Goal: Information Seeking & Learning: Check status

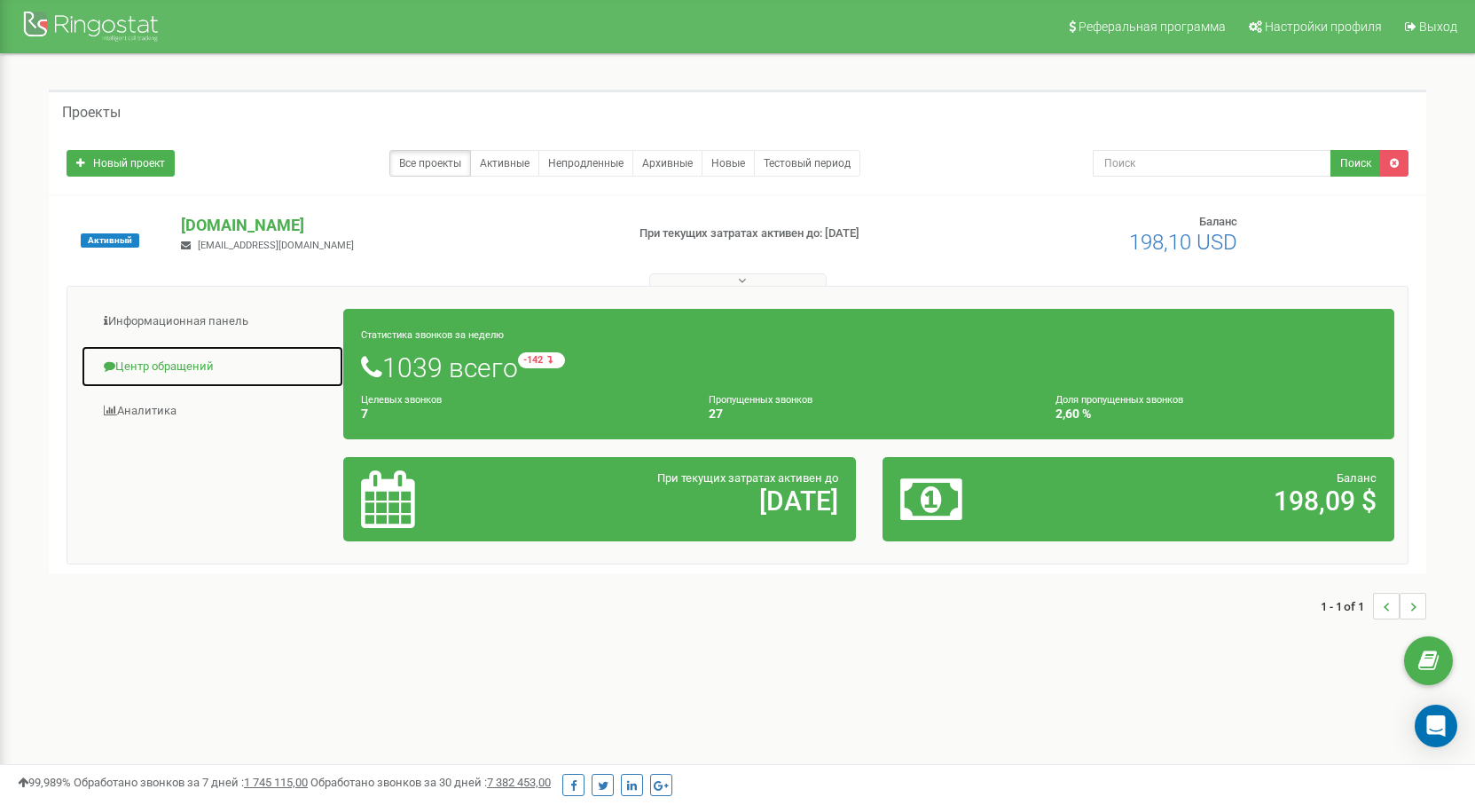
click at [169, 376] on link "Центр обращений" at bounding box center [212, 366] width 263 height 43
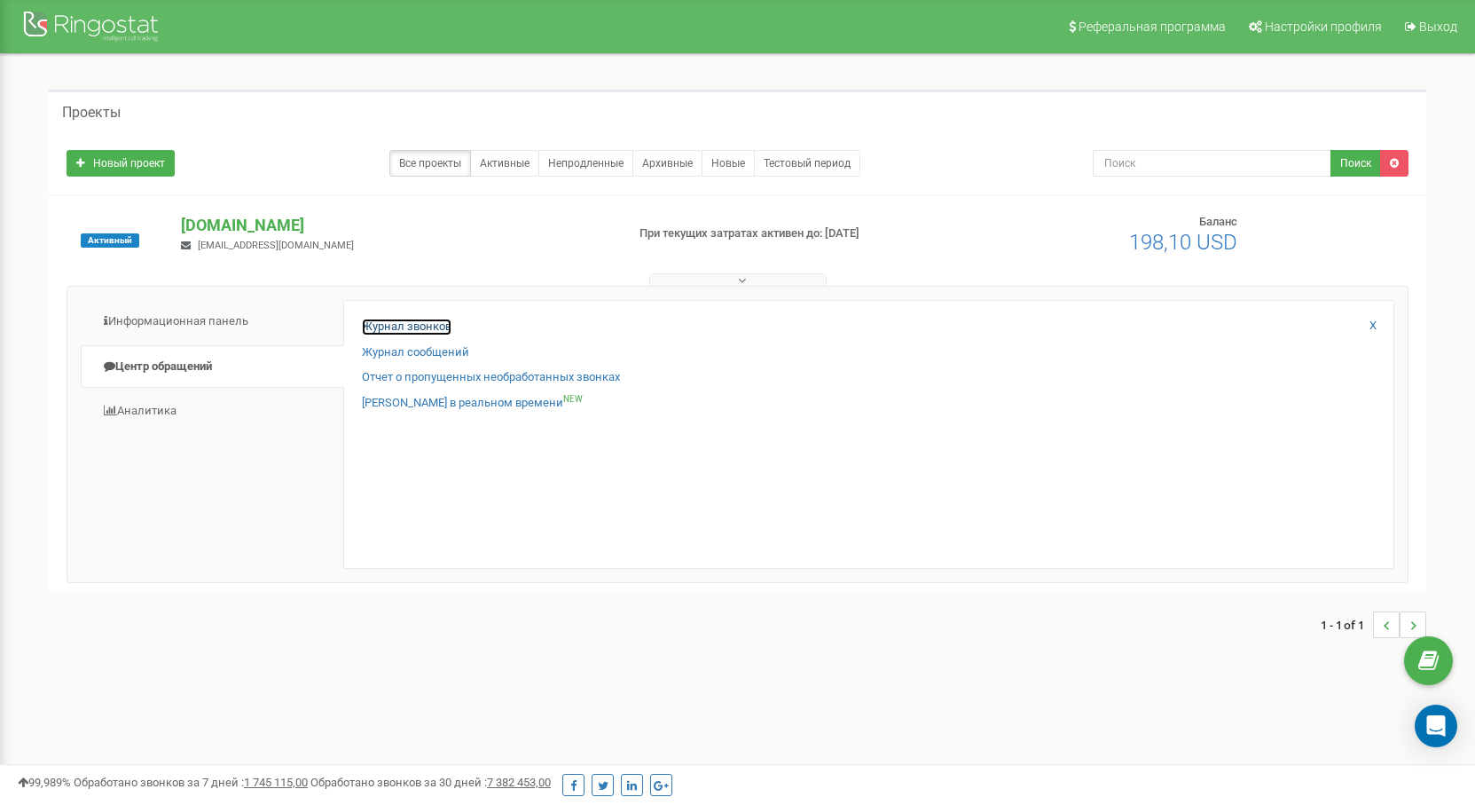
click at [430, 326] on link "Журнал звонков" at bounding box center [407, 326] width 90 height 17
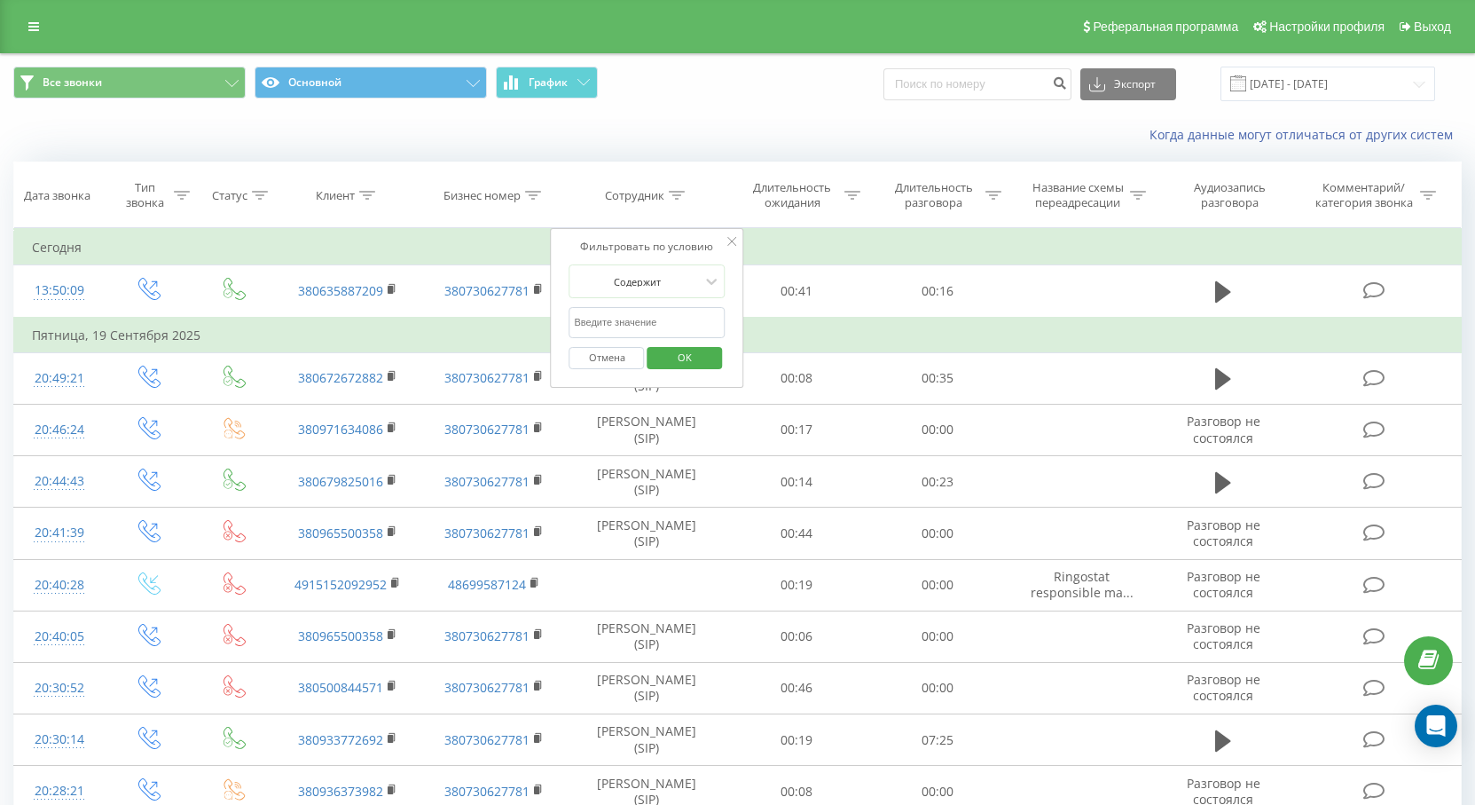
click at [681, 320] on input "text" at bounding box center [648, 322] width 156 height 31
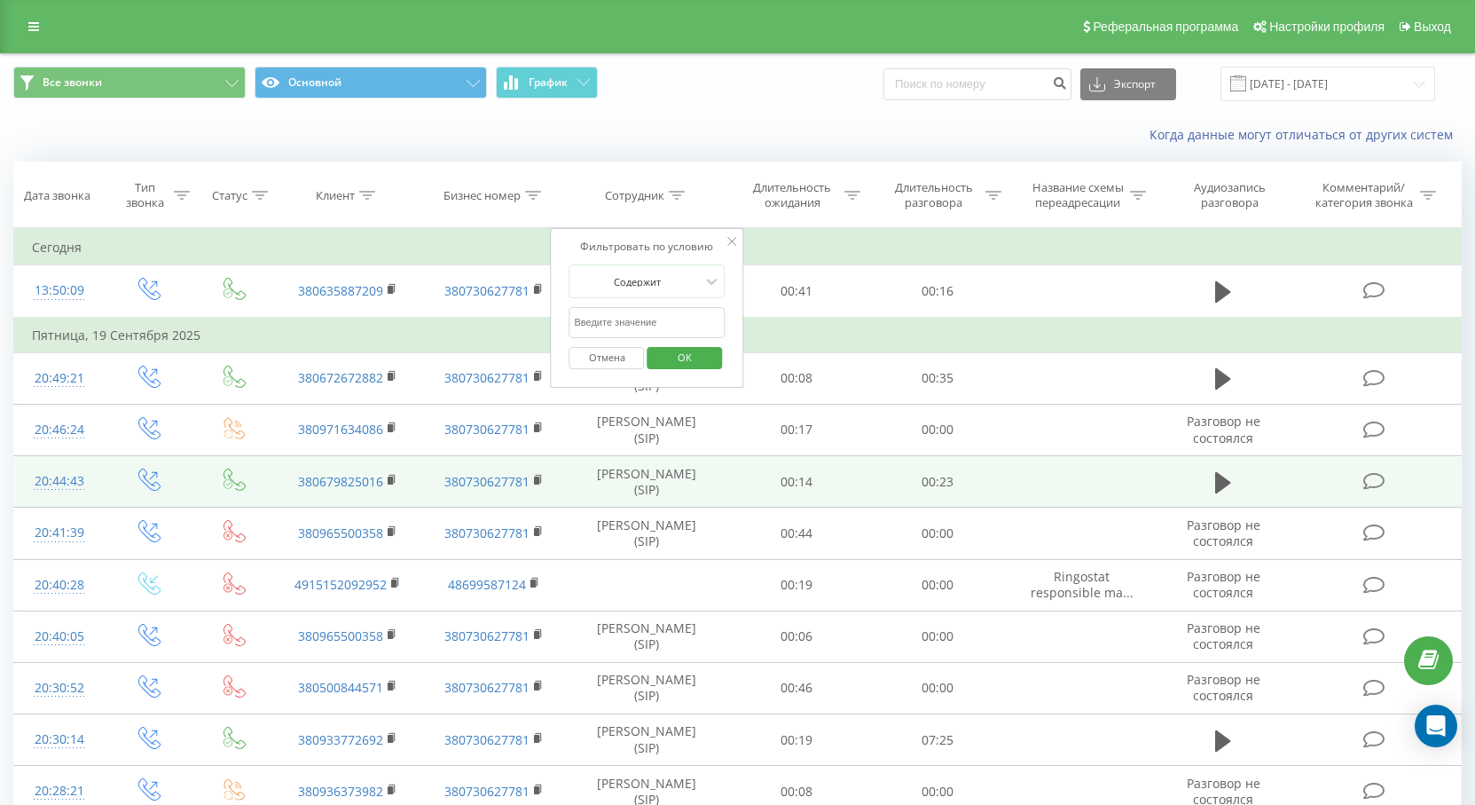
type input "[PERSON_NAME]"
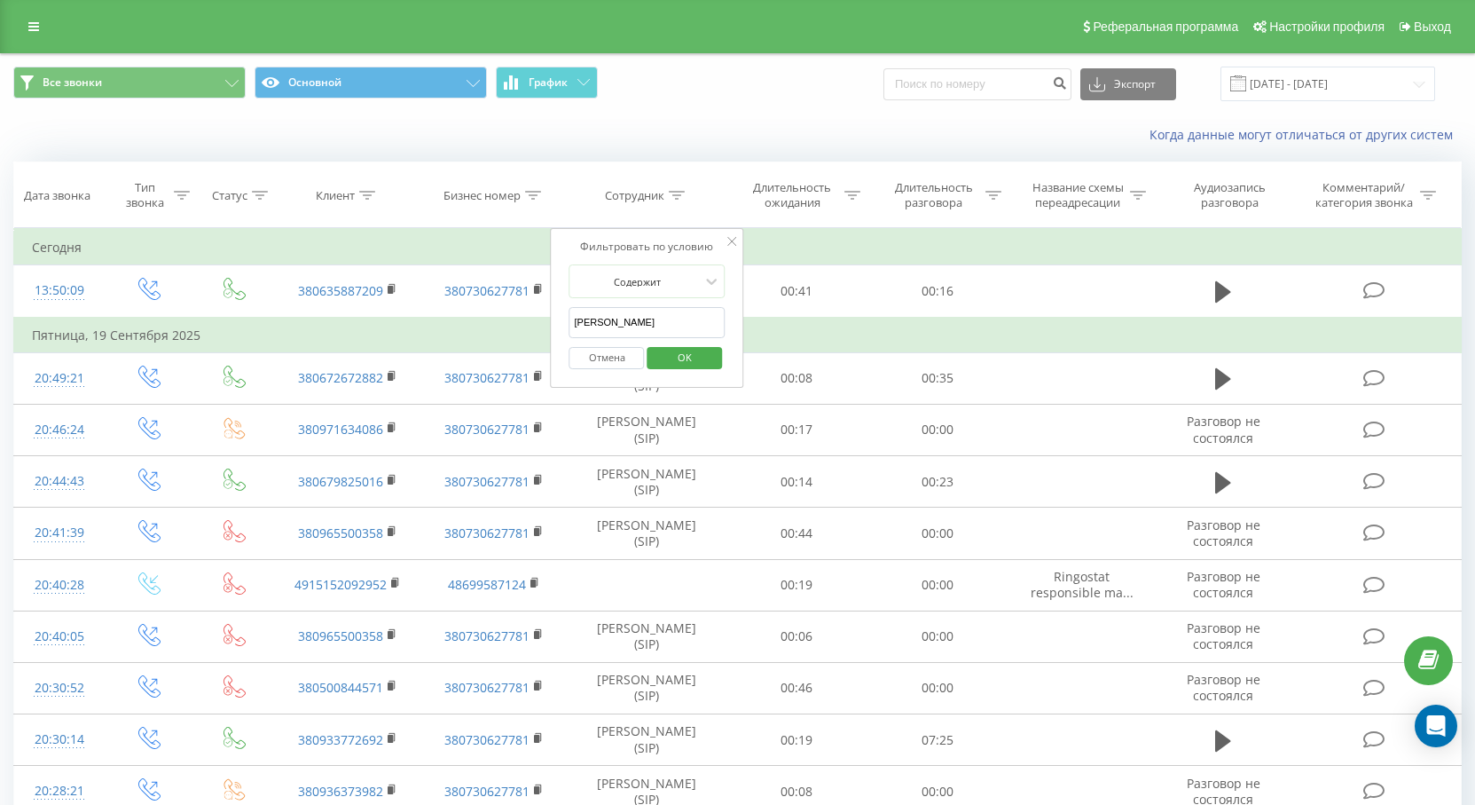
click at [692, 356] on span "OK" at bounding box center [685, 357] width 50 height 28
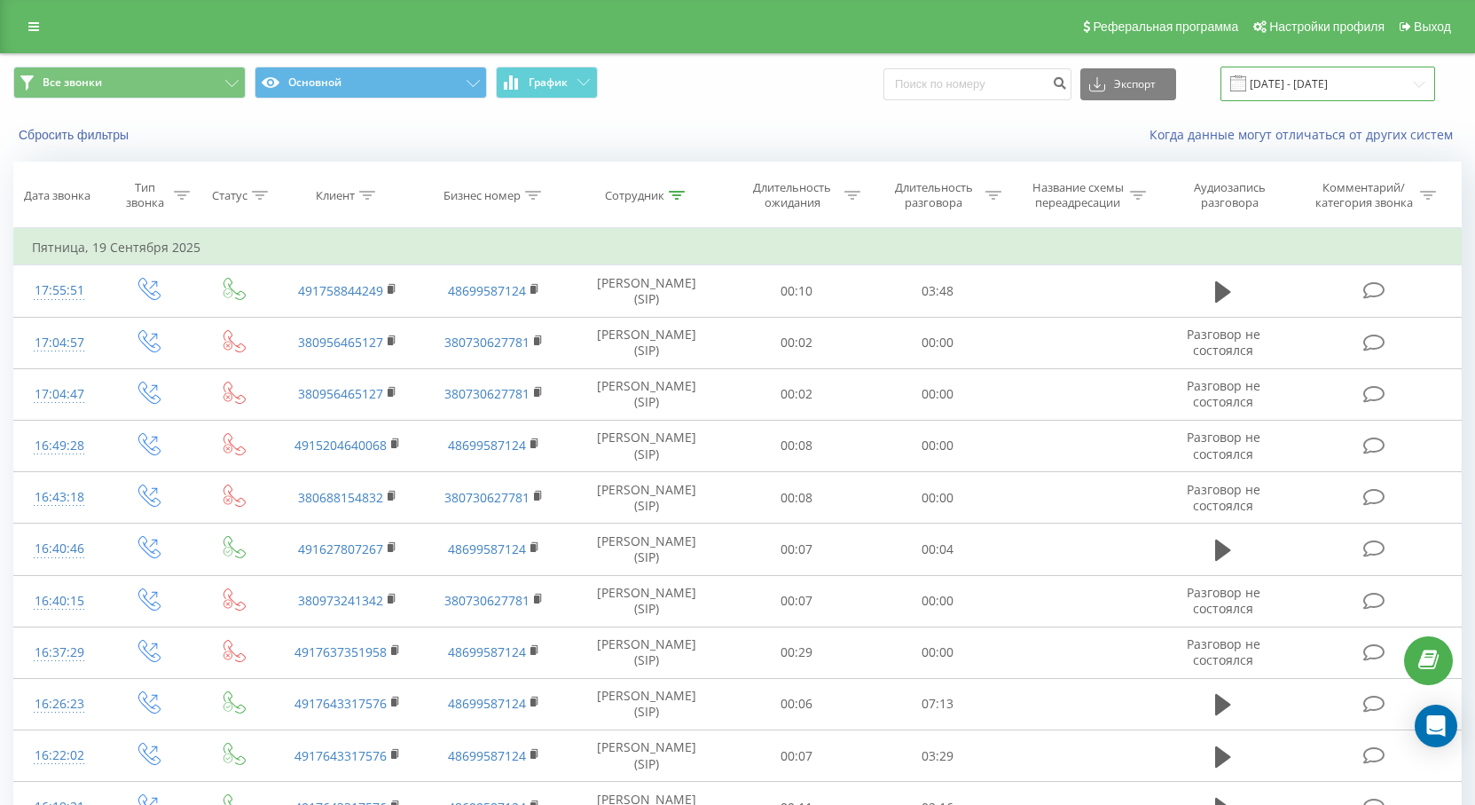
click at [1334, 83] on input "[DATE] - [DATE]" at bounding box center [1328, 84] width 215 height 35
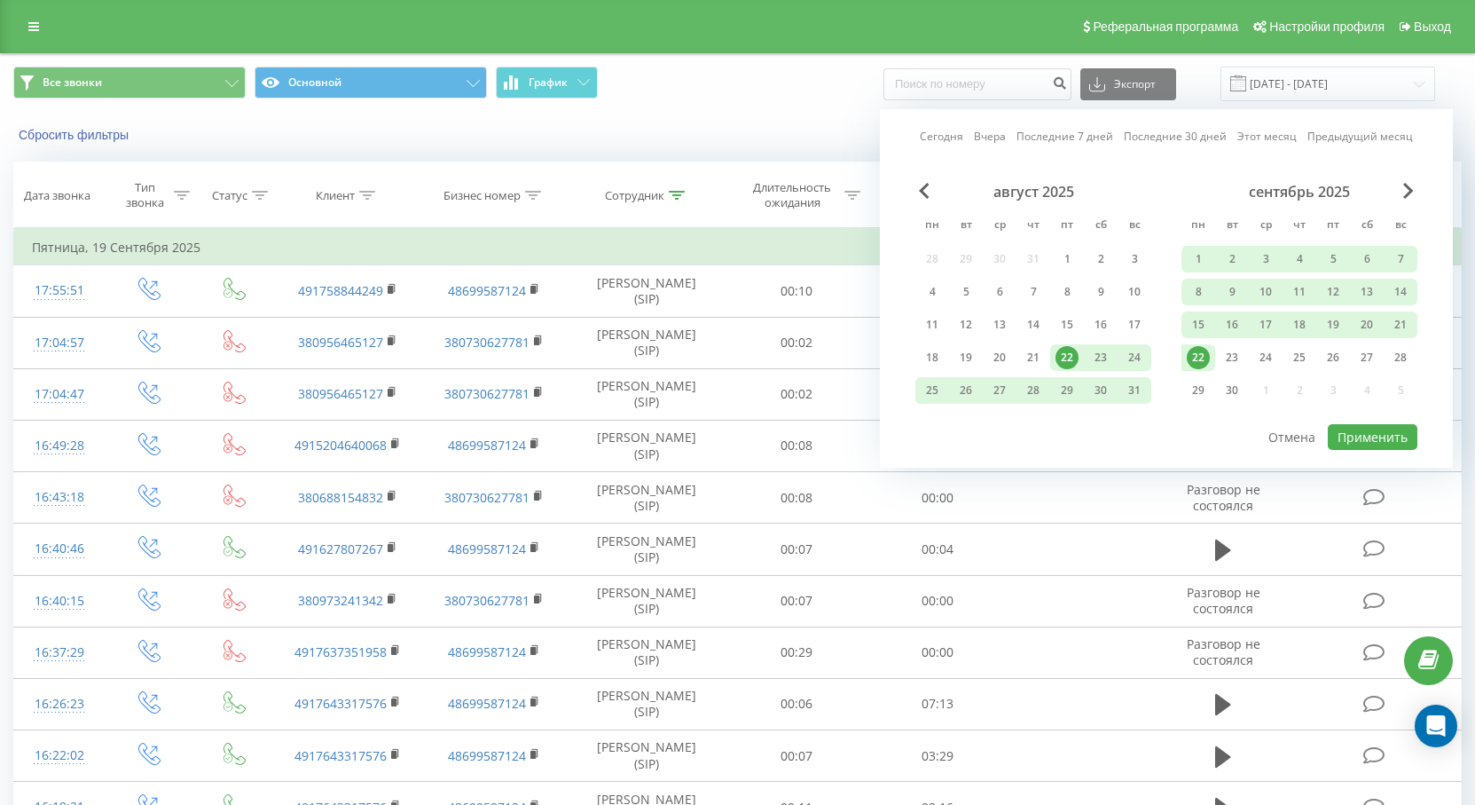
click at [1199, 352] on div "22" at bounding box center [1198, 357] width 23 height 23
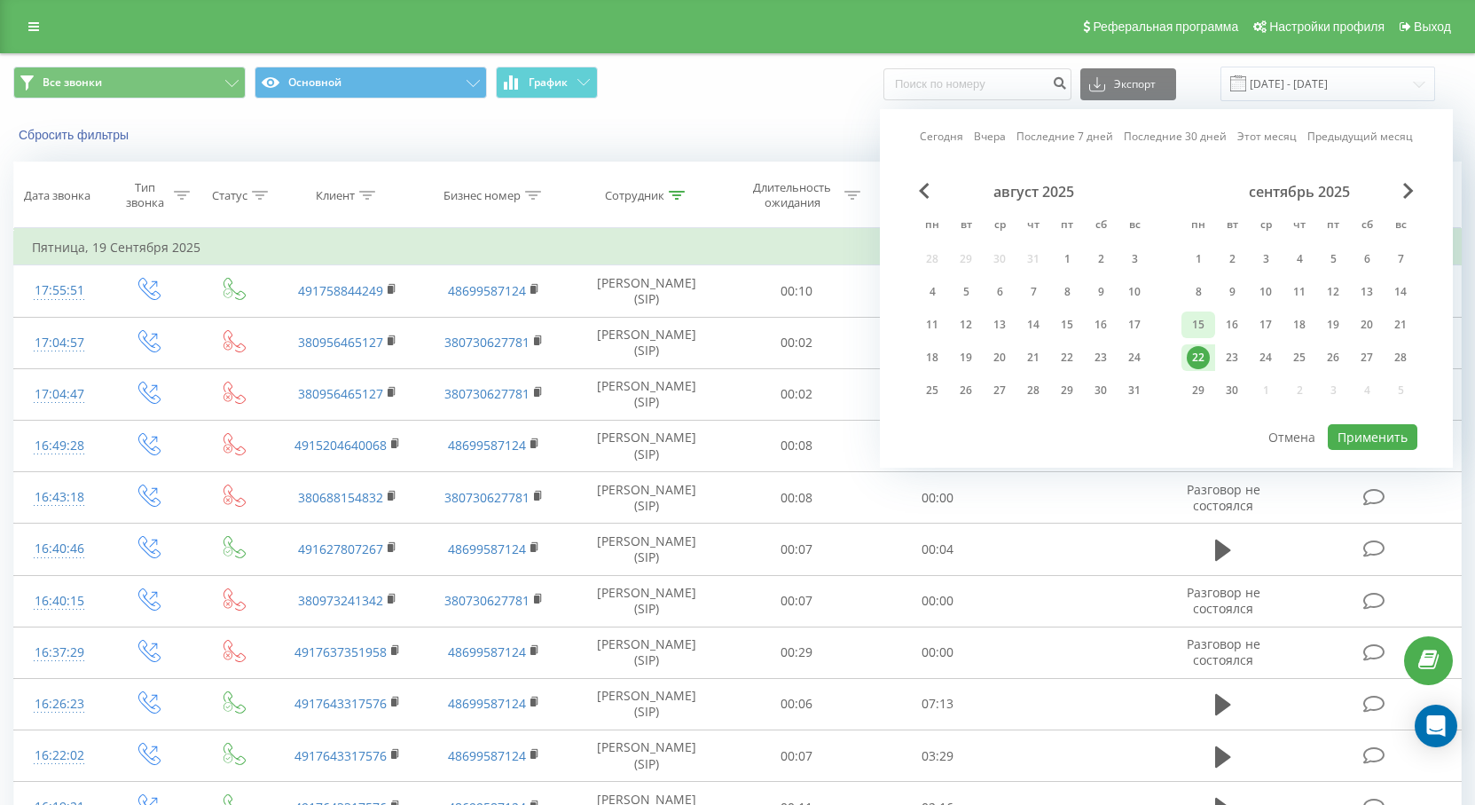
click at [1199, 325] on div "15" at bounding box center [1198, 324] width 23 height 23
click at [1337, 327] on div "19" at bounding box center [1333, 324] width 23 height 23
click at [1204, 318] on div "15" at bounding box center [1198, 324] width 23 height 23
click at [1374, 438] on button "Применить" at bounding box center [1373, 437] width 90 height 26
type input "[DATE] - [DATE]"
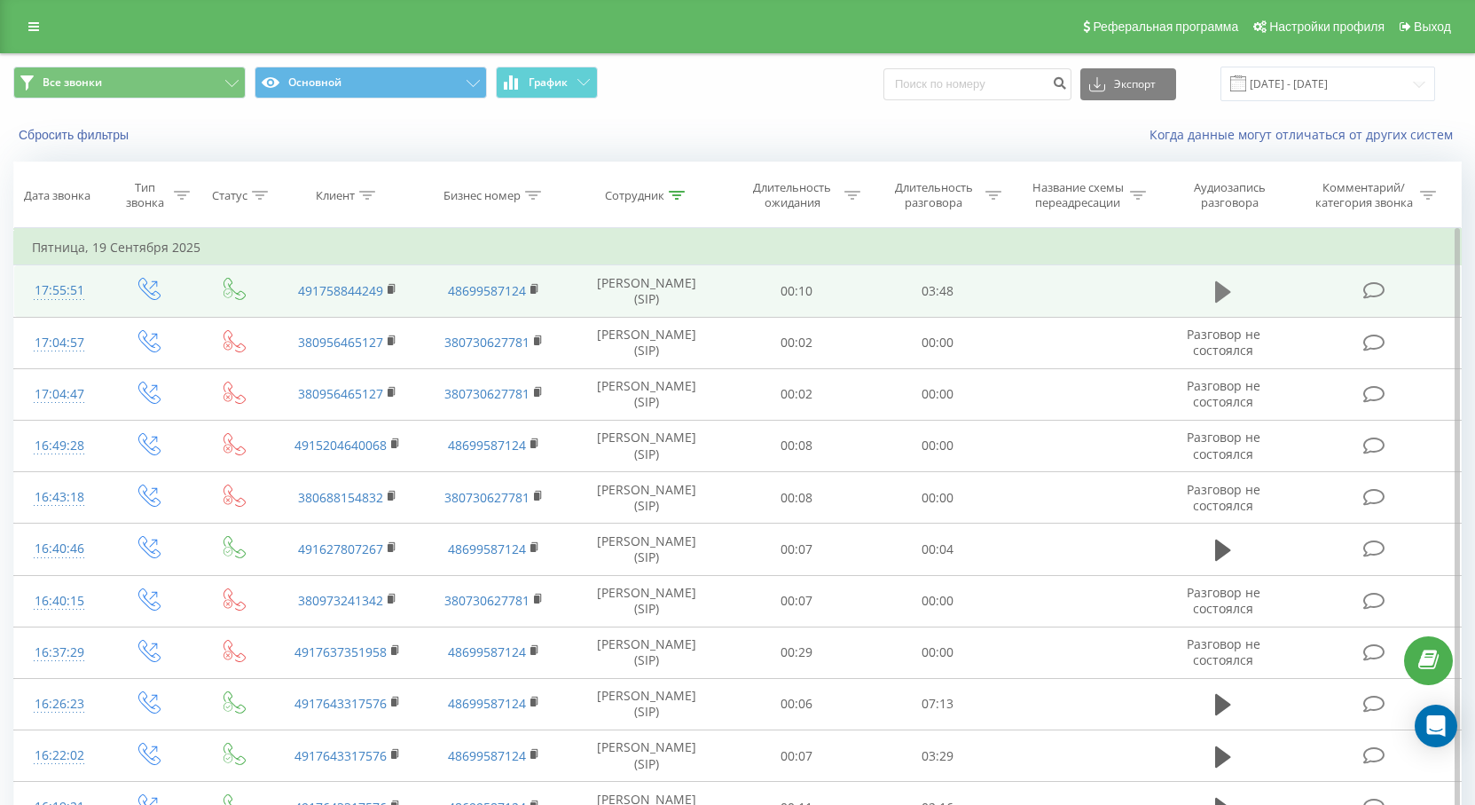
click at [1216, 282] on icon at bounding box center [1223, 291] width 16 height 21
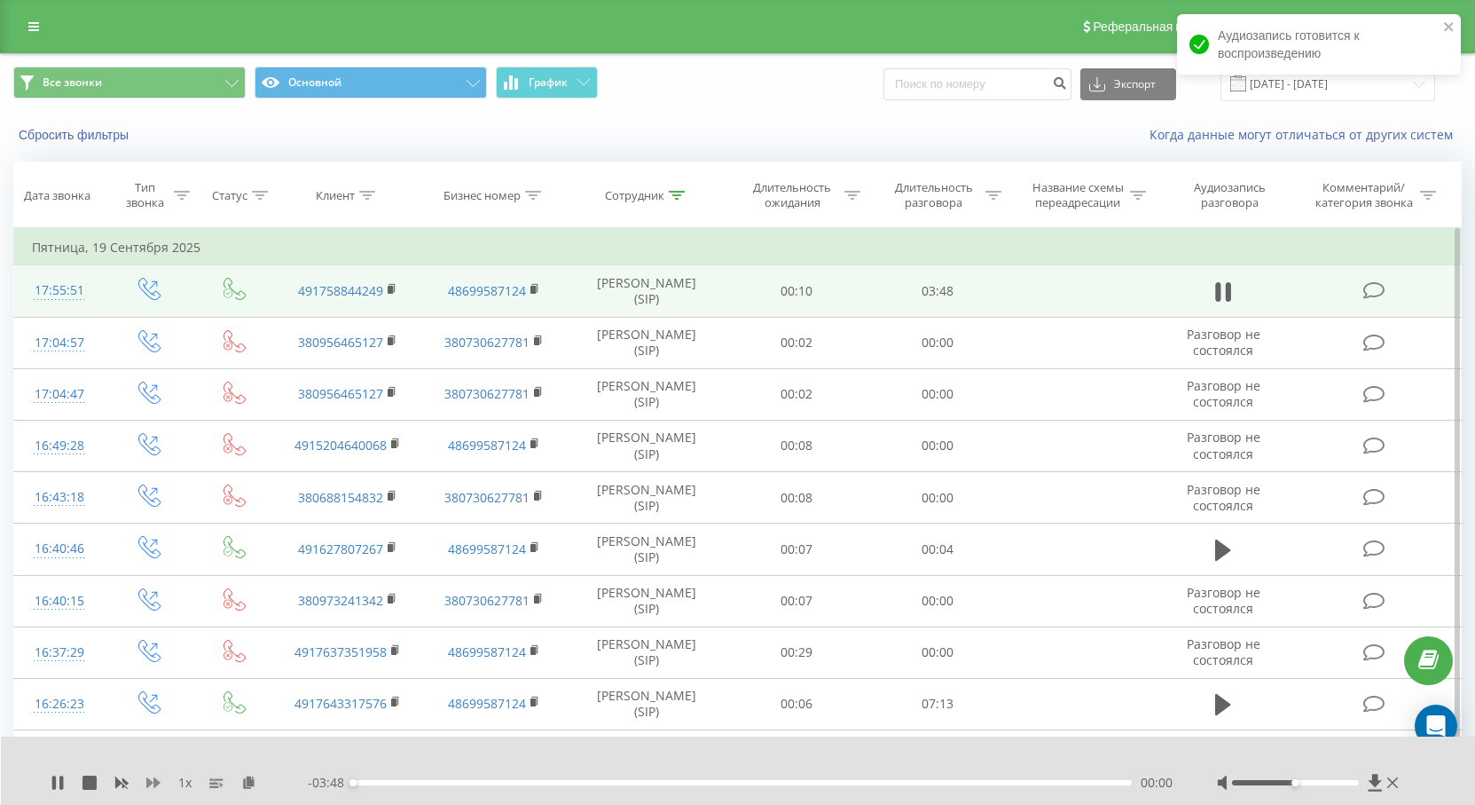
click at [147, 782] on icon at bounding box center [153, 782] width 14 height 11
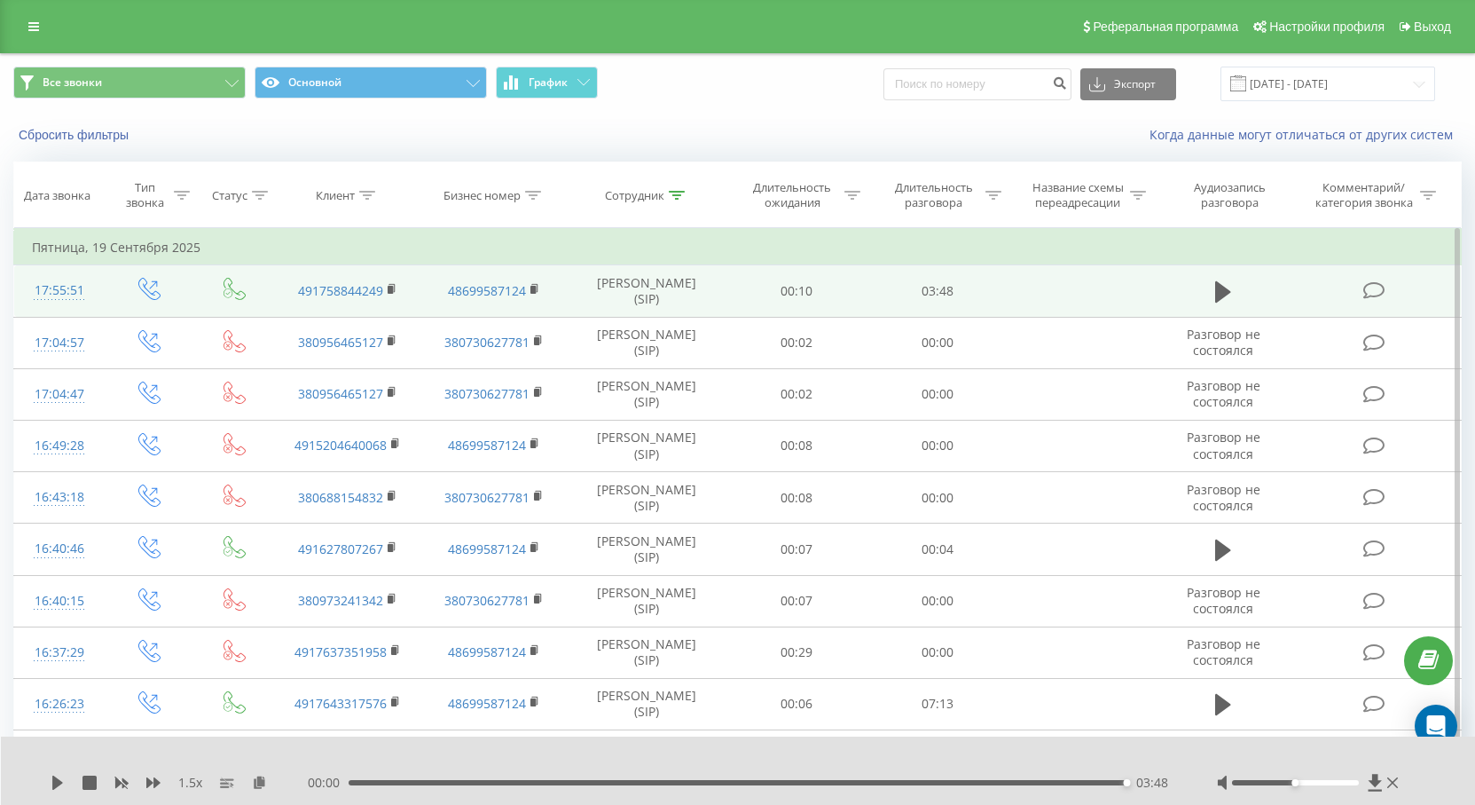
click at [1014, 780] on div "03:48" at bounding box center [738, 782] width 779 height 5
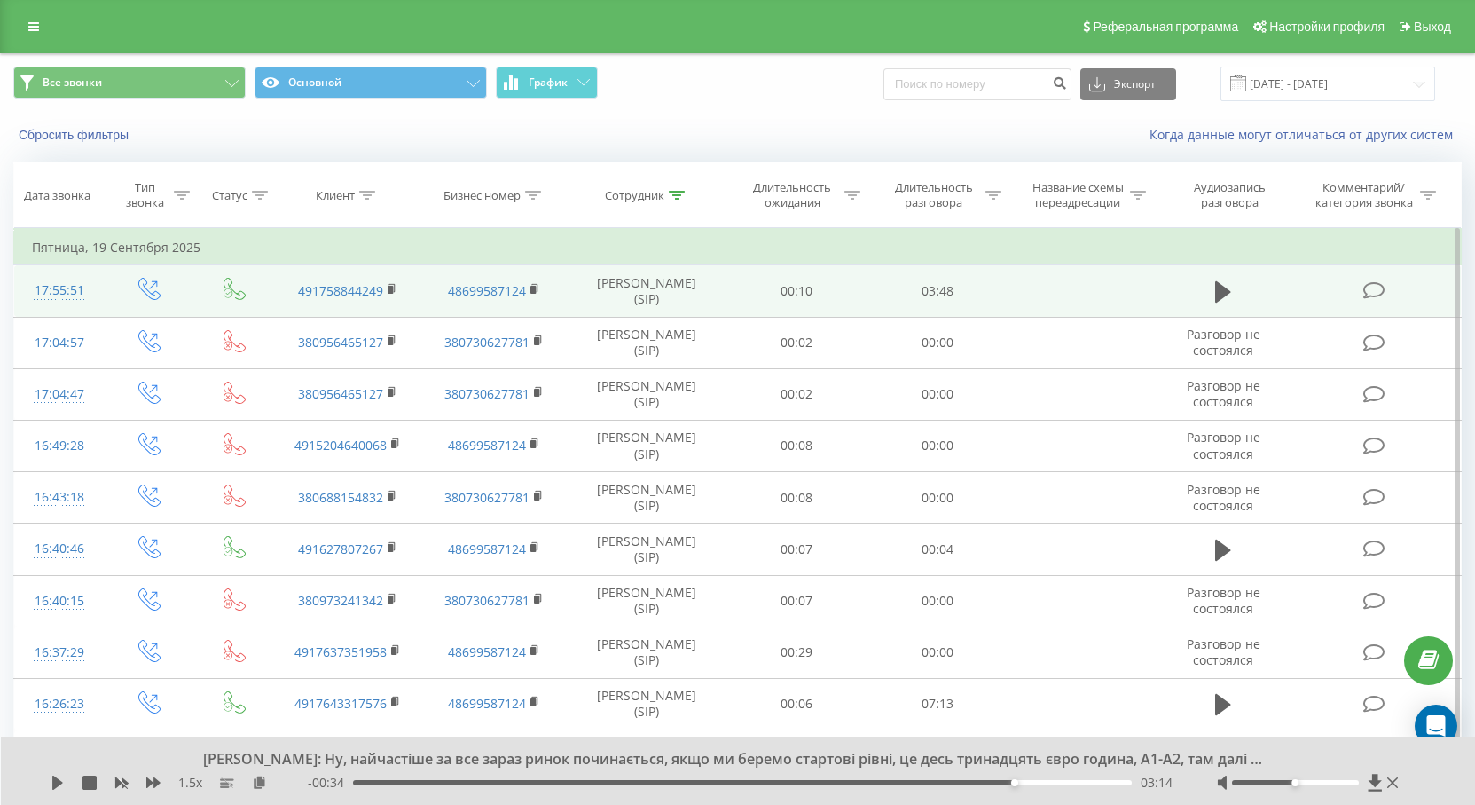
click at [43, 784] on div "[PERSON_NAME]: Ну, найчастіше за все зараз ринок починається, якщо ми беремо ст…" at bounding box center [738, 770] width 1475 height 68
click at [58, 779] on icon at bounding box center [57, 782] width 11 height 14
click at [389, 291] on rect at bounding box center [390, 290] width 5 height 8
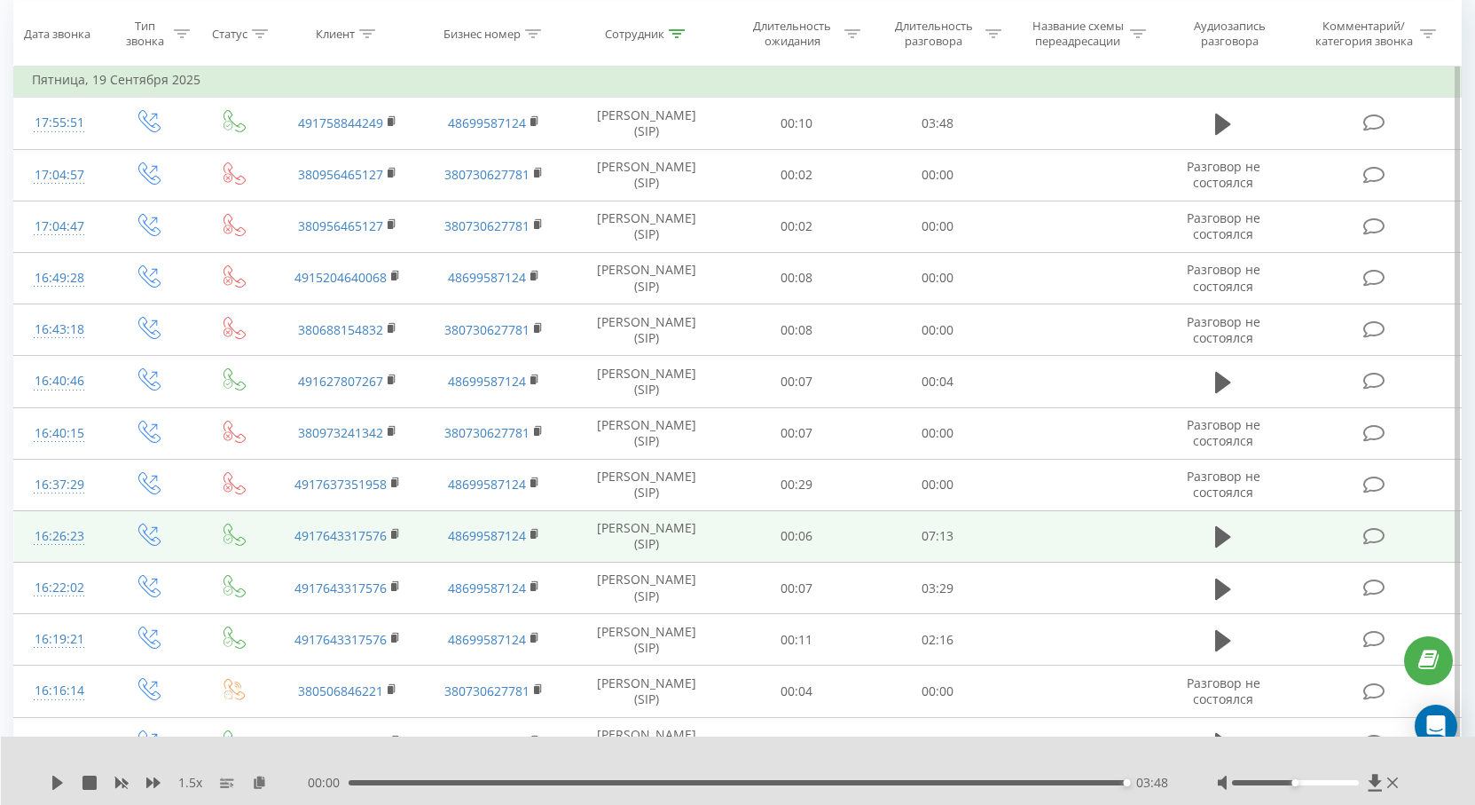
scroll to position [266, 0]
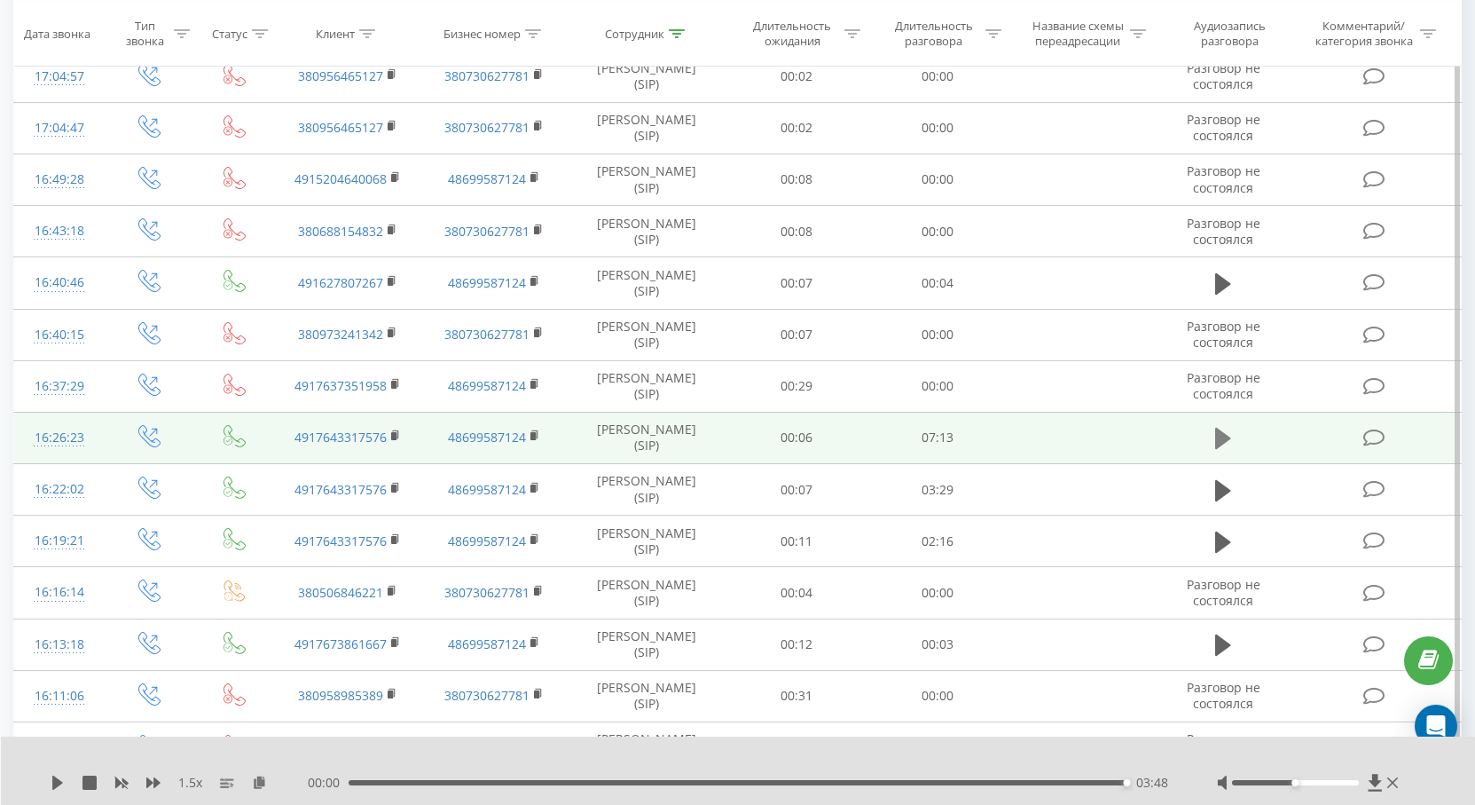
click at [1228, 432] on icon at bounding box center [1223, 438] width 16 height 25
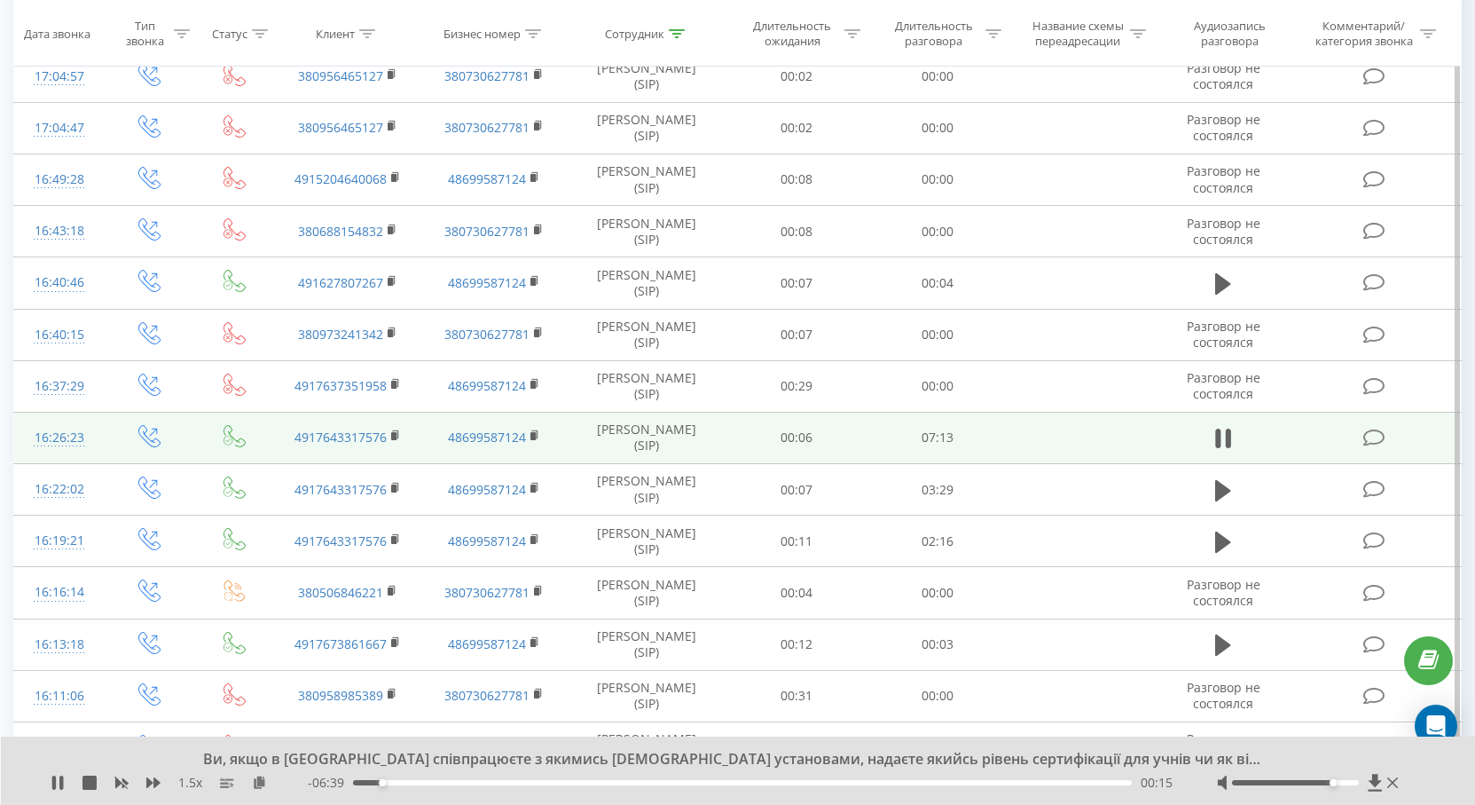
drag, startPoint x: 1297, startPoint y: 782, endPoint x: 1327, endPoint y: 785, distance: 30.4
click at [1327, 785] on div at bounding box center [1309, 783] width 185 height 18
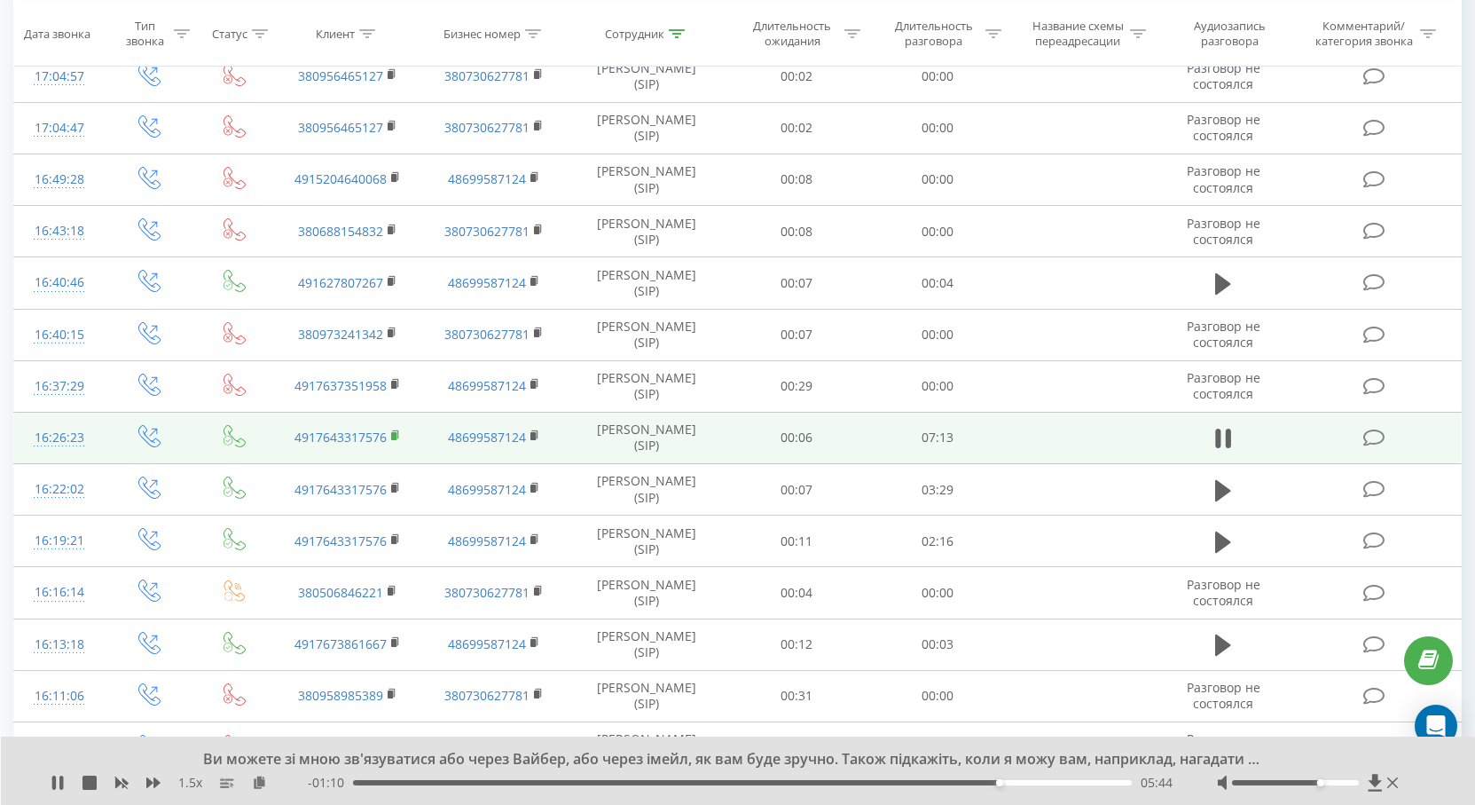
click at [398, 434] on icon at bounding box center [396, 435] width 10 height 12
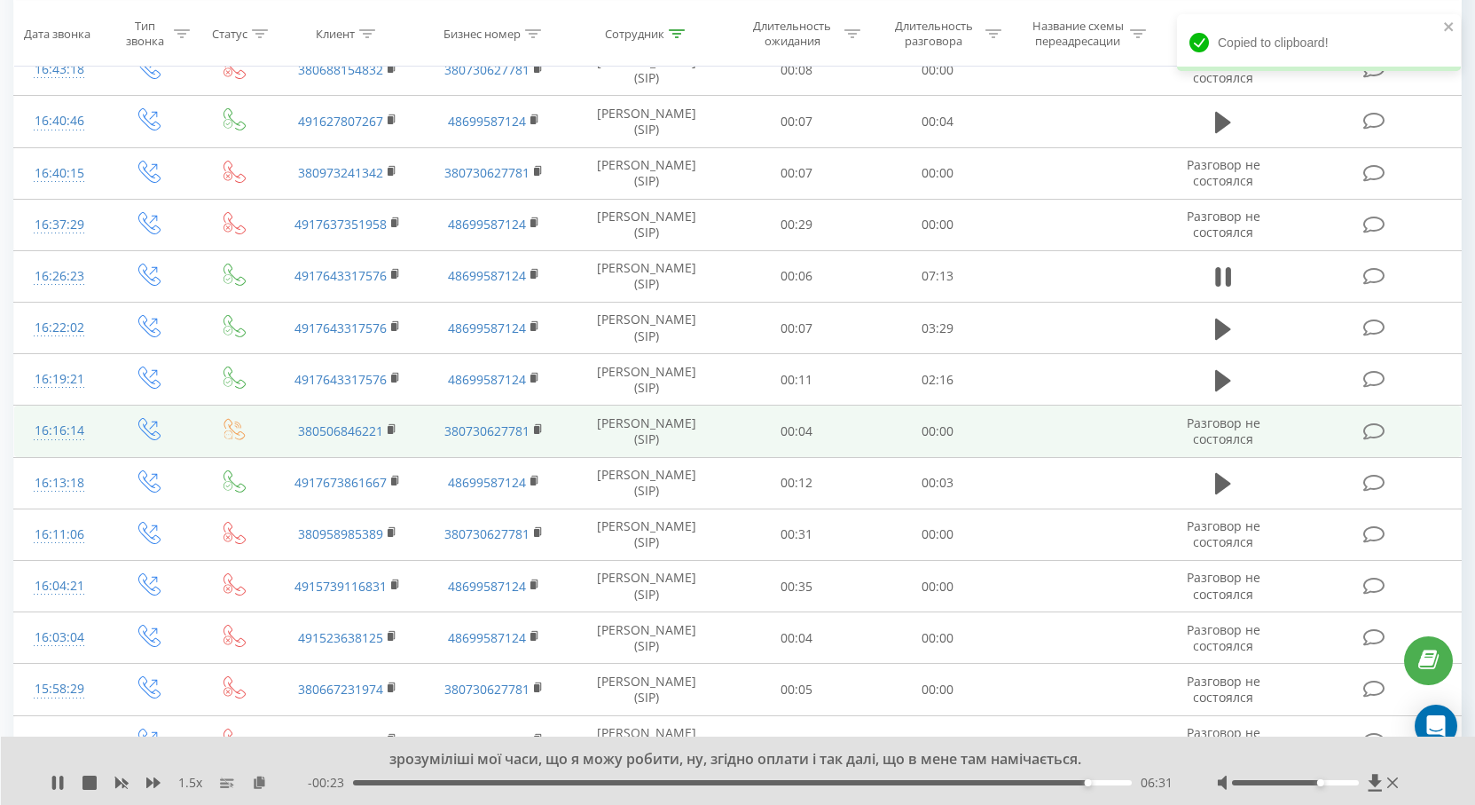
scroll to position [444, 0]
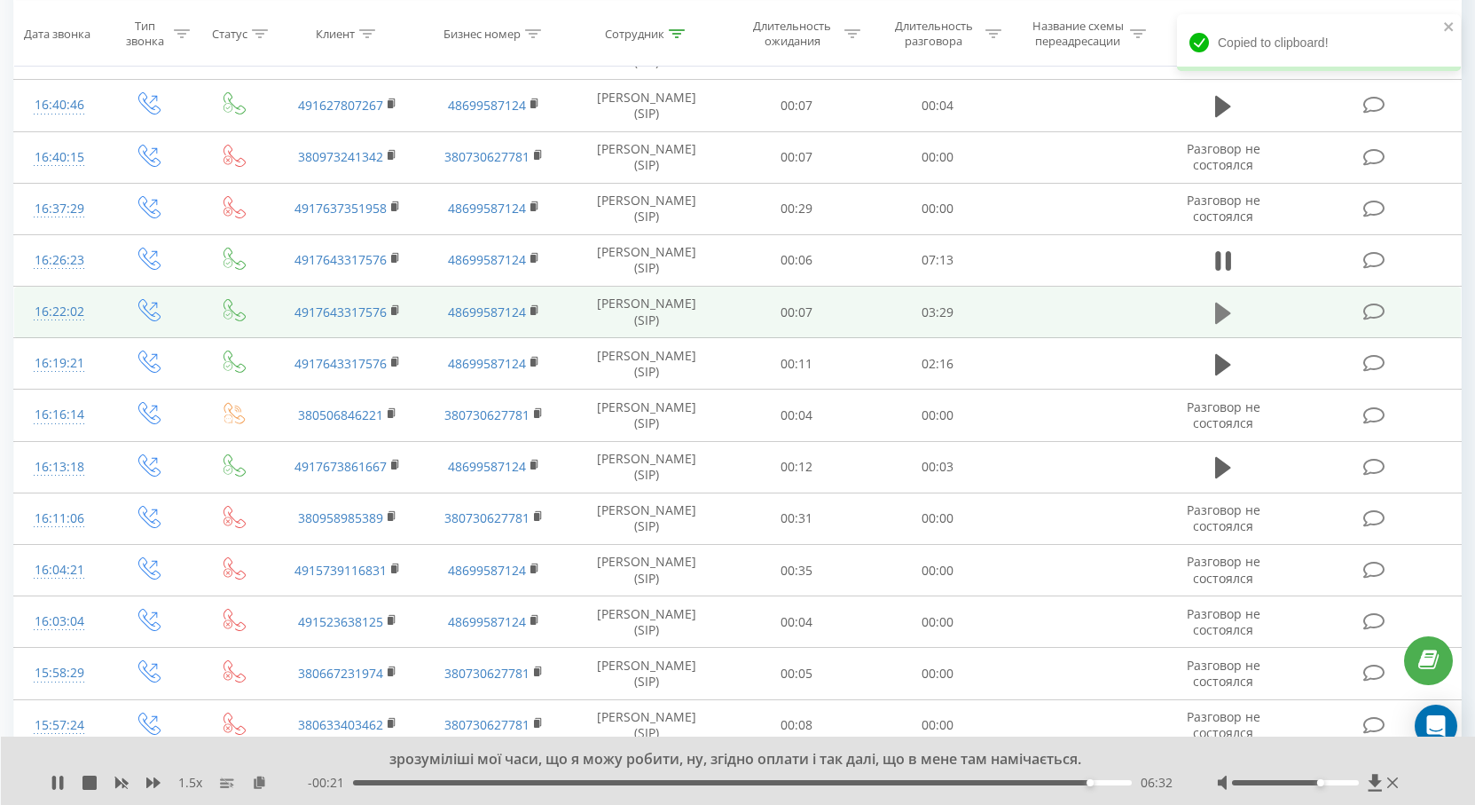
click at [1221, 321] on icon at bounding box center [1223, 313] width 16 height 25
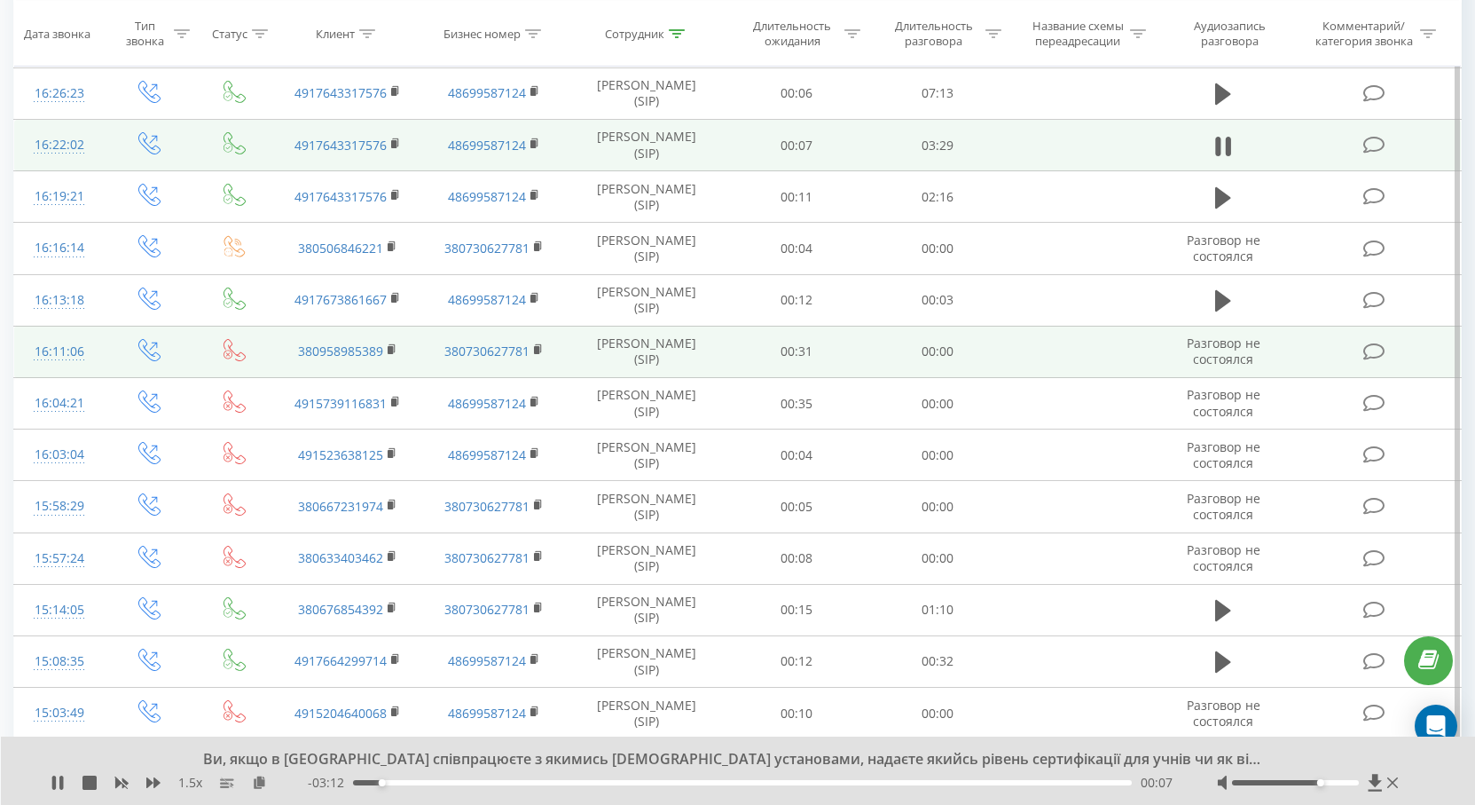
scroll to position [710, 0]
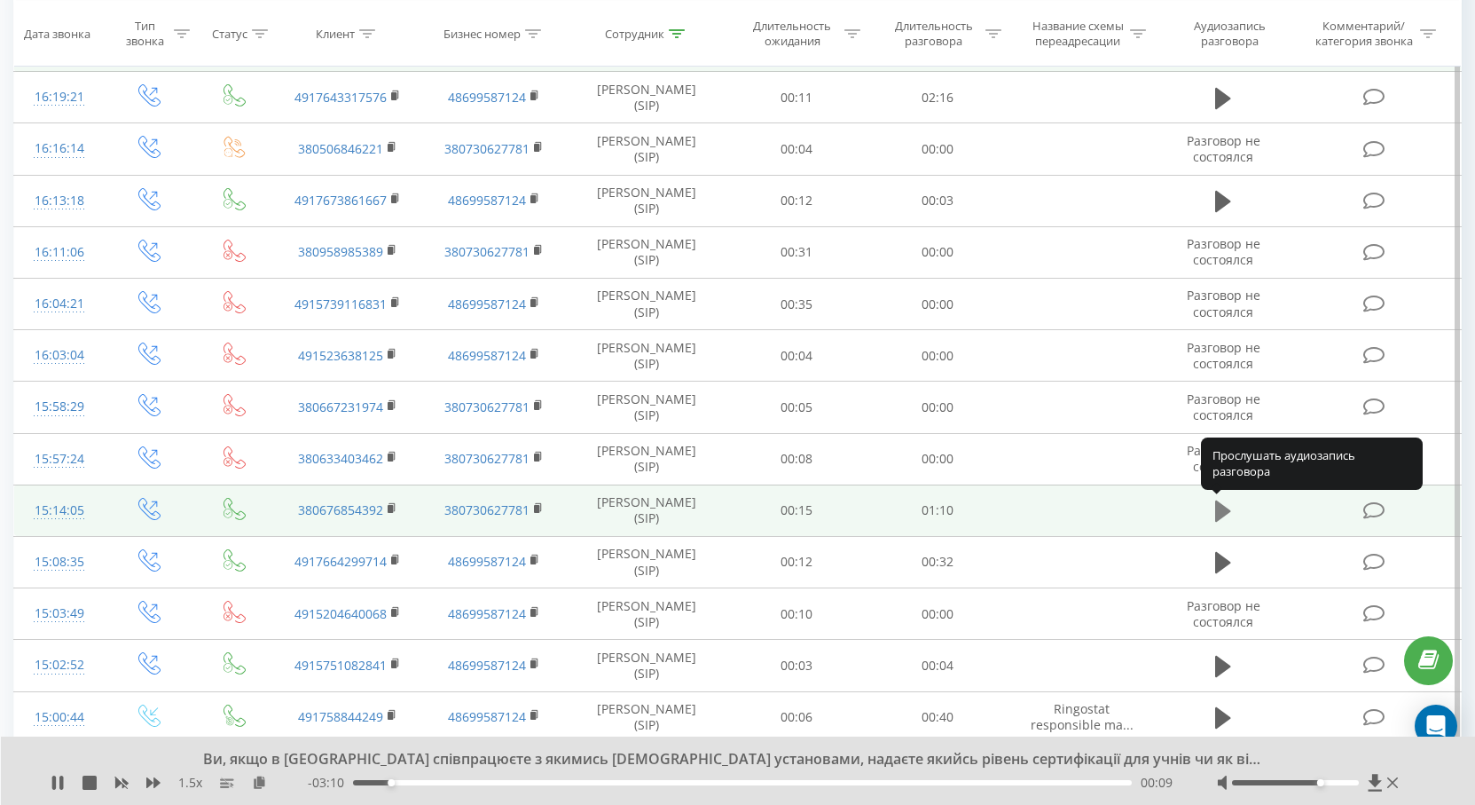
click at [1222, 502] on icon at bounding box center [1223, 511] width 16 height 25
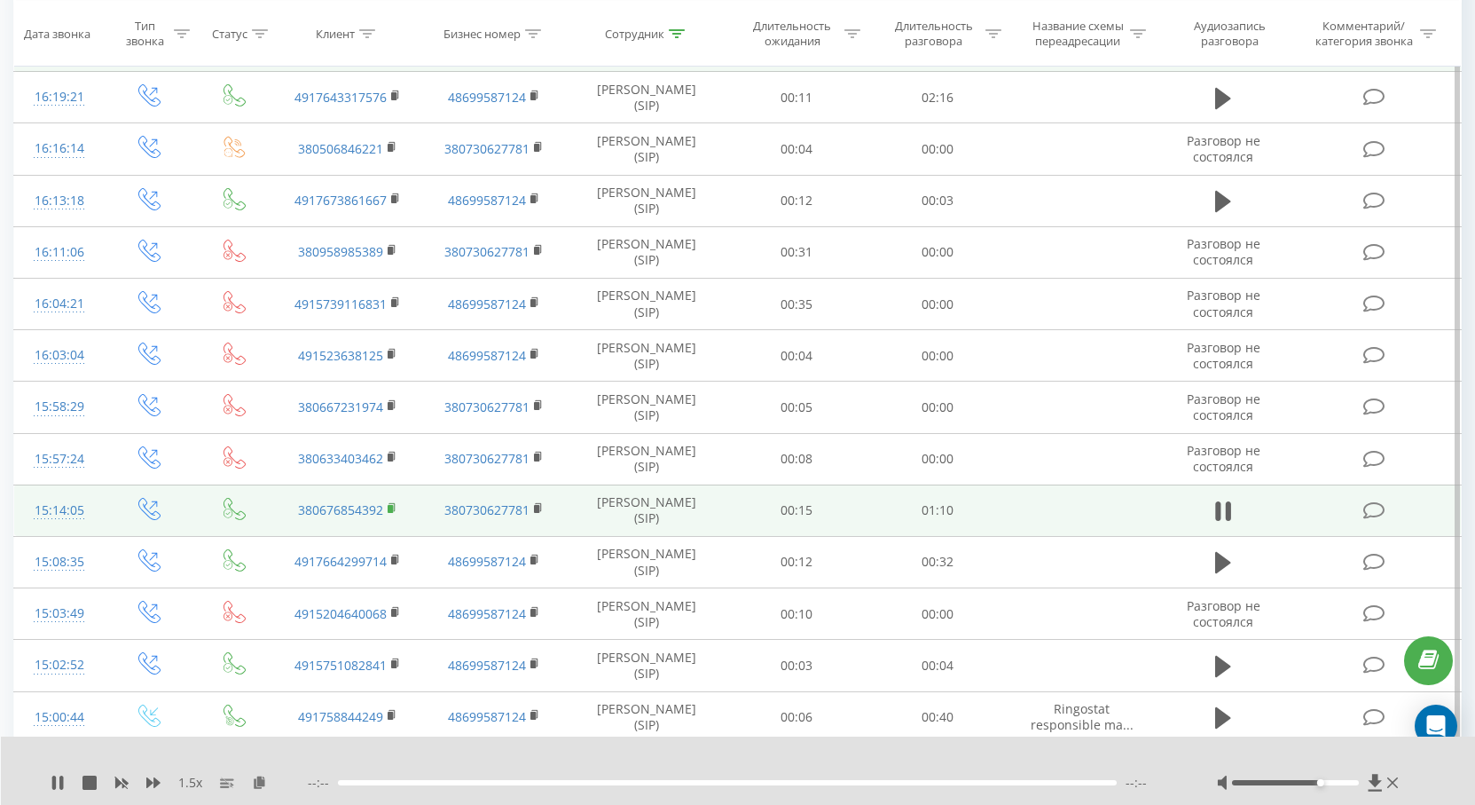
click at [390, 510] on rect at bounding box center [390, 509] width 5 height 8
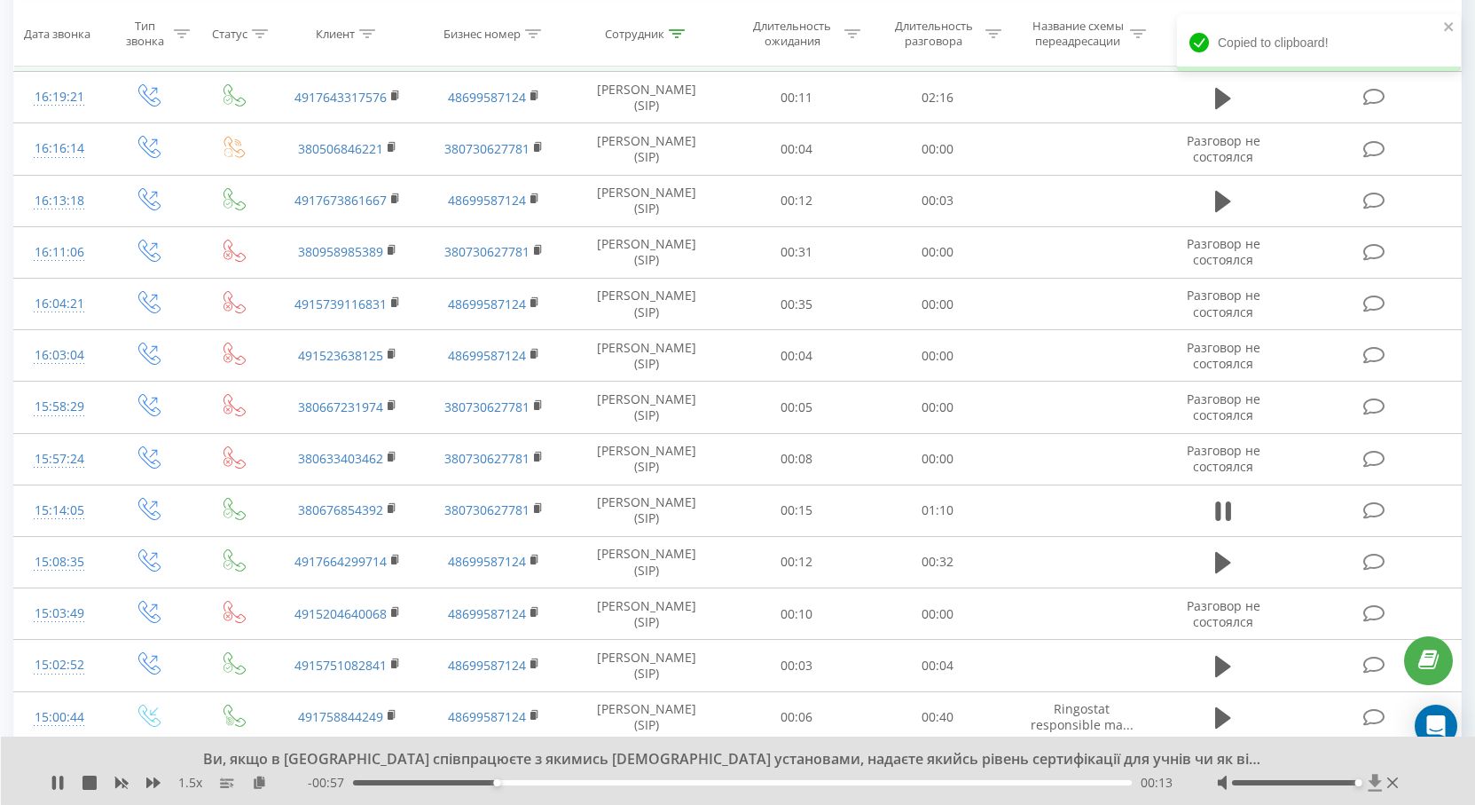
drag, startPoint x: 1324, startPoint y: 784, endPoint x: 1369, endPoint y: 790, distance: 44.8
click at [1369, 790] on div at bounding box center [1309, 783] width 185 height 18
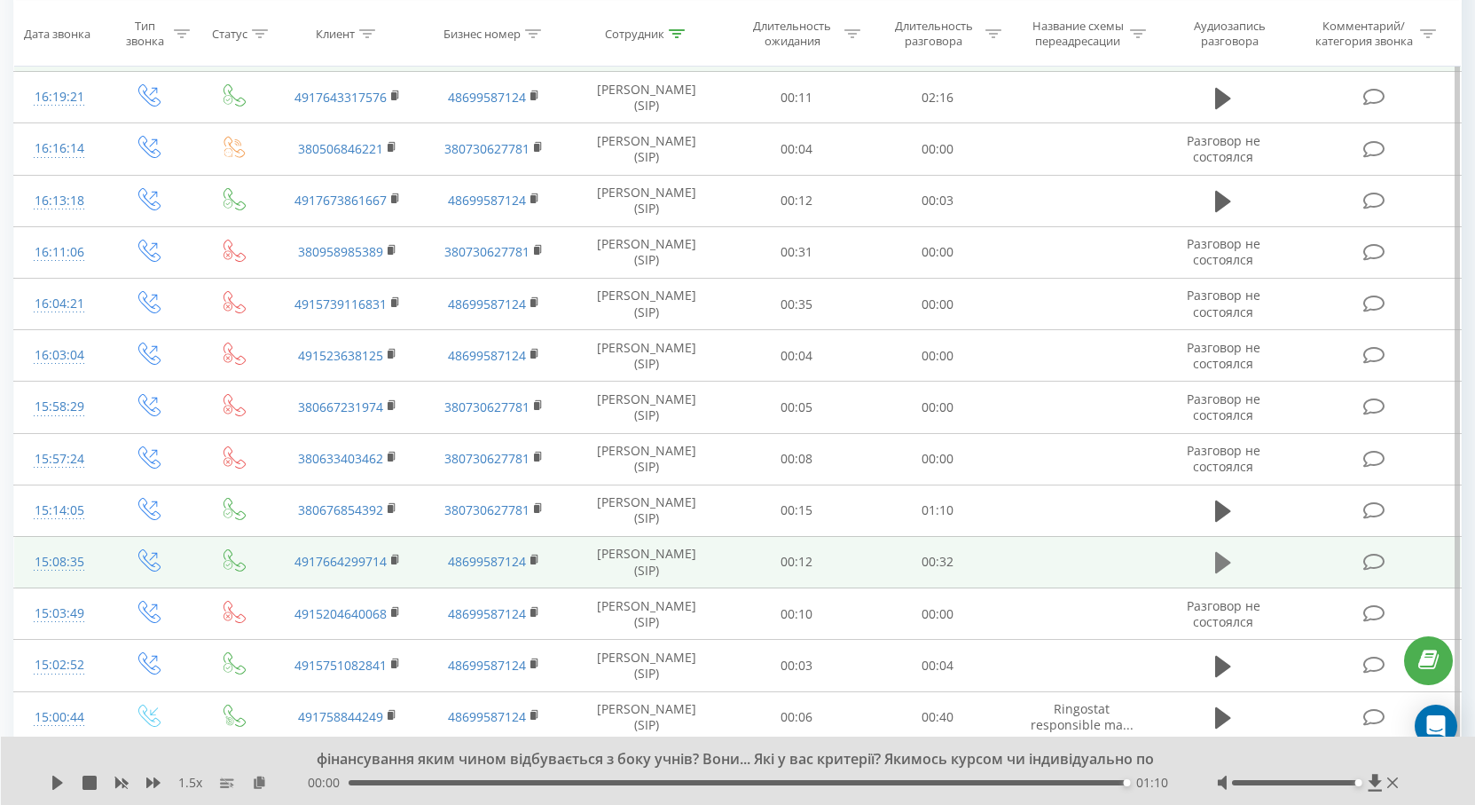
click at [1223, 555] on icon at bounding box center [1223, 562] width 16 height 25
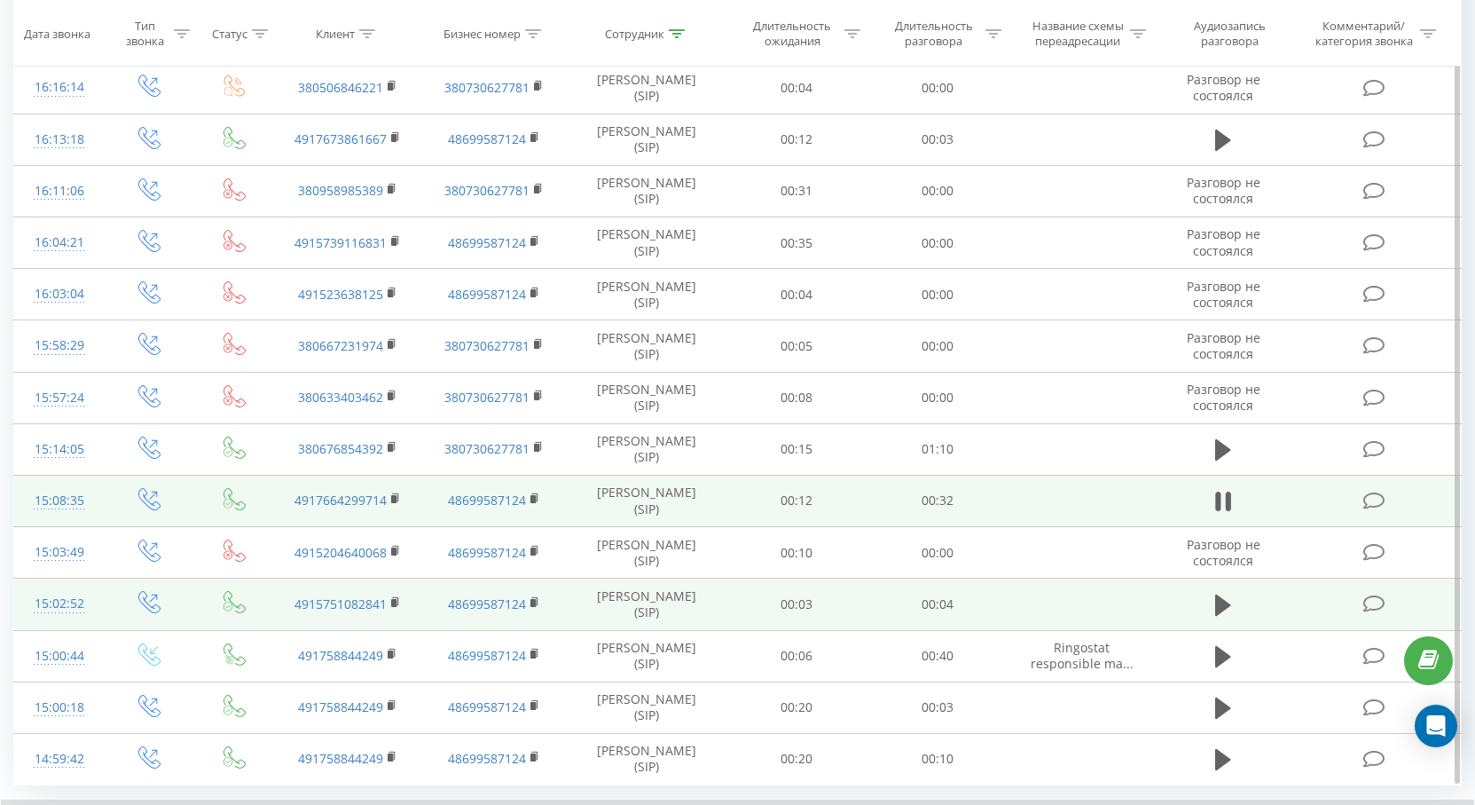
scroll to position [818, 0]
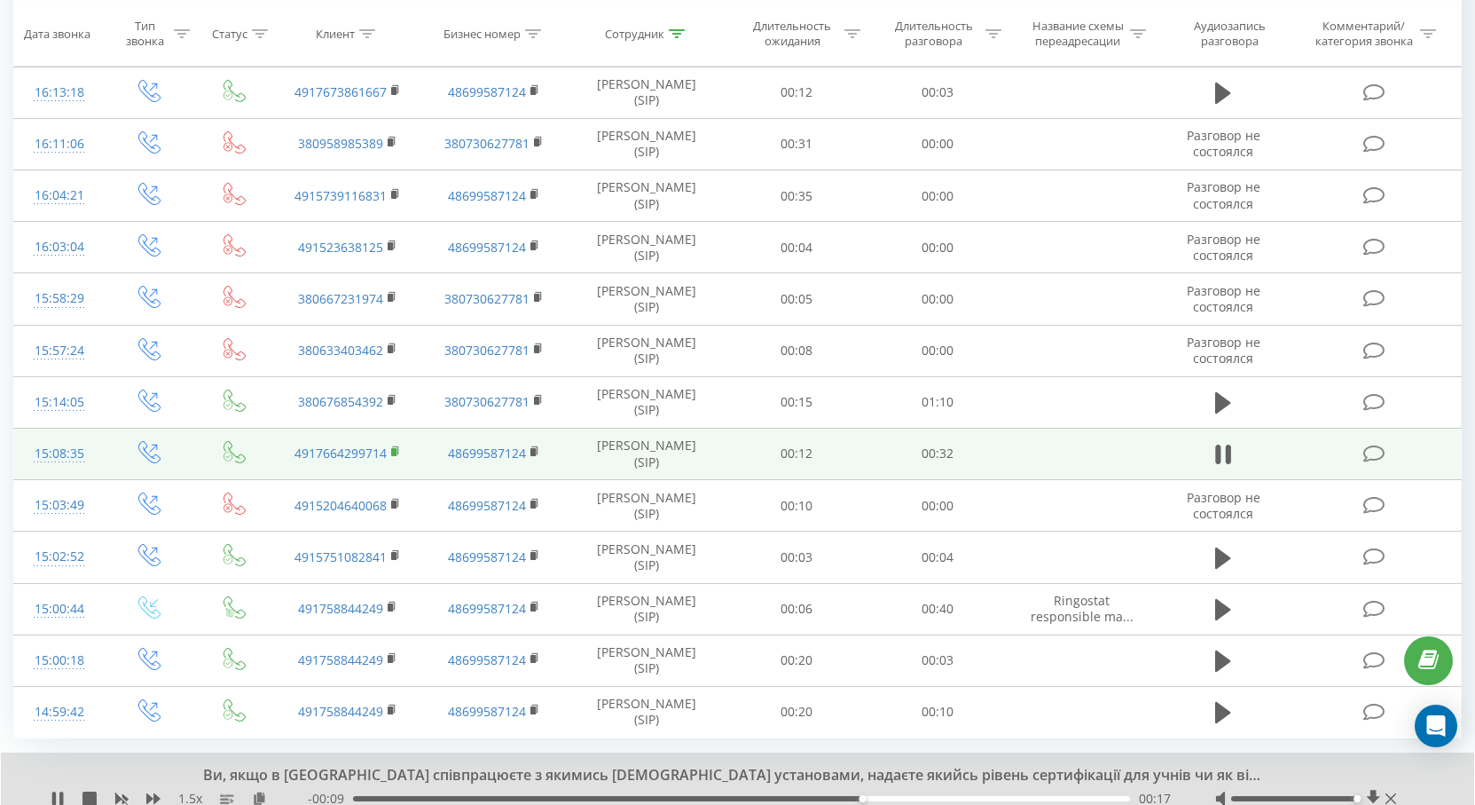
click at [394, 451] on rect at bounding box center [393, 452] width 5 height 8
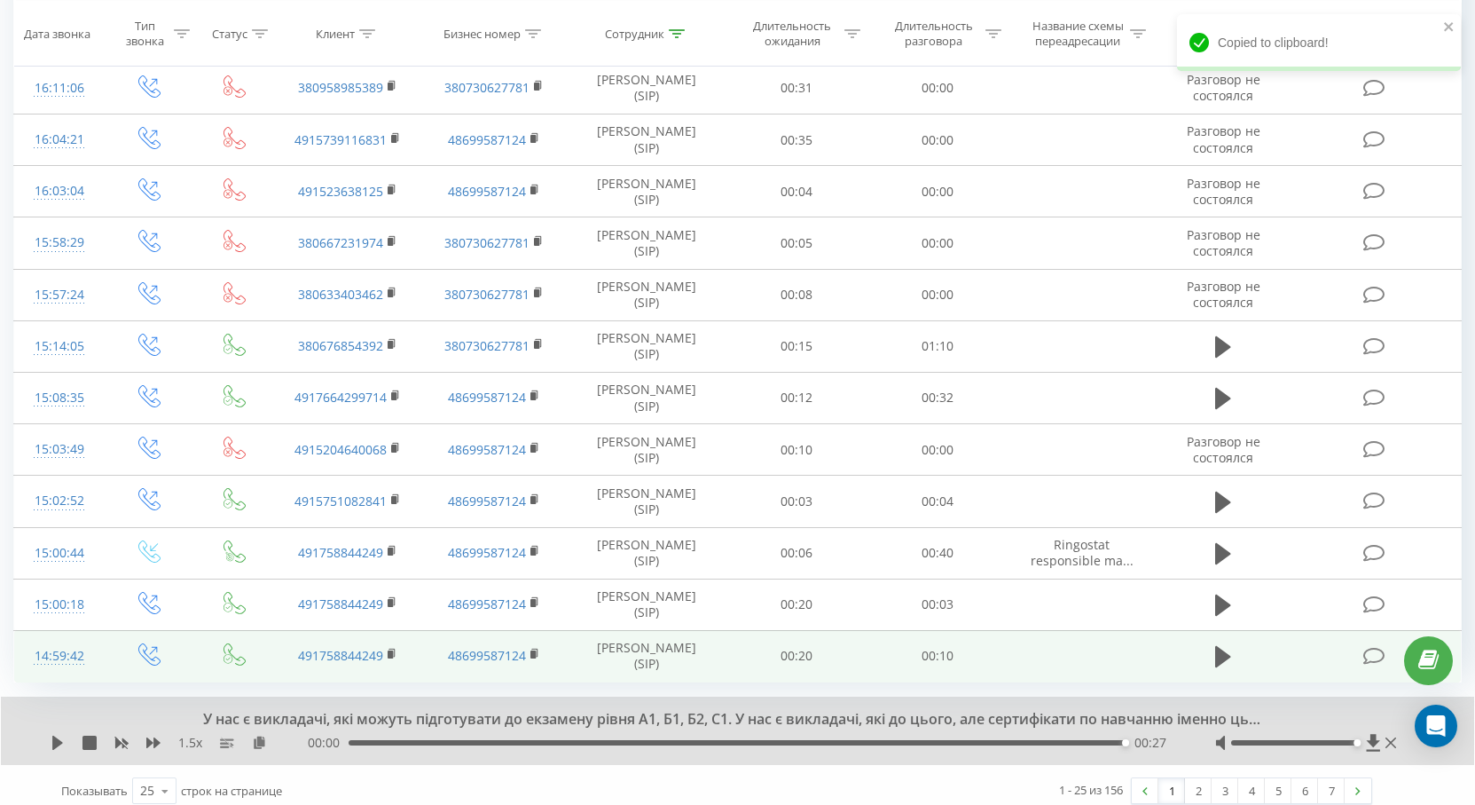
scroll to position [886, 0]
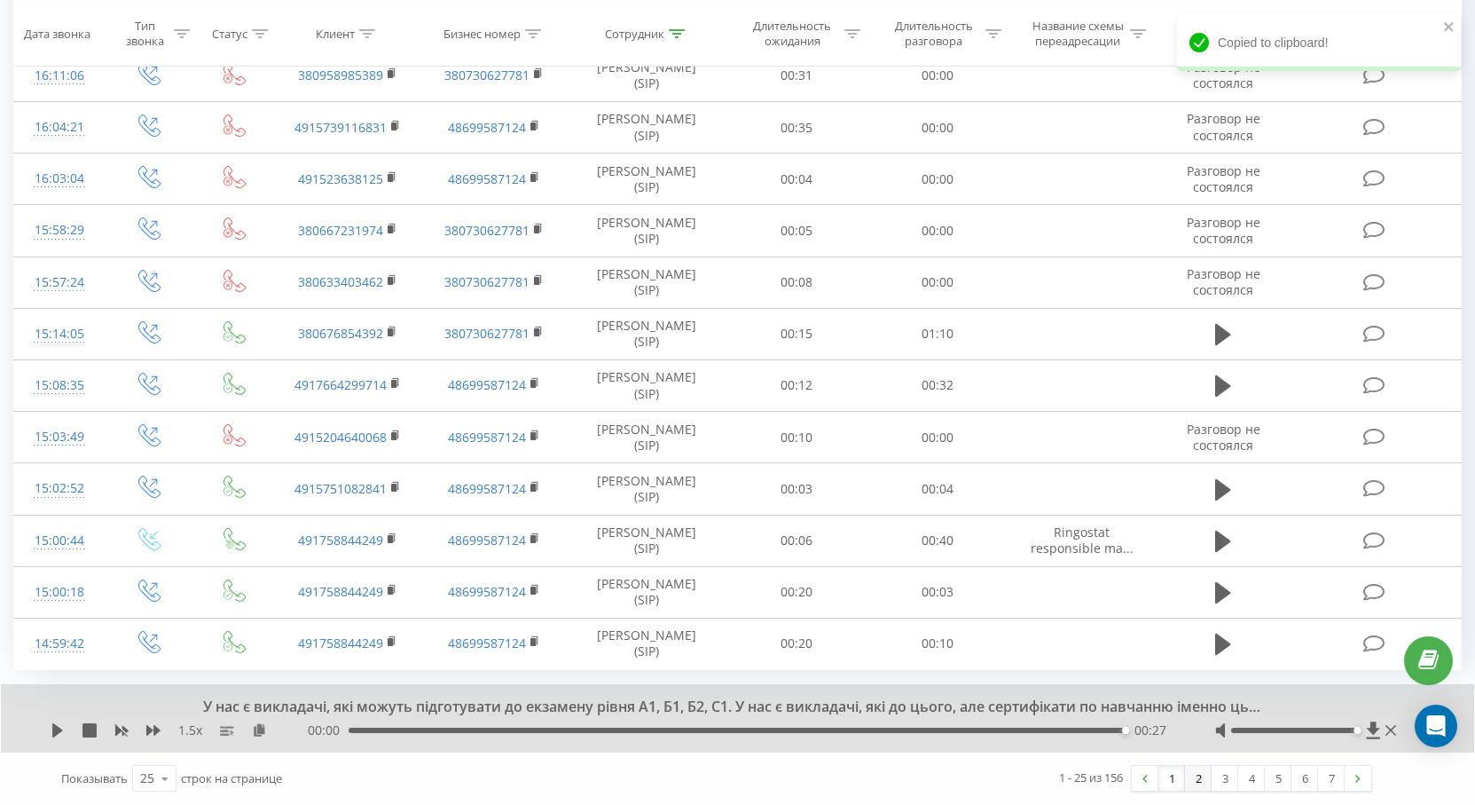
click at [1195, 782] on link "2" at bounding box center [1198, 778] width 27 height 25
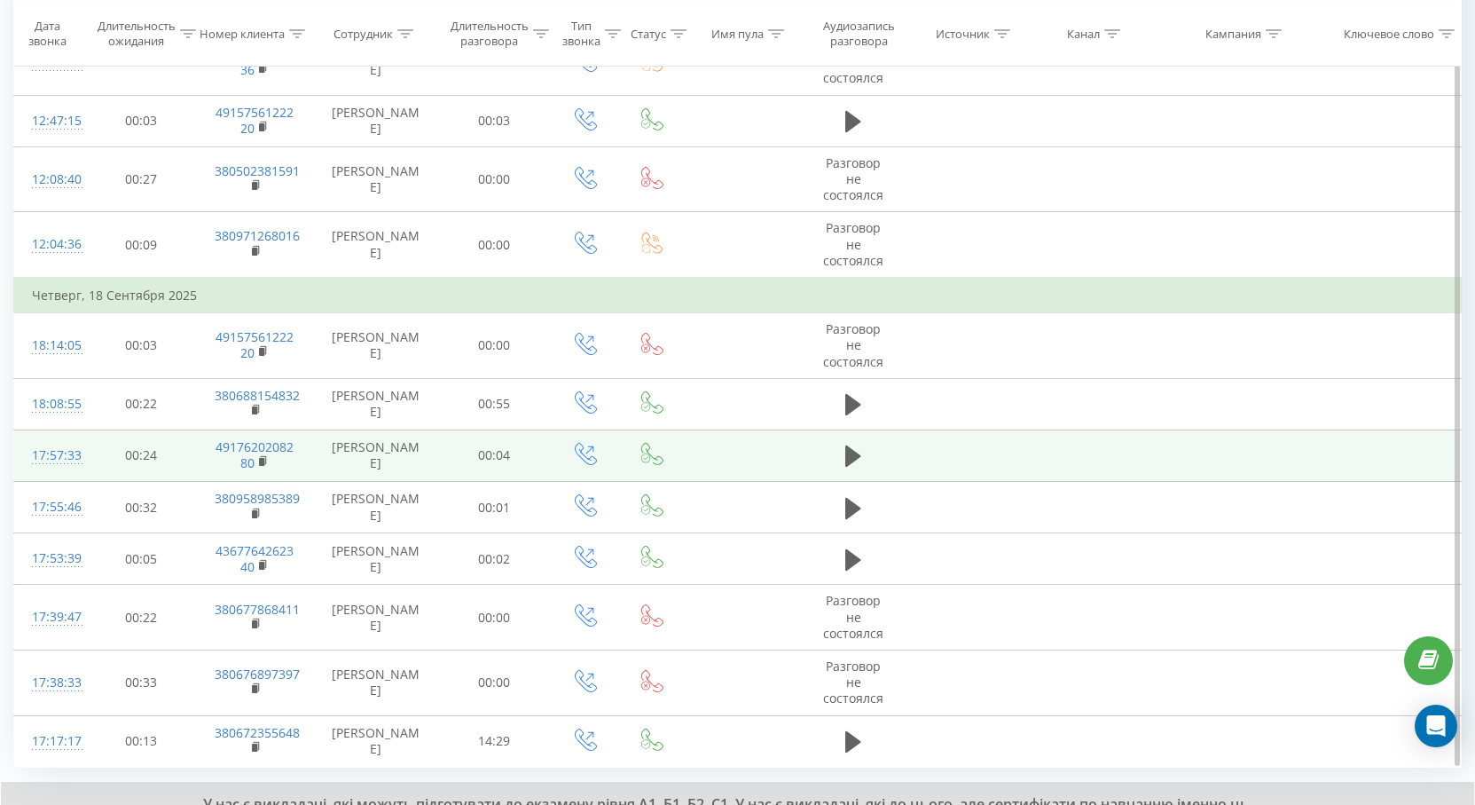
scroll to position [1018, 0]
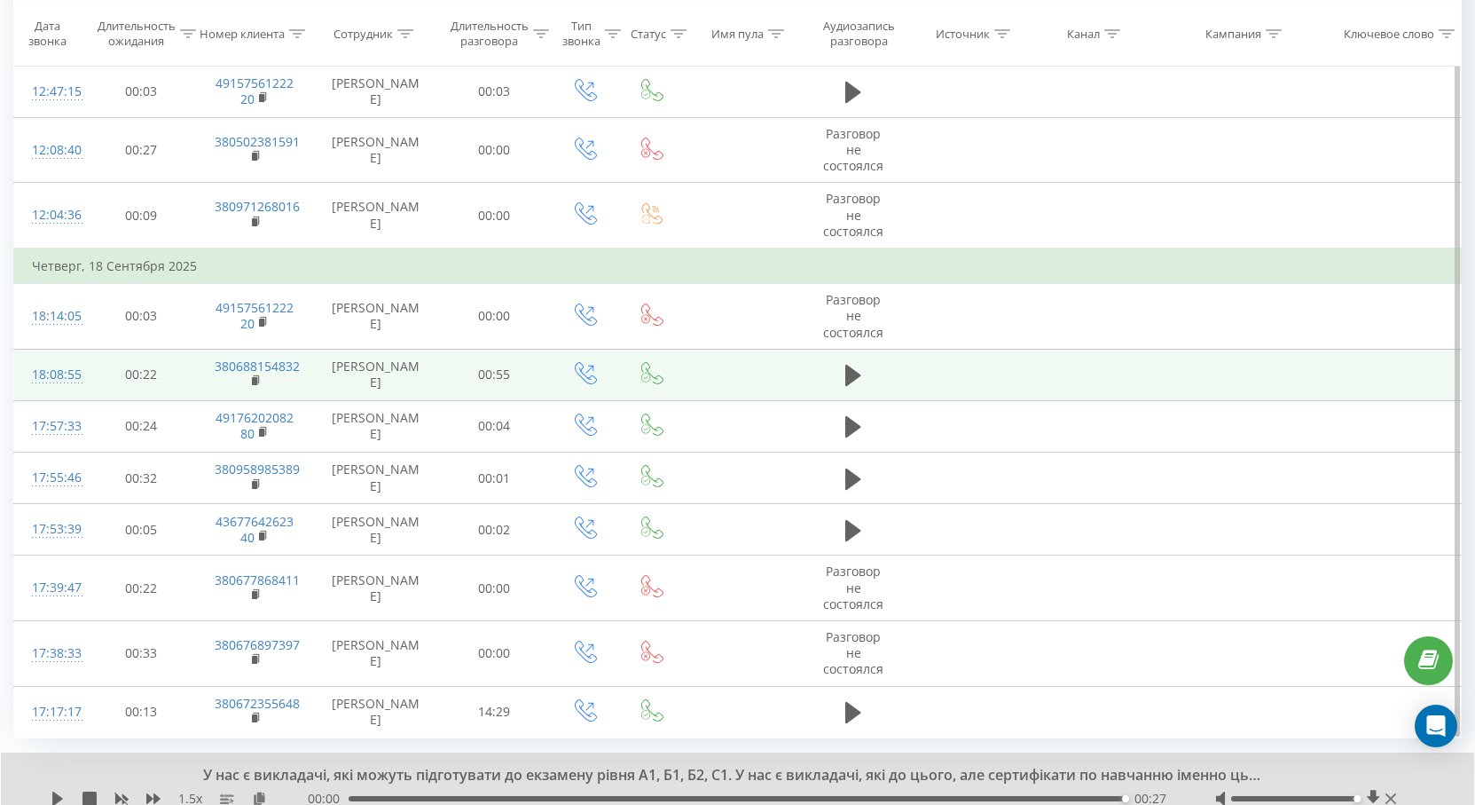
click at [837, 374] on td at bounding box center [853, 374] width 107 height 51
click at [851, 373] on icon at bounding box center [853, 375] width 16 height 21
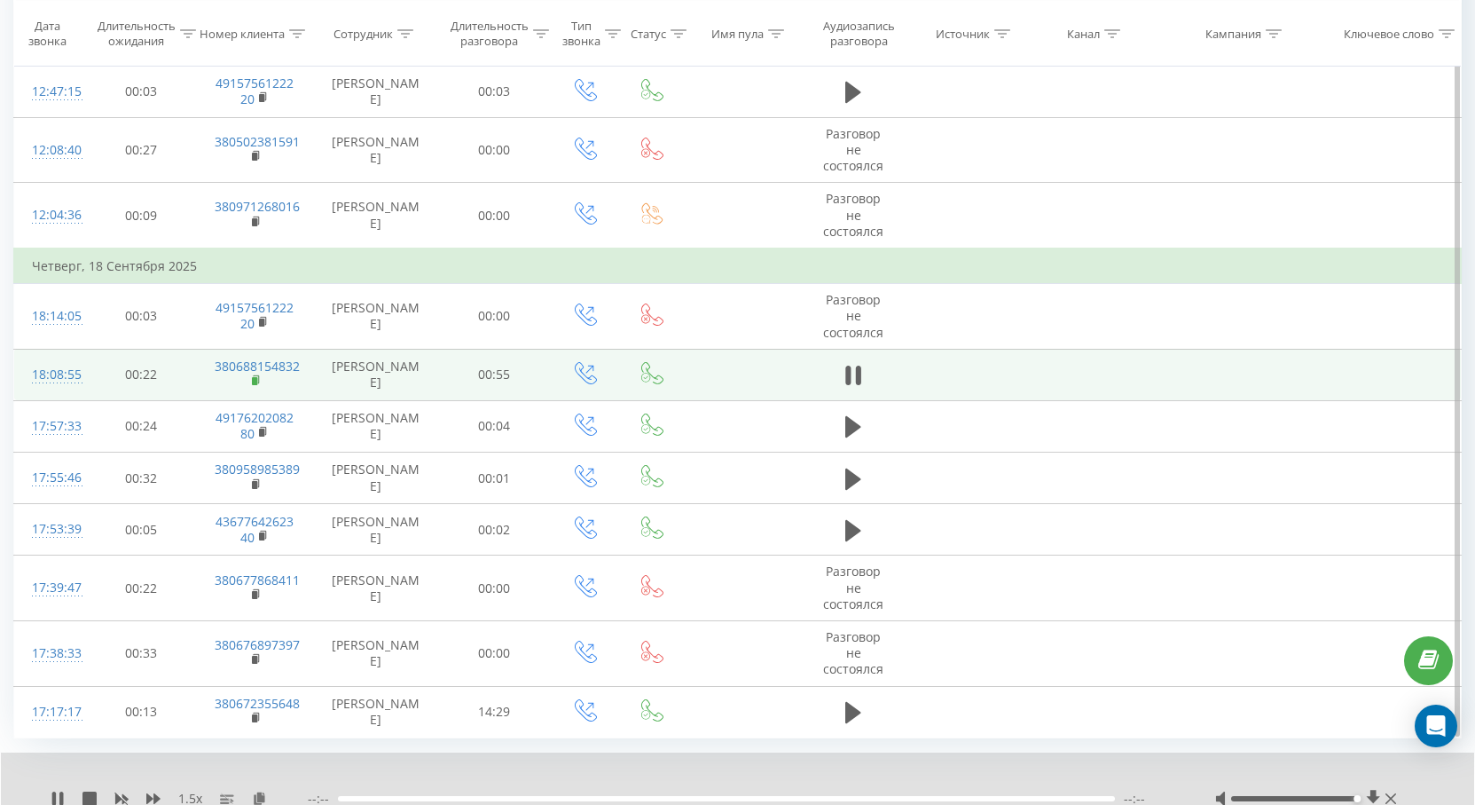
click at [260, 381] on icon at bounding box center [257, 380] width 10 height 12
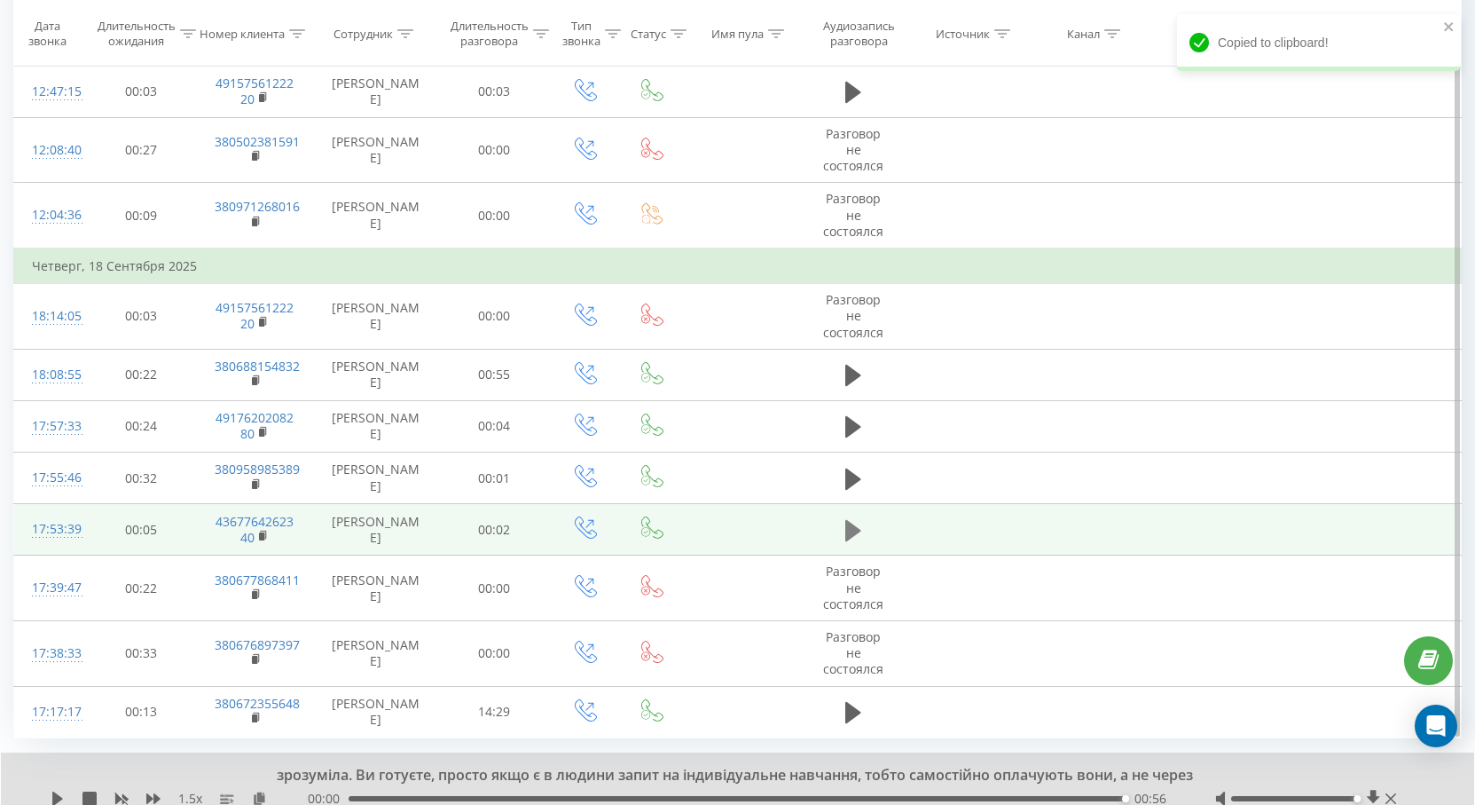
scroll to position [1086, 0]
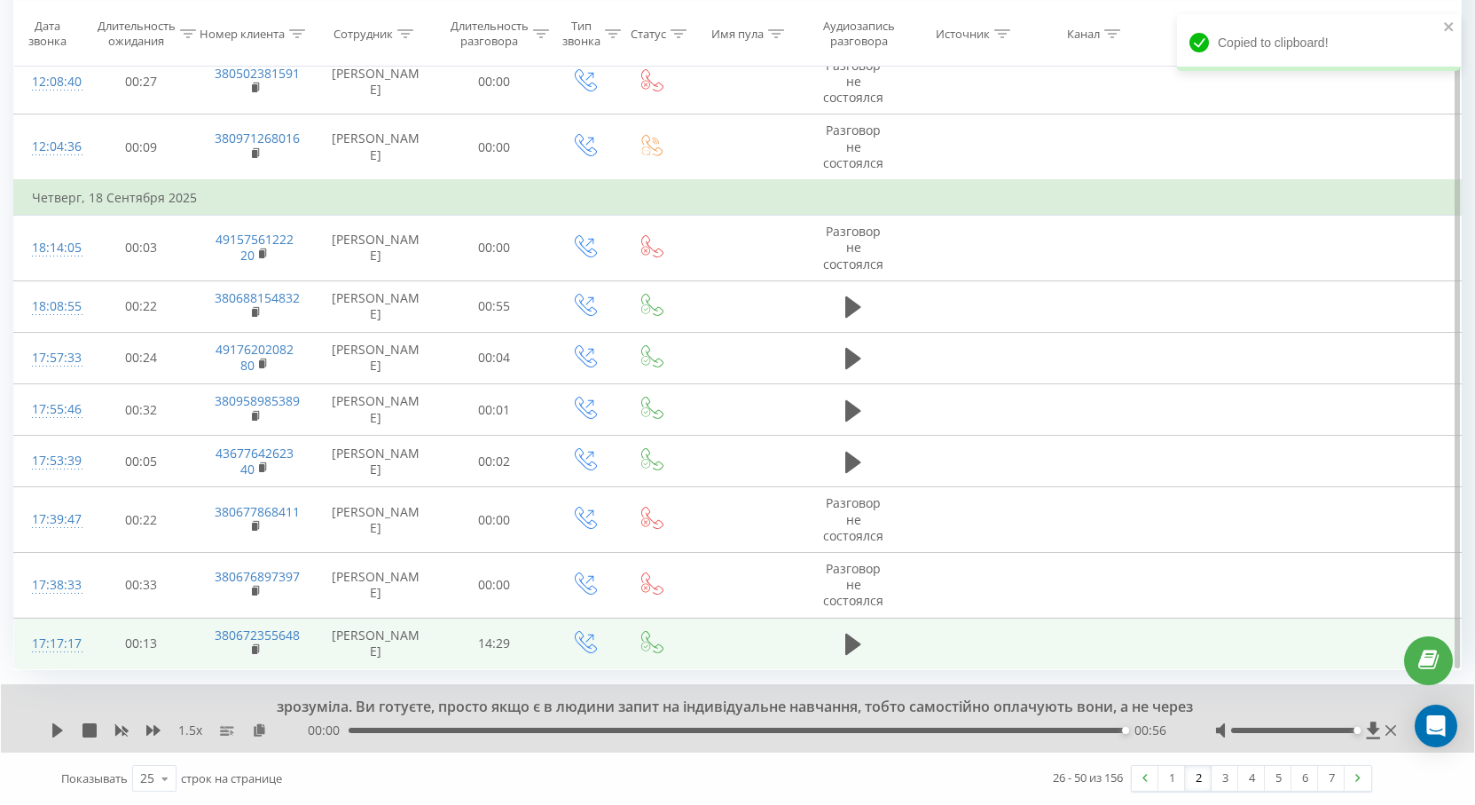
click at [837, 639] on td at bounding box center [853, 642] width 107 height 51
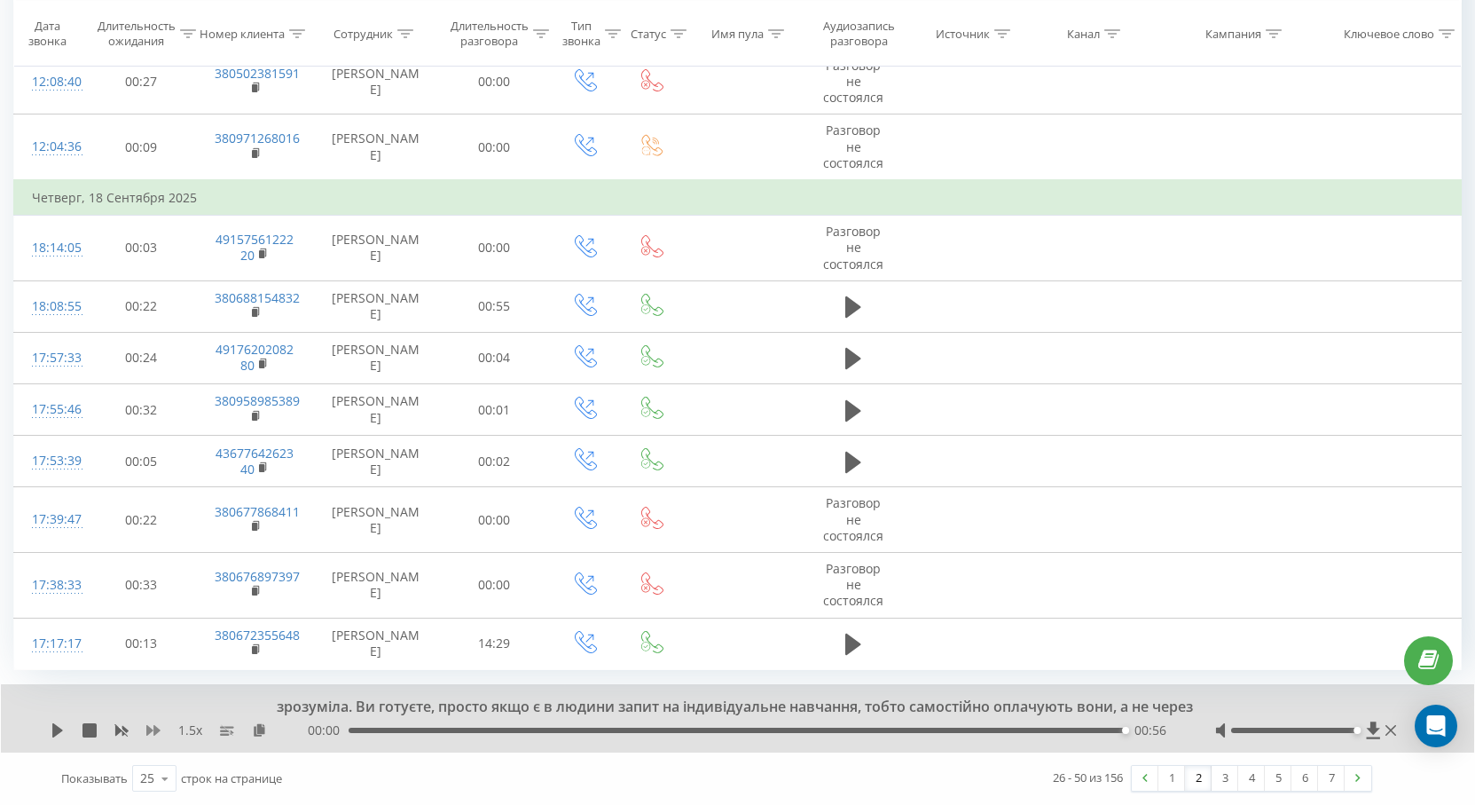
click at [157, 728] on icon at bounding box center [153, 730] width 14 height 11
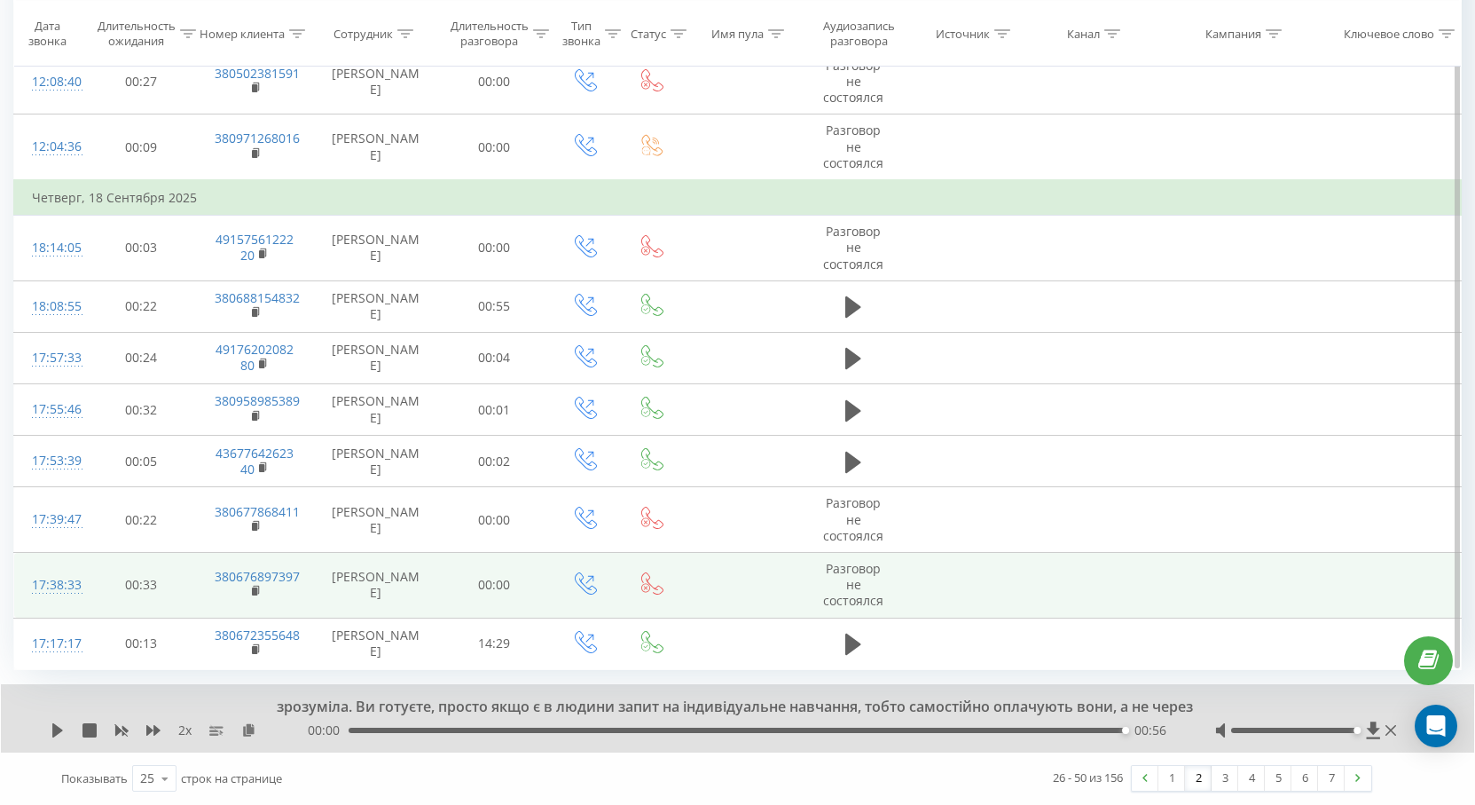
click at [848, 643] on icon at bounding box center [853, 643] width 16 height 21
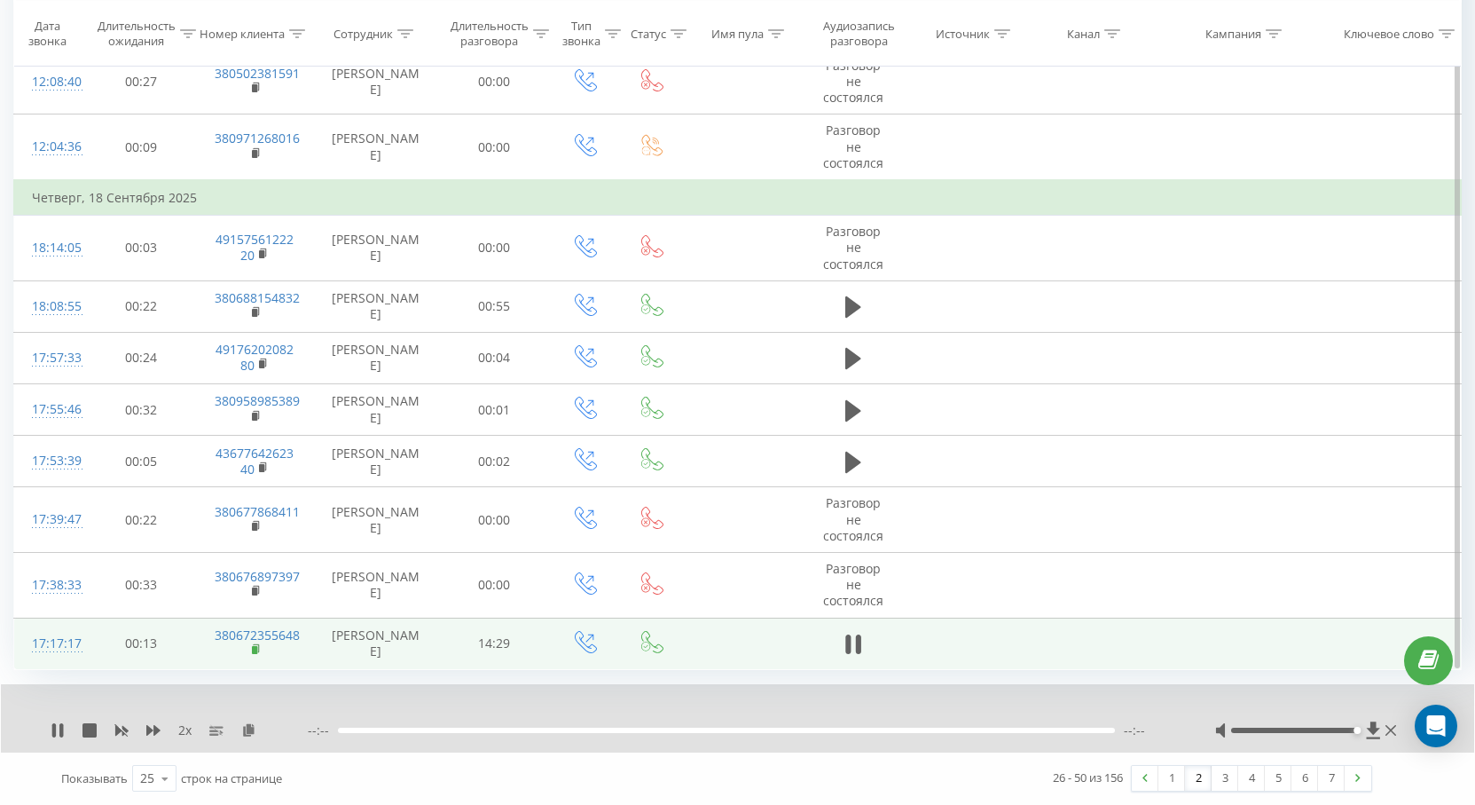
click at [255, 648] on rect at bounding box center [254, 650] width 5 height 8
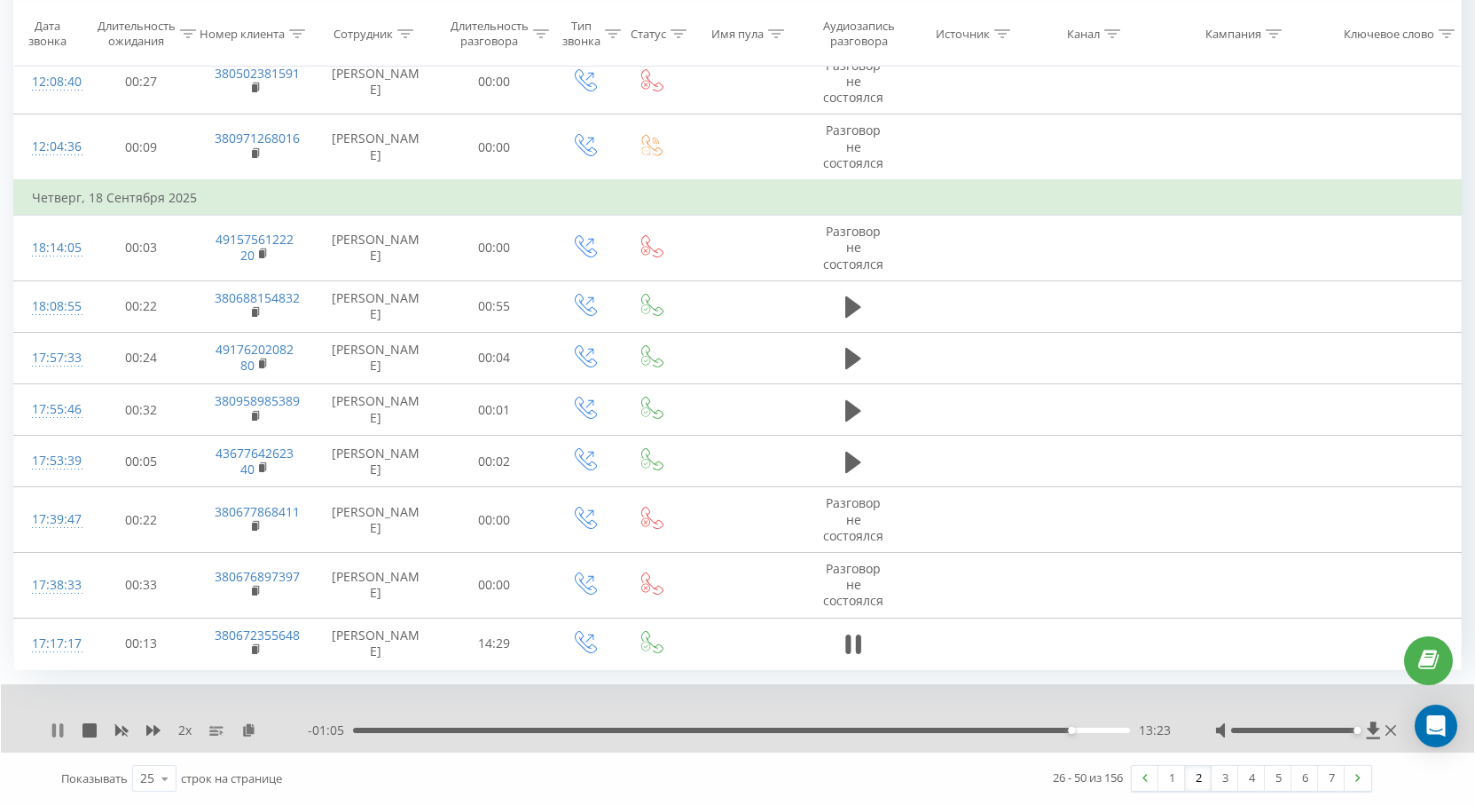
click at [64, 728] on icon at bounding box center [58, 730] width 14 height 14
click at [152, 775] on icon at bounding box center [165, 778] width 27 height 35
click at [47, 734] on div "2 x - 01:05 13:23 13:23" at bounding box center [737, 718] width 1473 height 68
click at [56, 729] on icon at bounding box center [57, 730] width 11 height 14
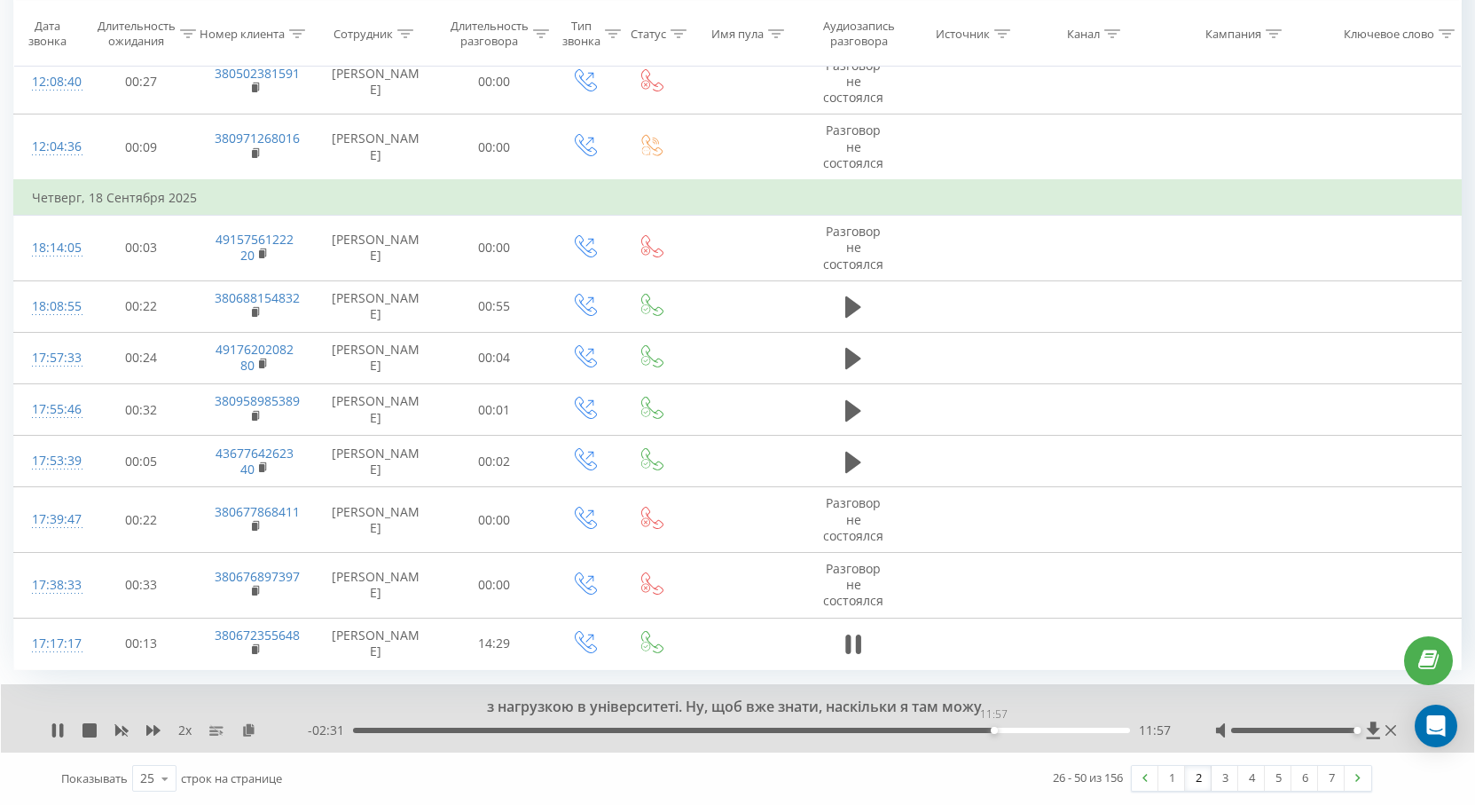
click at [994, 727] on div "11:57" at bounding box center [741, 729] width 777 height 5
click at [1086, 729] on div "13:39" at bounding box center [741, 729] width 777 height 5
click at [1223, 788] on link "3" at bounding box center [1225, 778] width 27 height 25
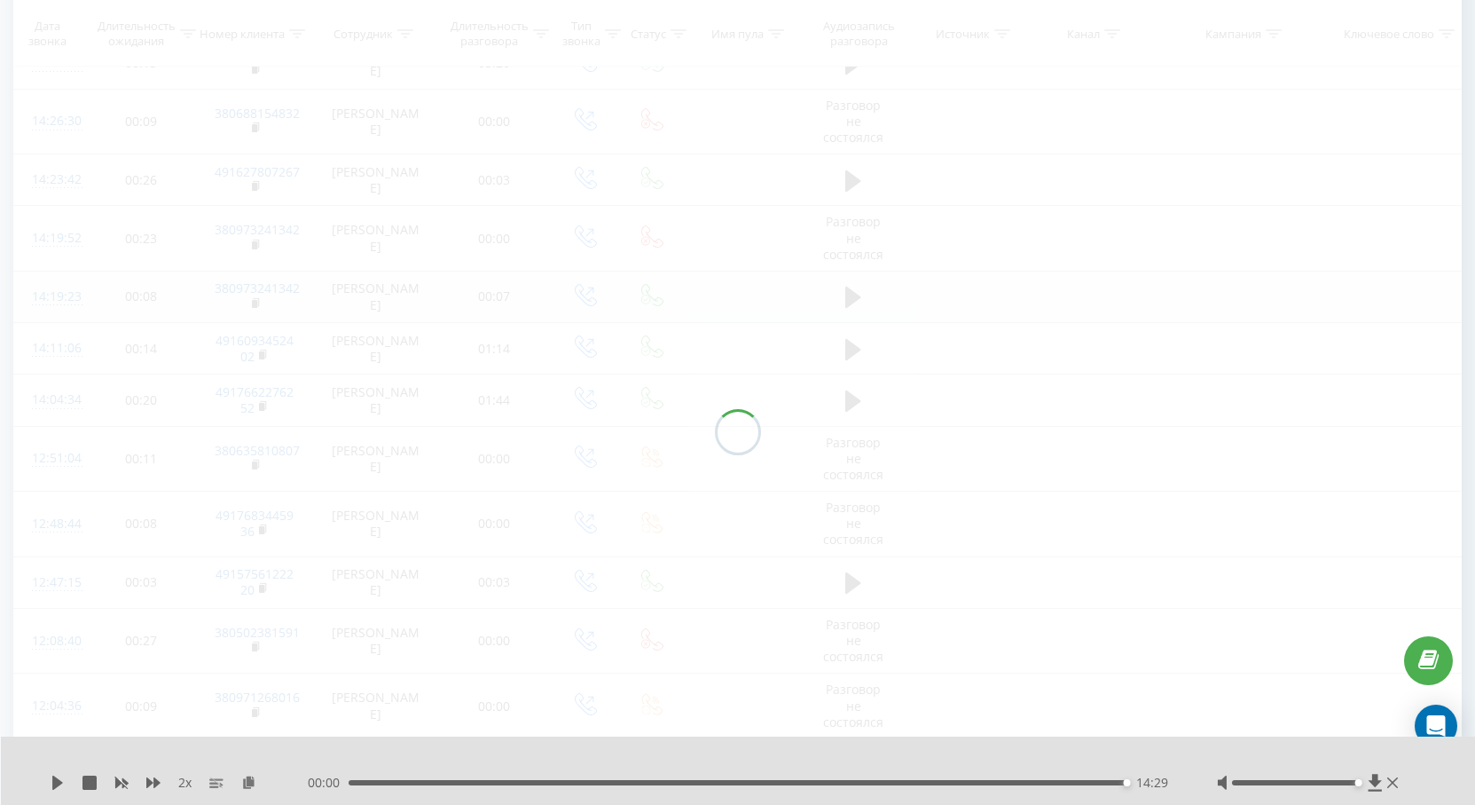
scroll to position [117, 0]
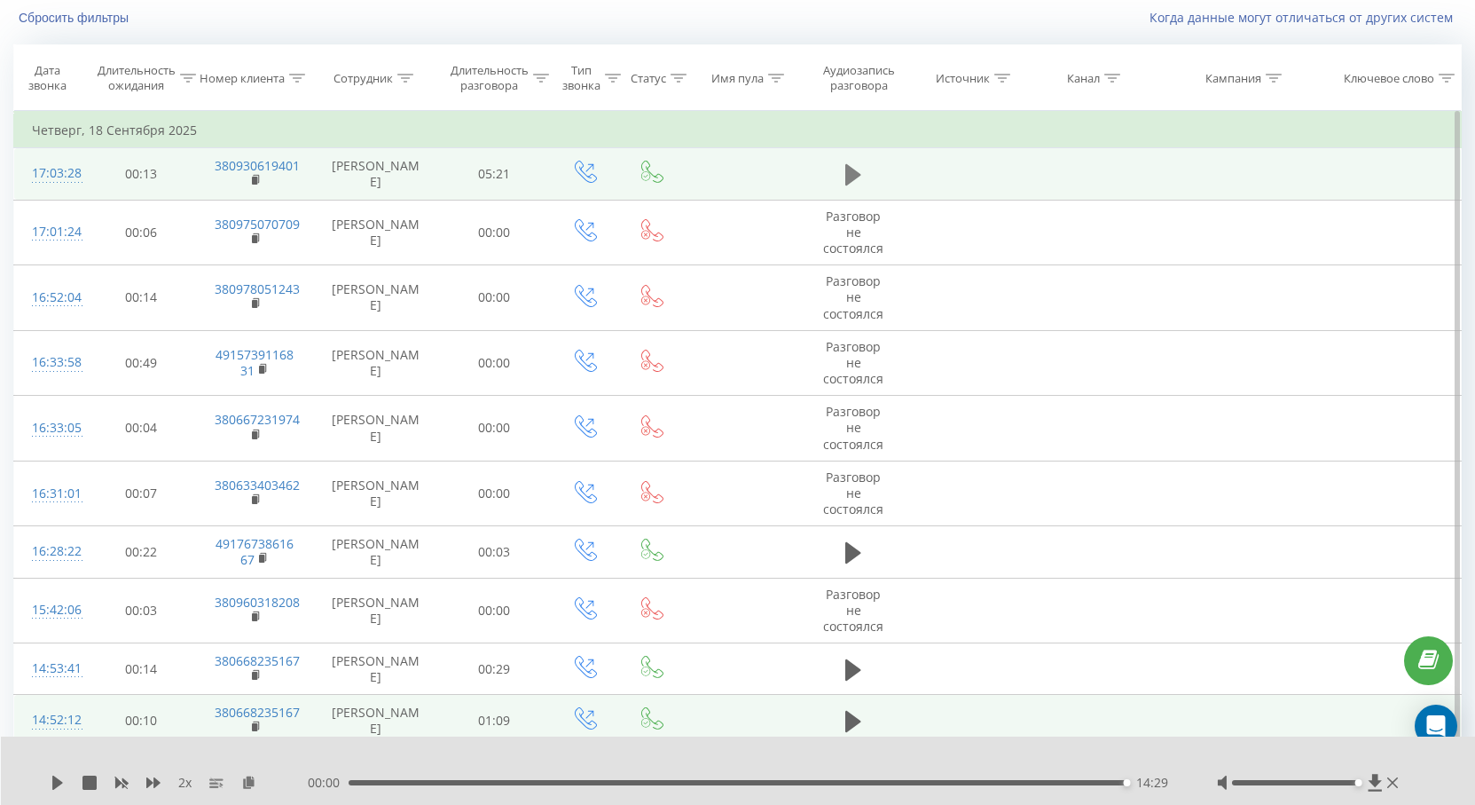
click at [852, 167] on icon at bounding box center [853, 174] width 16 height 25
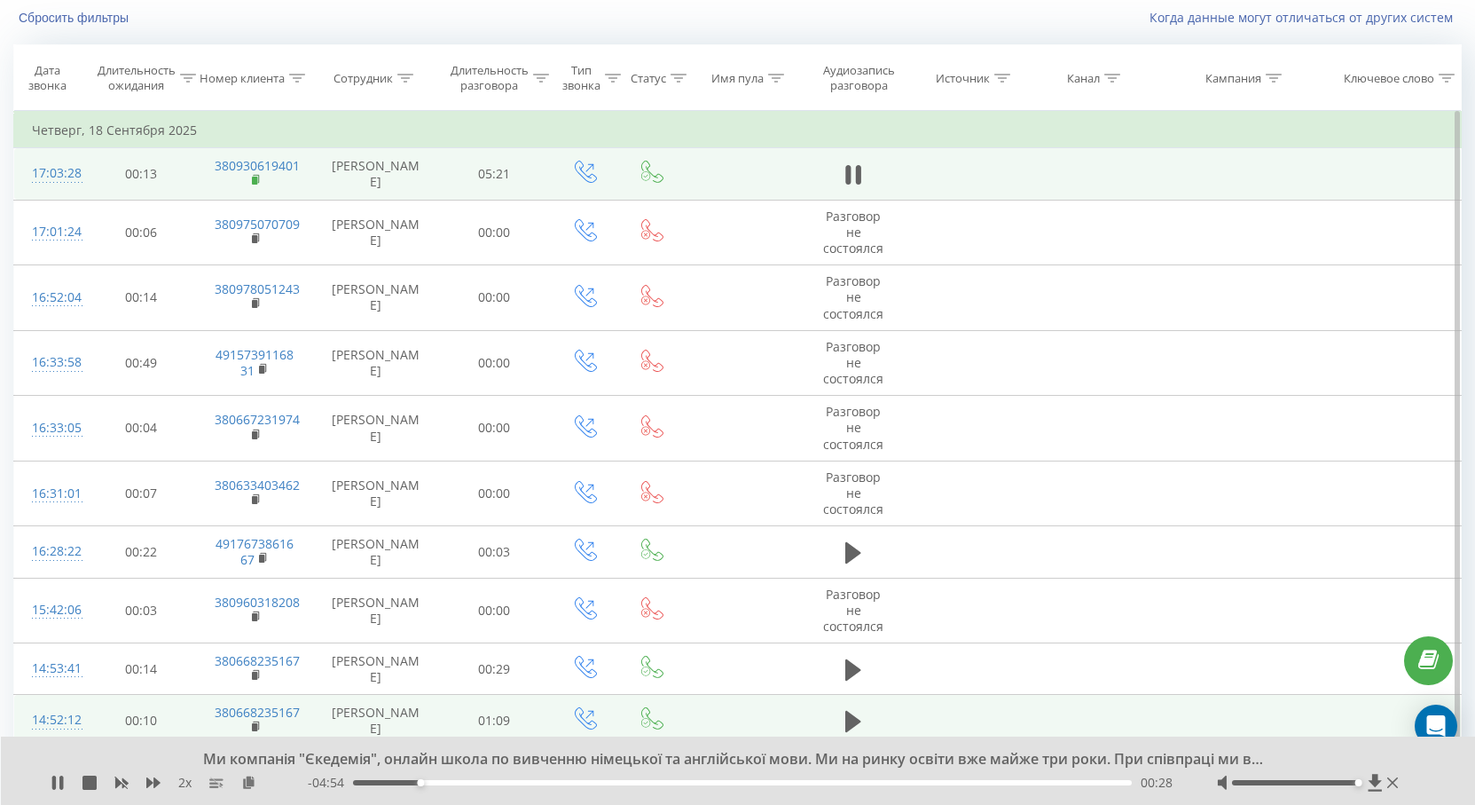
click at [261, 180] on icon at bounding box center [257, 180] width 10 height 12
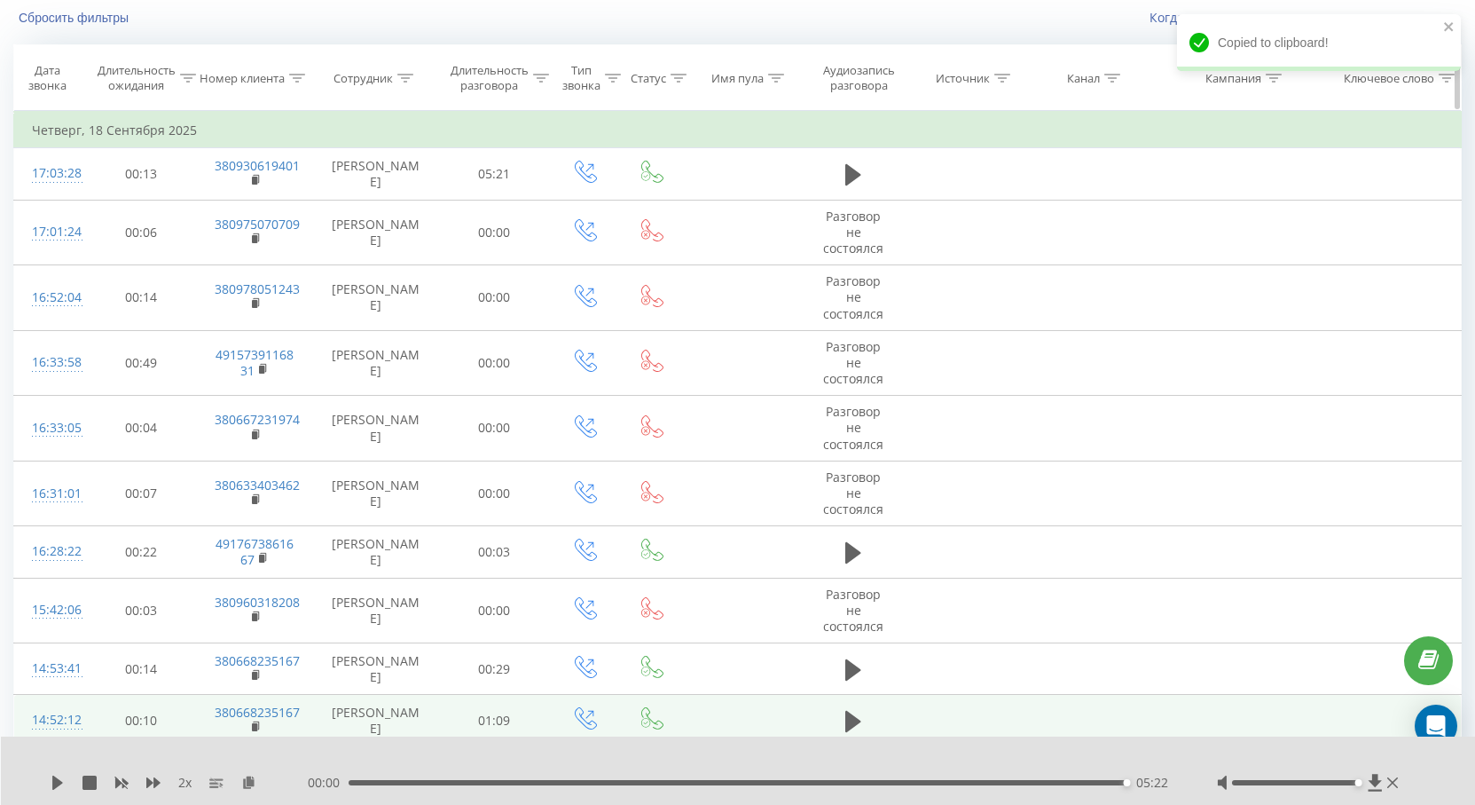
scroll to position [28, 0]
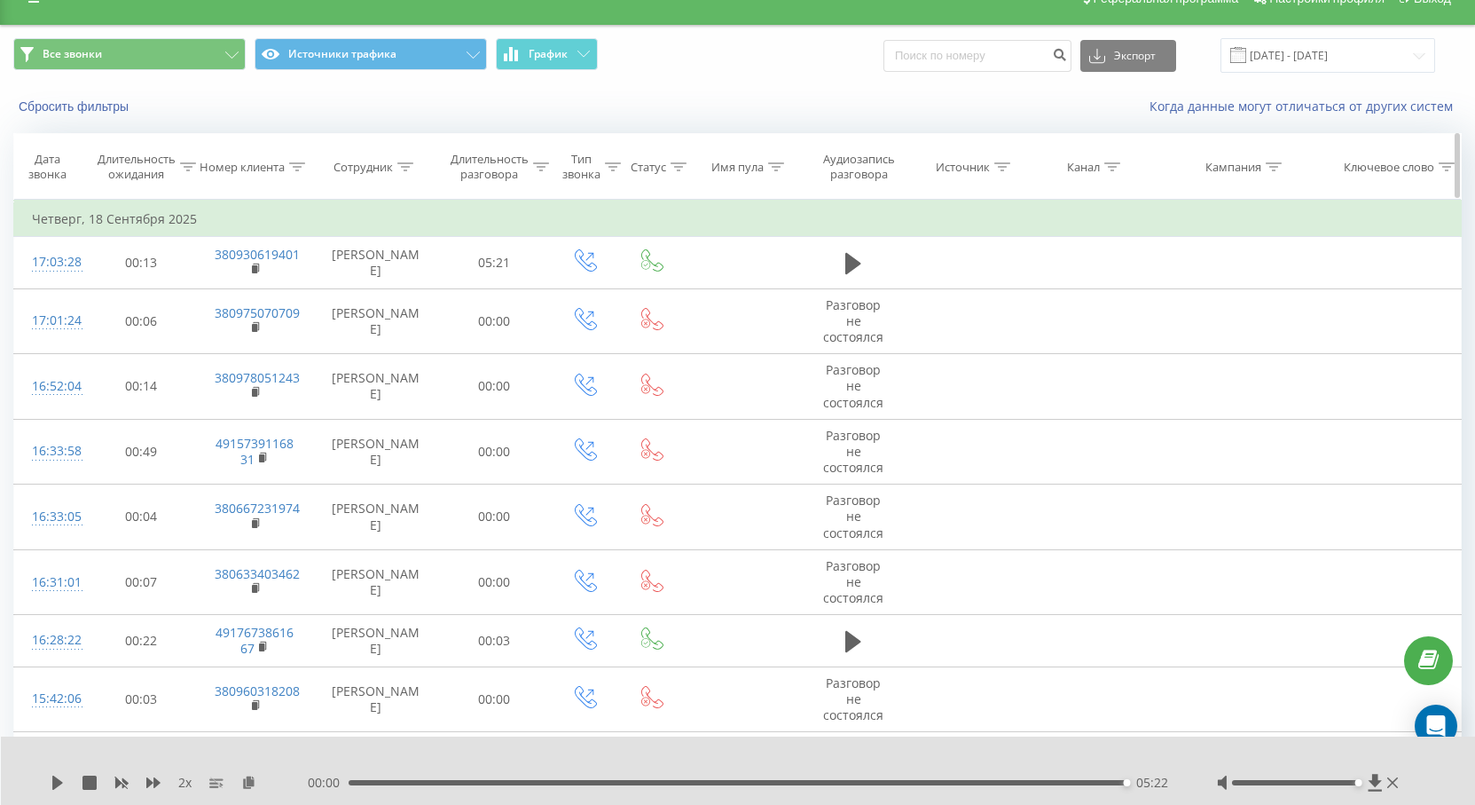
click at [402, 163] on icon at bounding box center [405, 166] width 16 height 9
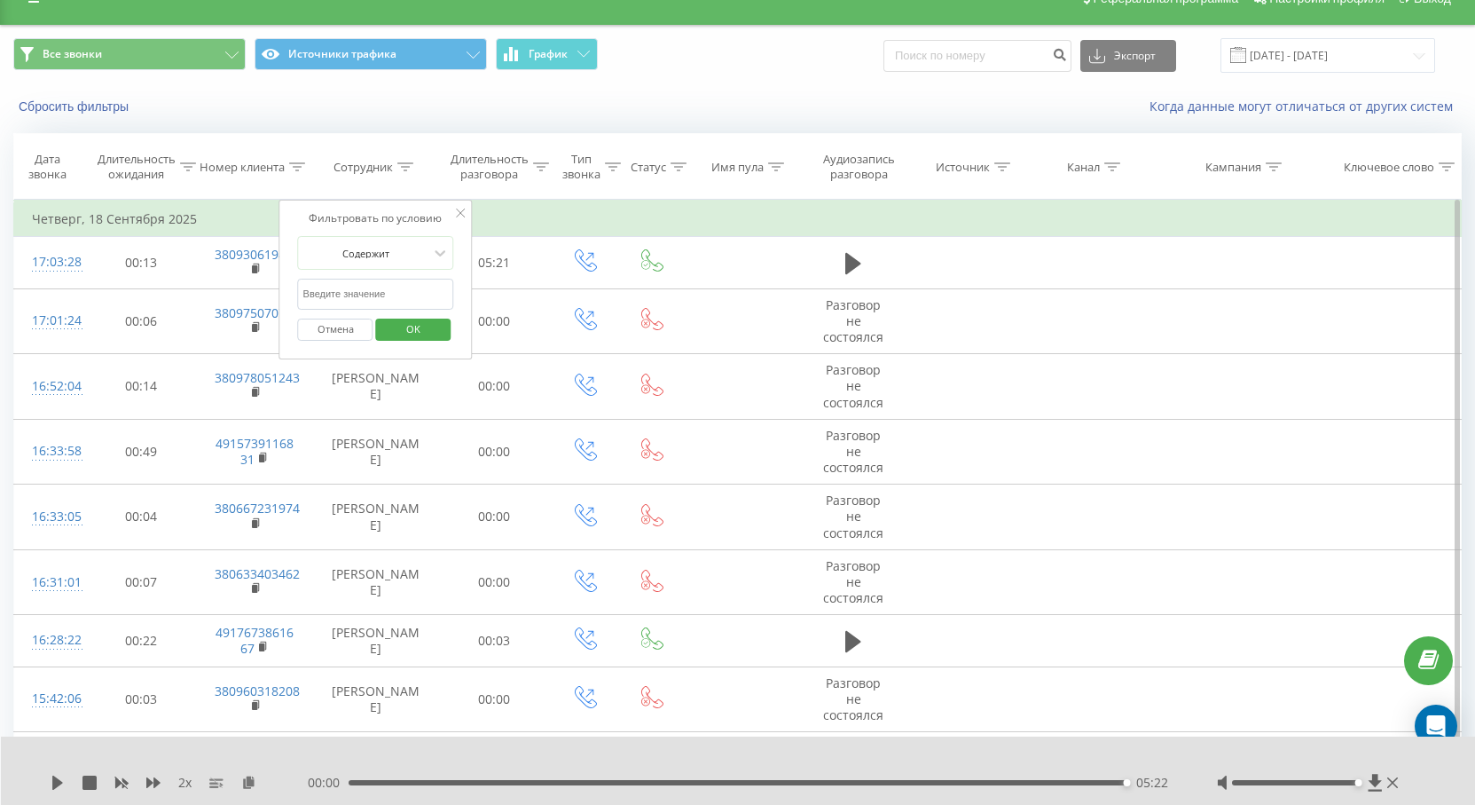
click at [428, 290] on input "text" at bounding box center [376, 294] width 156 height 31
type input "[PERSON_NAME]"
click at [423, 331] on span "OK" at bounding box center [414, 329] width 50 height 28
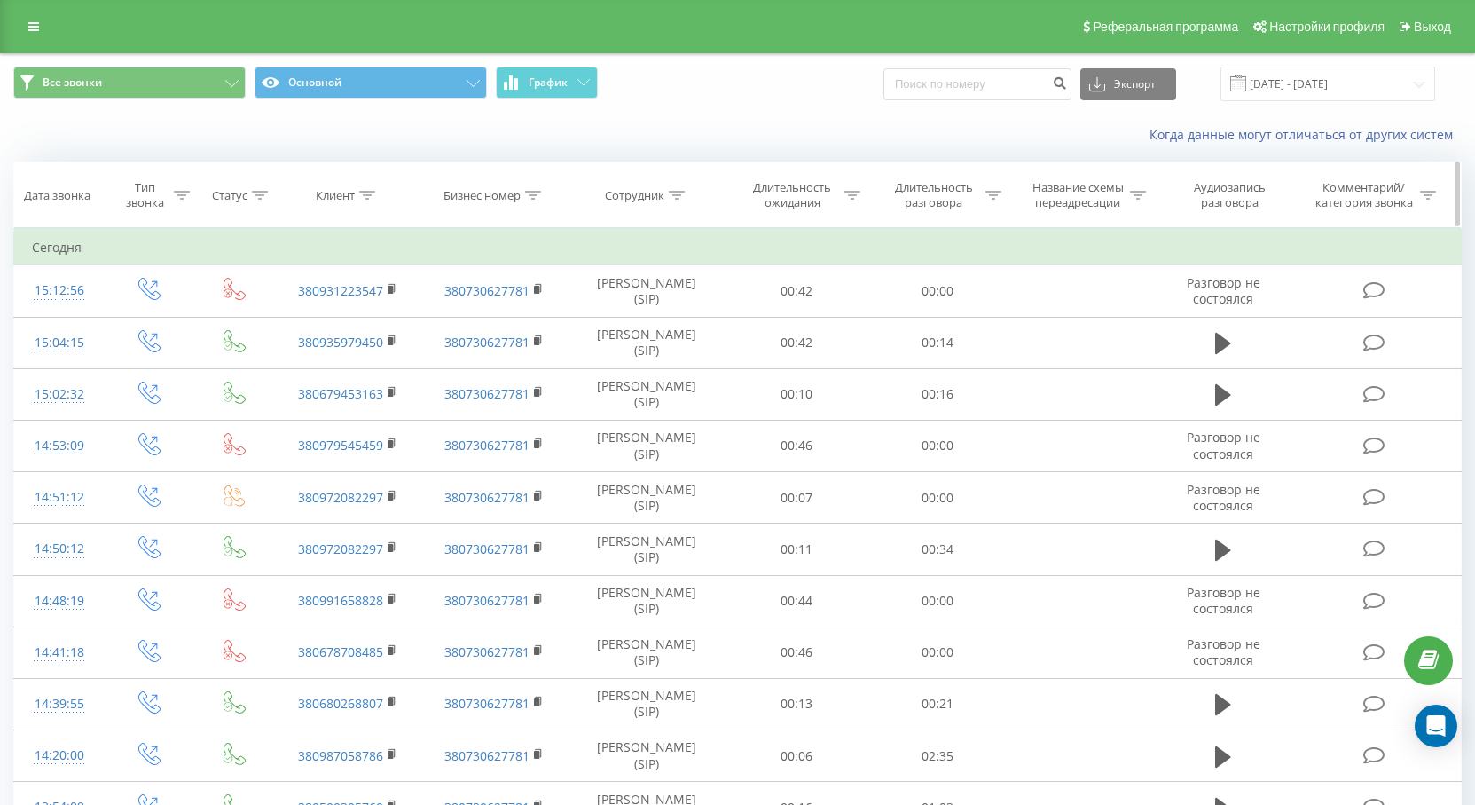
click at [678, 193] on icon at bounding box center [677, 195] width 16 height 9
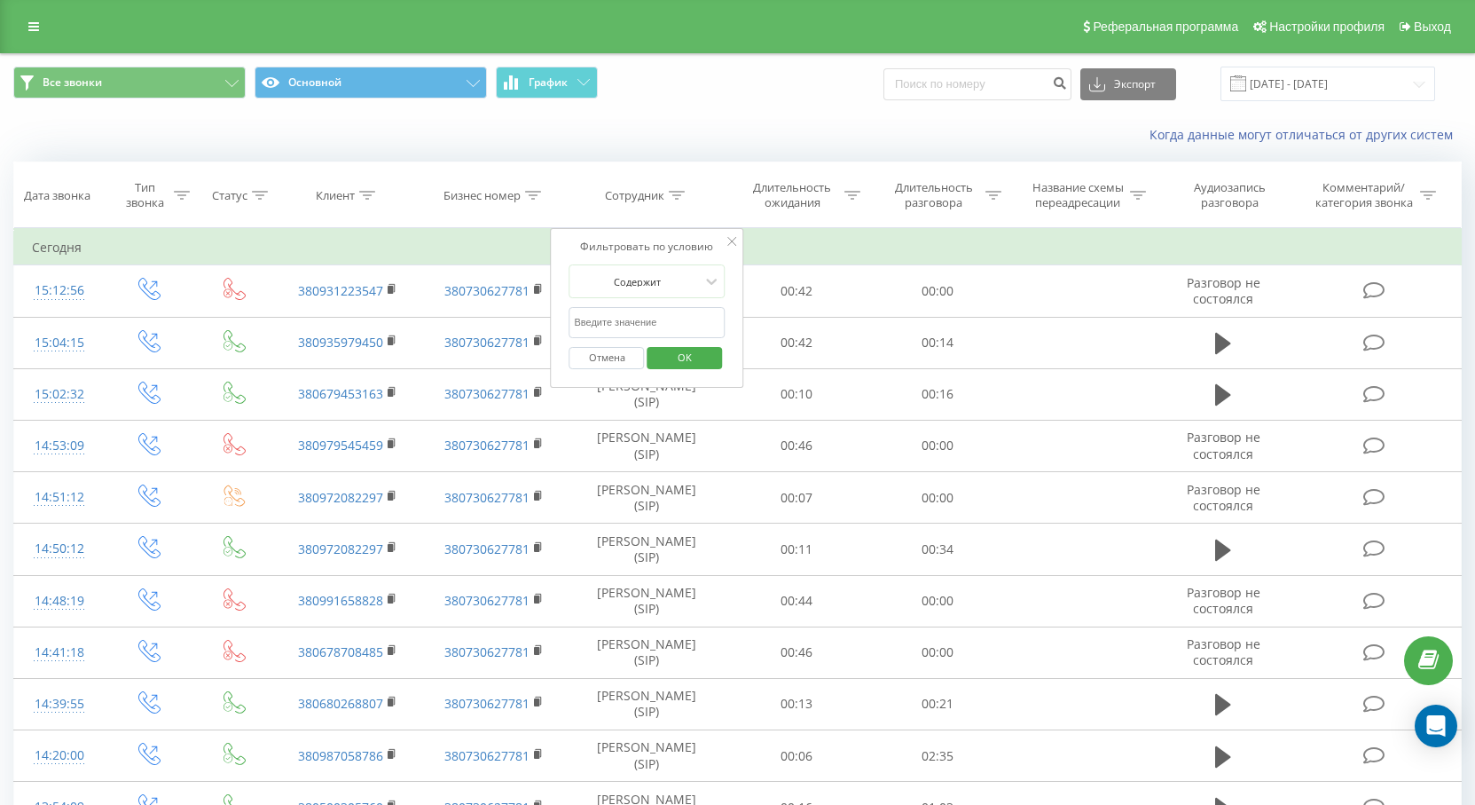
click at [621, 311] on input "text" at bounding box center [648, 322] width 156 height 31
type input "[PERSON_NAME]"
click at [703, 351] on span "OK" at bounding box center [685, 357] width 50 height 28
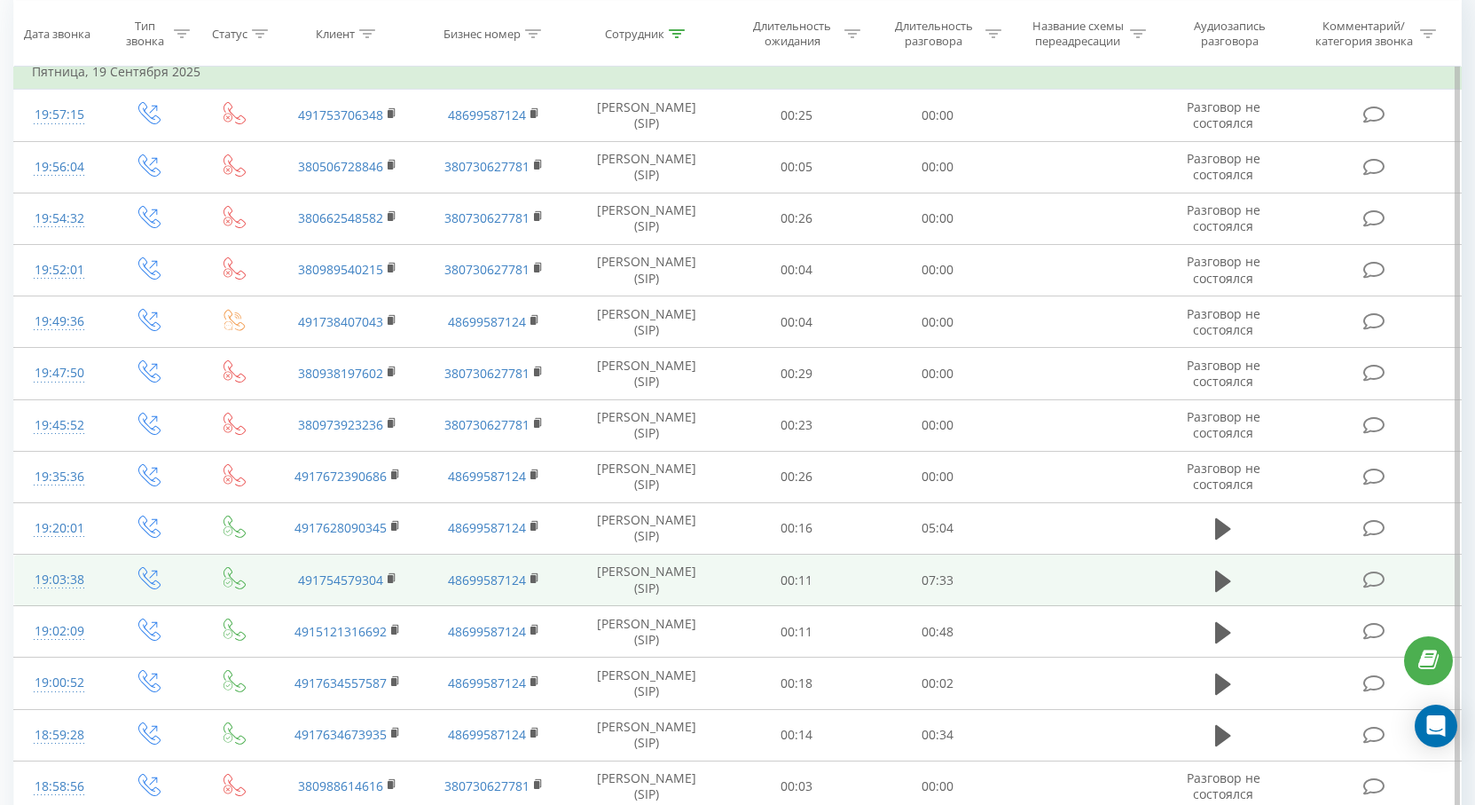
scroll to position [266, 0]
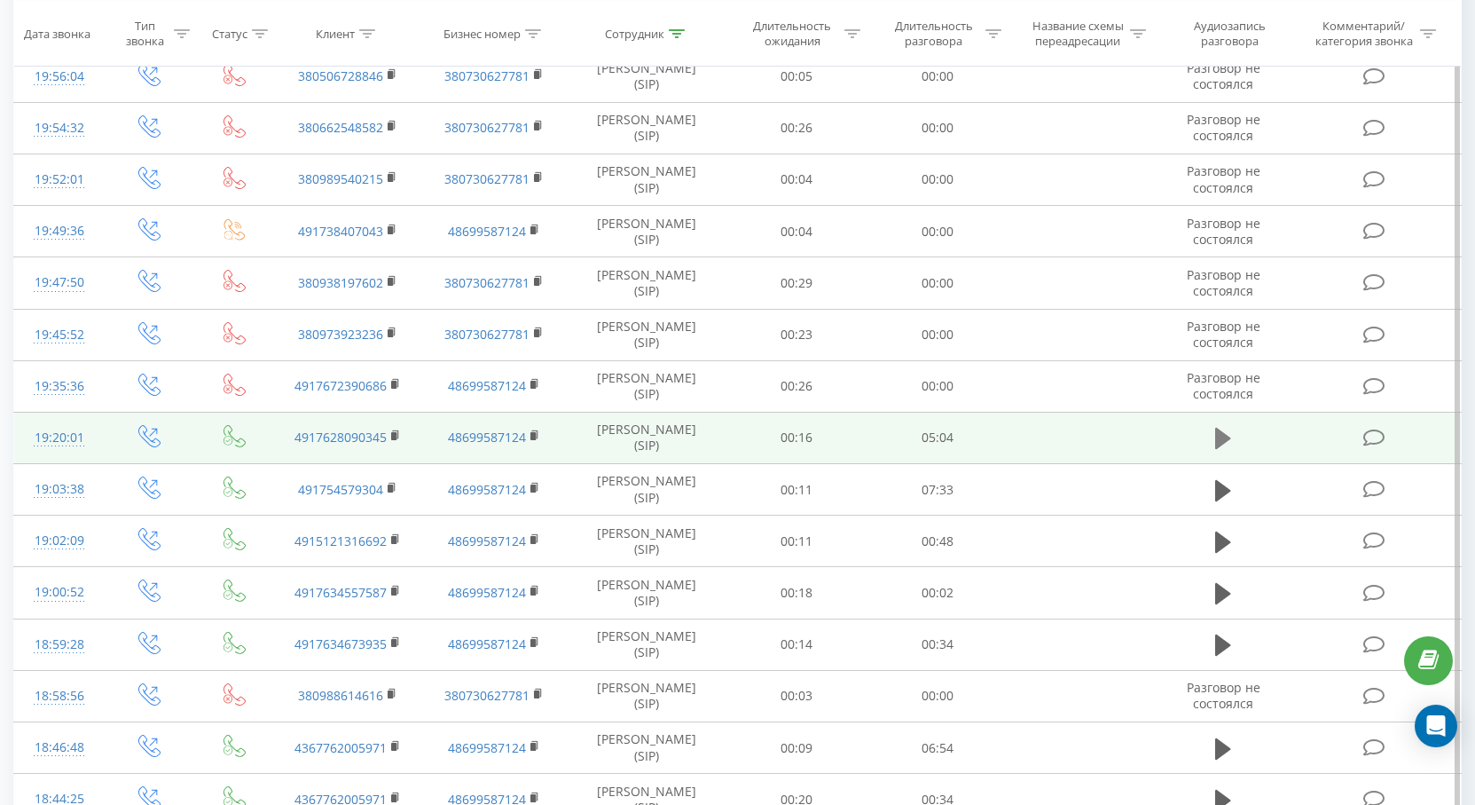
click at [1223, 436] on icon at bounding box center [1223, 438] width 16 height 21
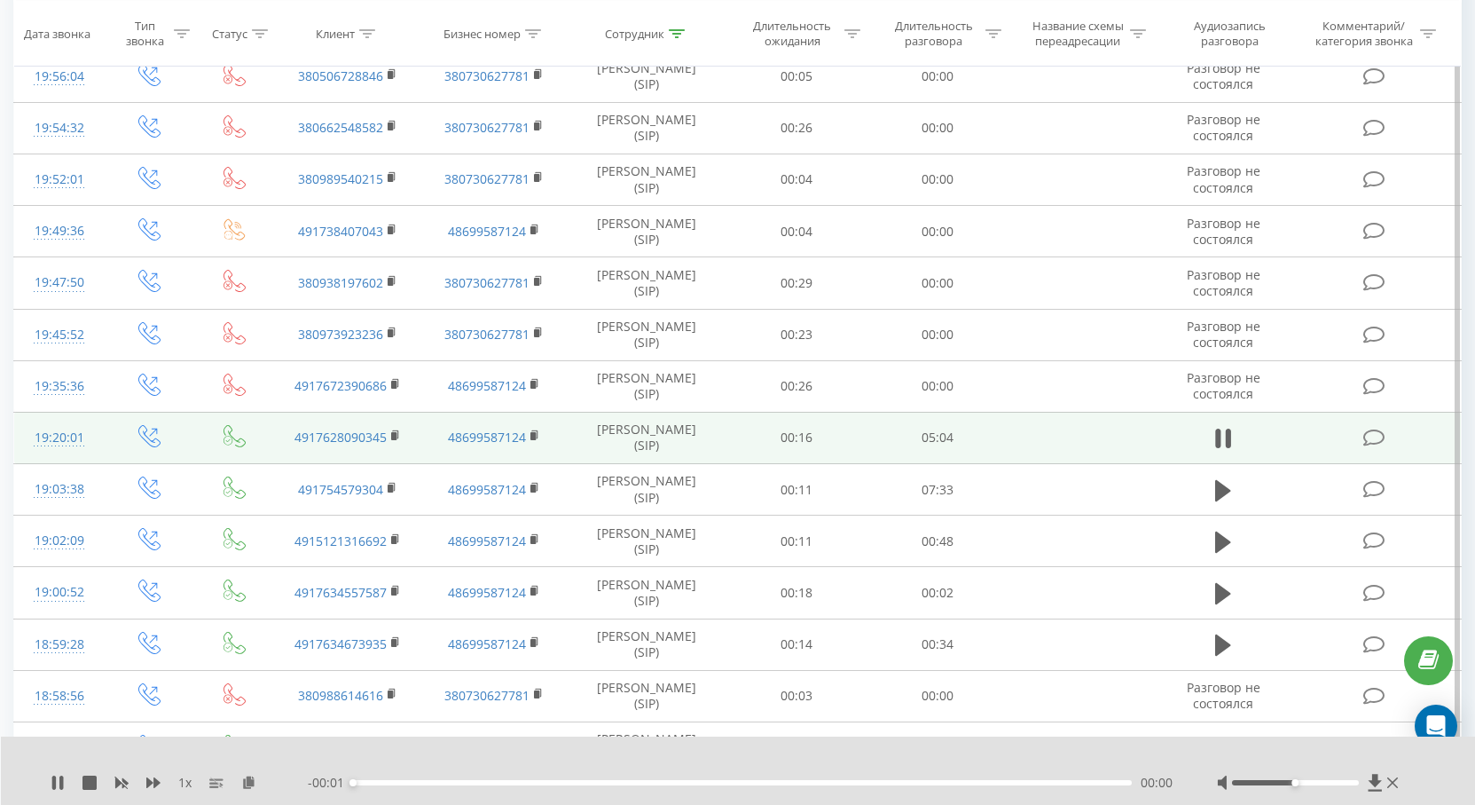
drag, startPoint x: 1296, startPoint y: 786, endPoint x: 1335, endPoint y: 778, distance: 39.8
click at [1335, 778] on div at bounding box center [1309, 783] width 185 height 18
drag, startPoint x: 1327, startPoint y: 788, endPoint x: 1374, endPoint y: 784, distance: 47.1
click at [1374, 784] on div at bounding box center [1309, 783] width 185 height 18
drag, startPoint x: 1298, startPoint y: 777, endPoint x: 1326, endPoint y: 791, distance: 31.7
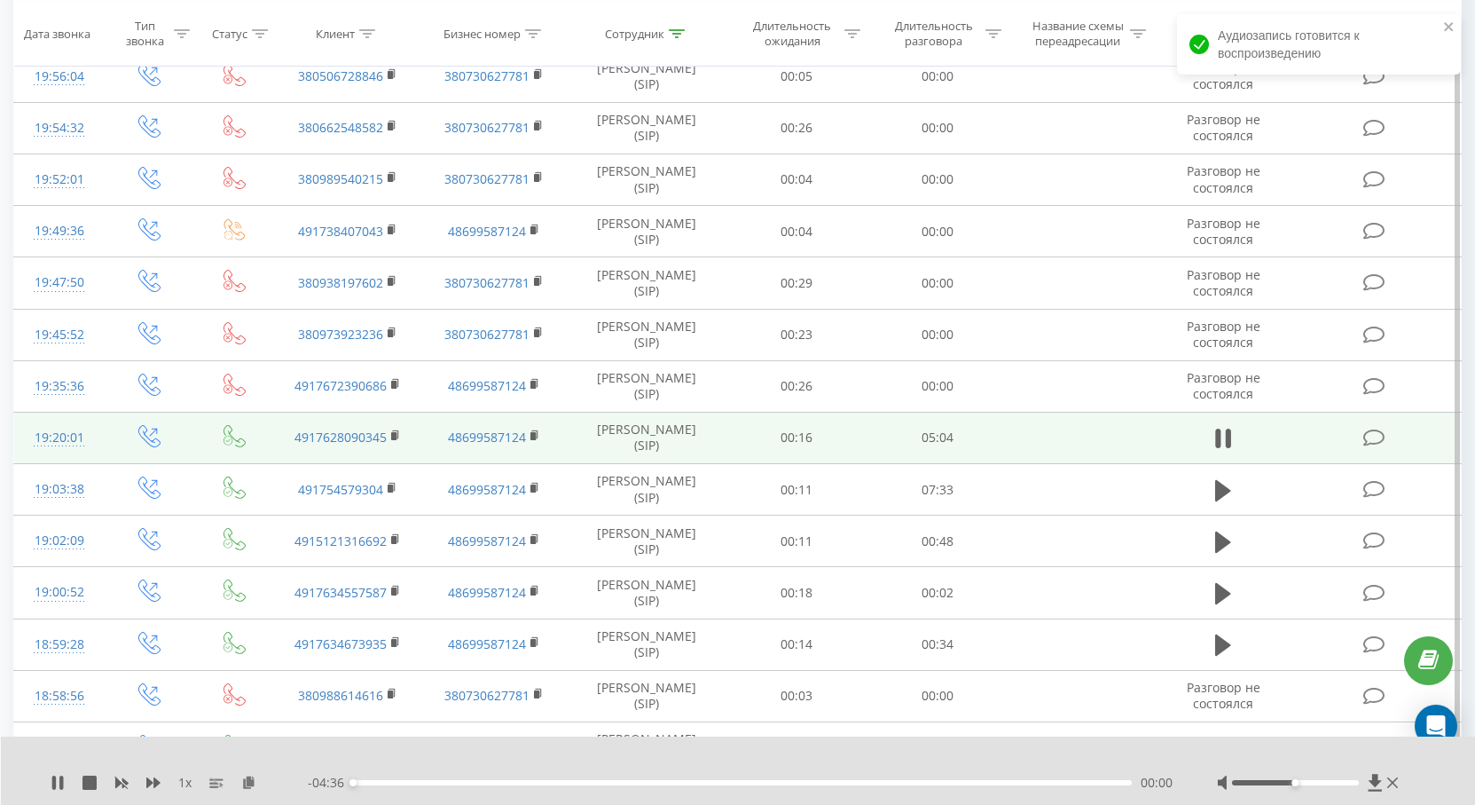
click at [1357, 790] on div at bounding box center [1309, 783] width 185 height 18
drag, startPoint x: 1318, startPoint y: 785, endPoint x: 1318, endPoint y: 740, distance: 45.2
click at [1392, 782] on div at bounding box center [1309, 783] width 185 height 18
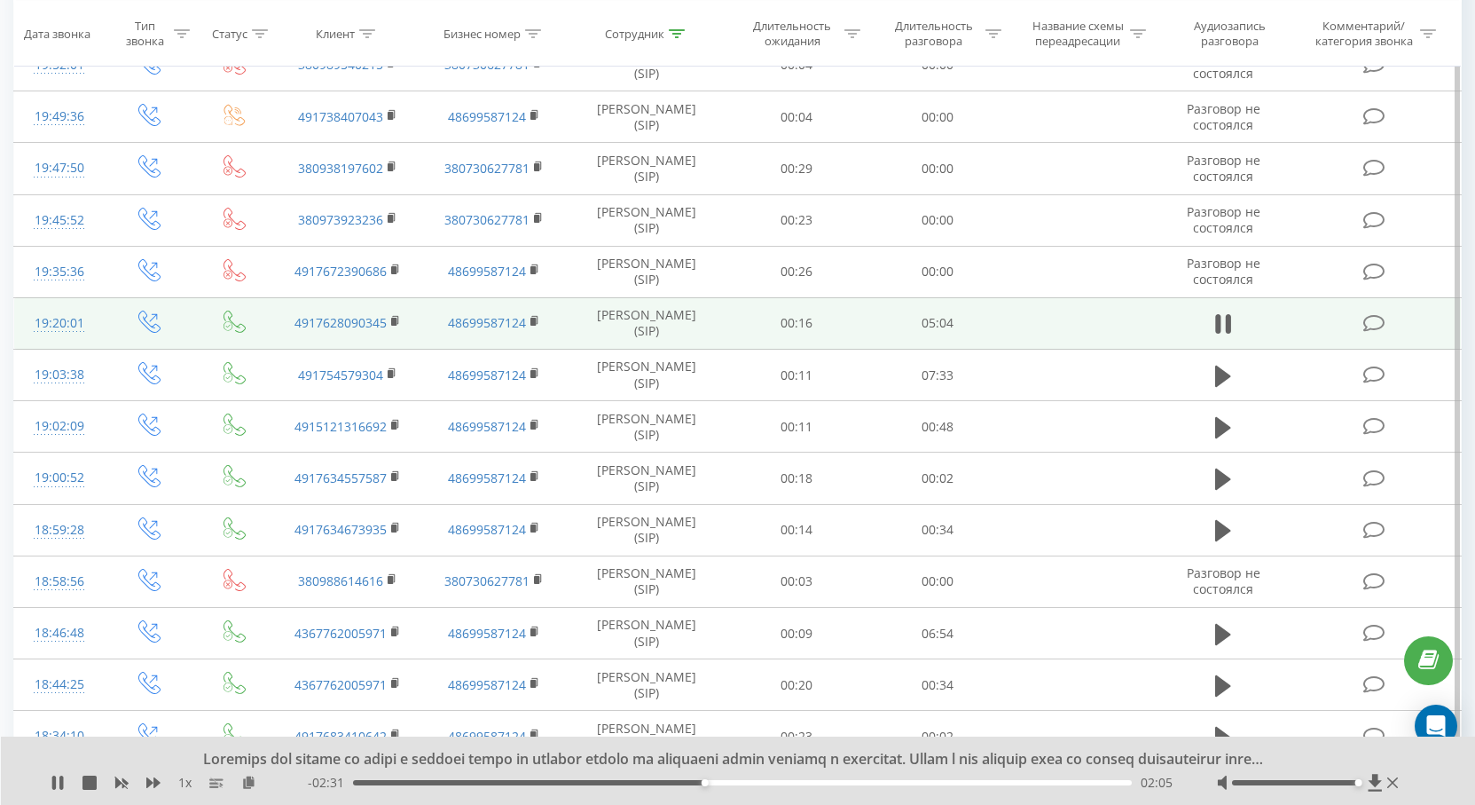
scroll to position [444, 0]
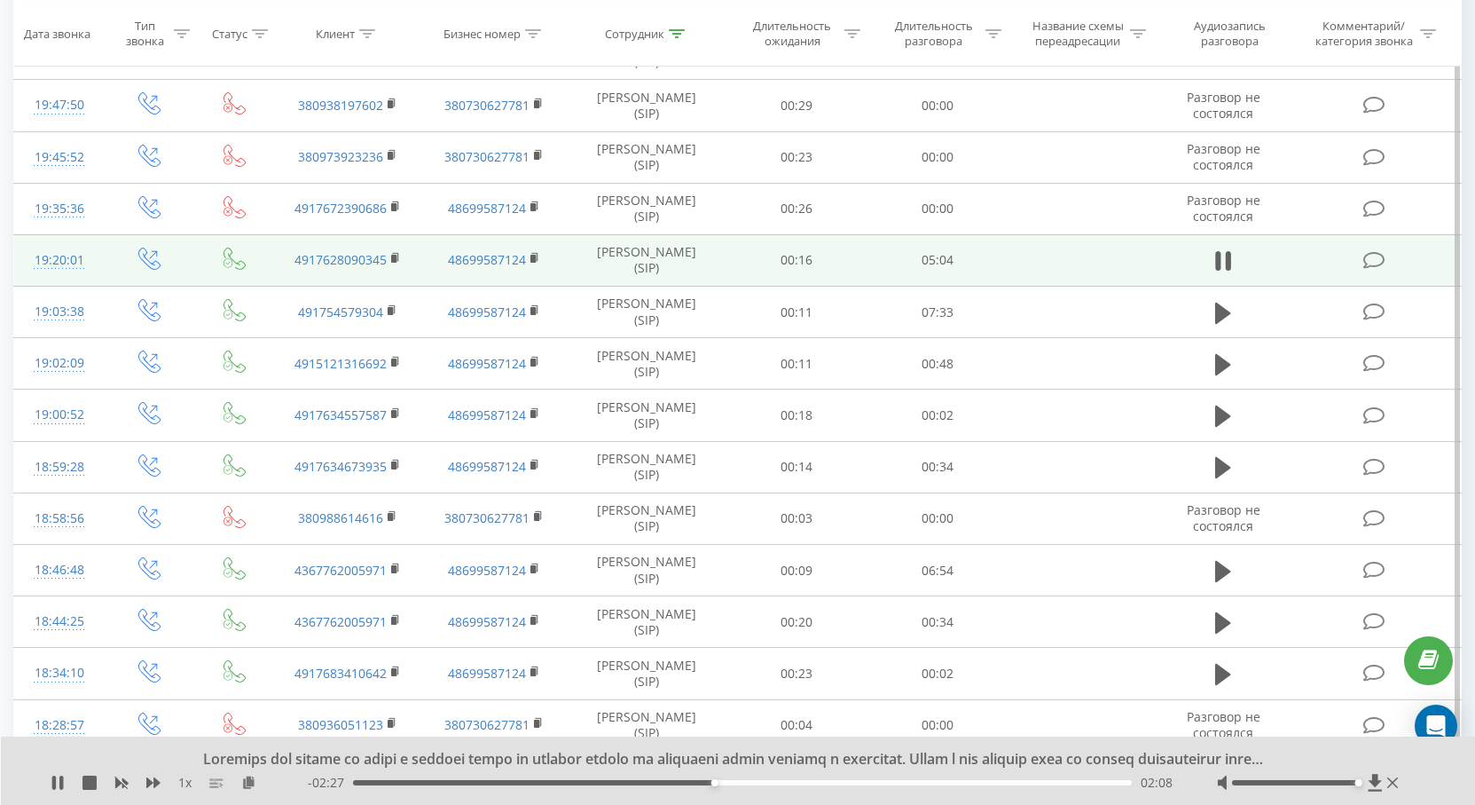
click at [216, 784] on icon at bounding box center [216, 782] width 14 height 14
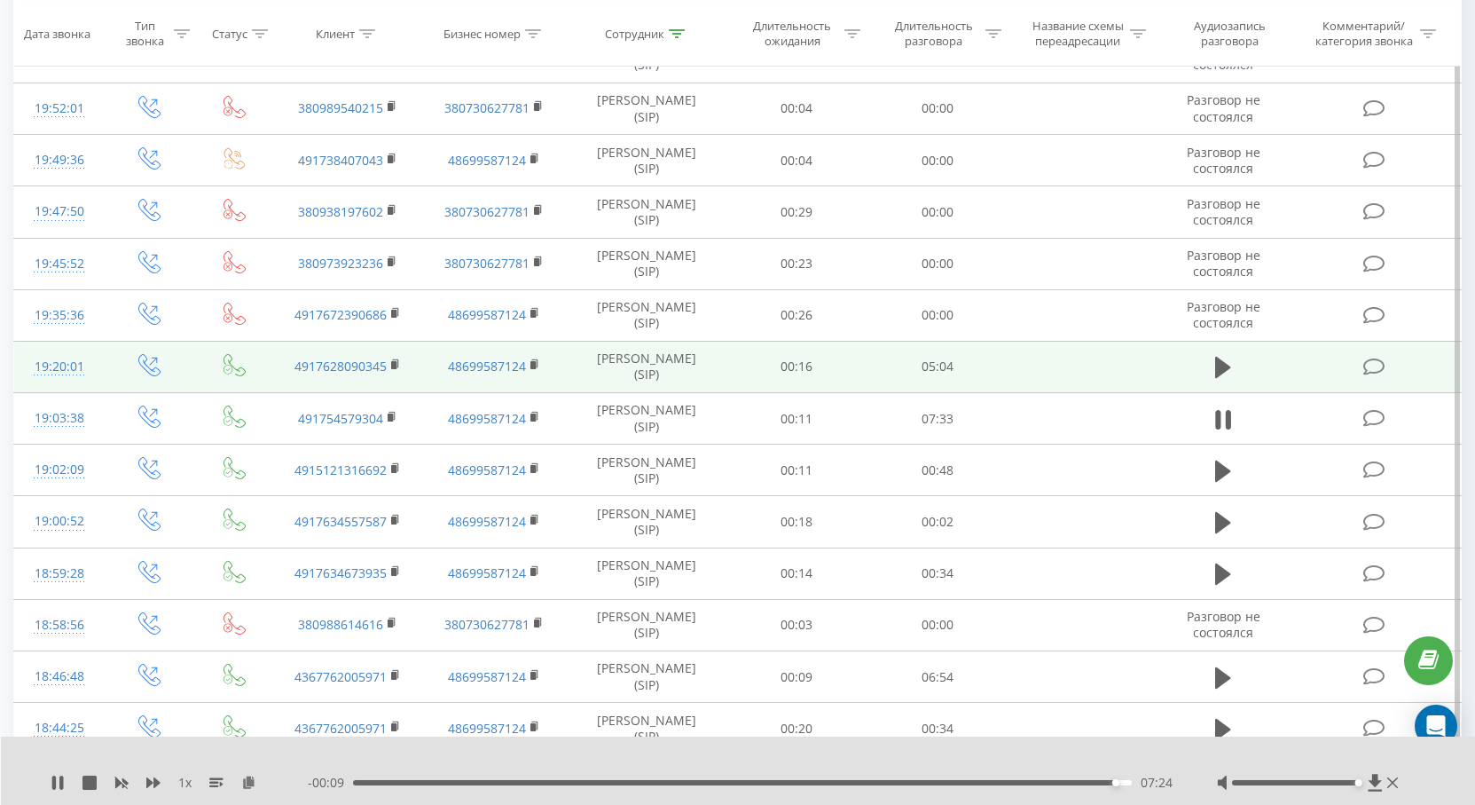
scroll to position [355, 0]
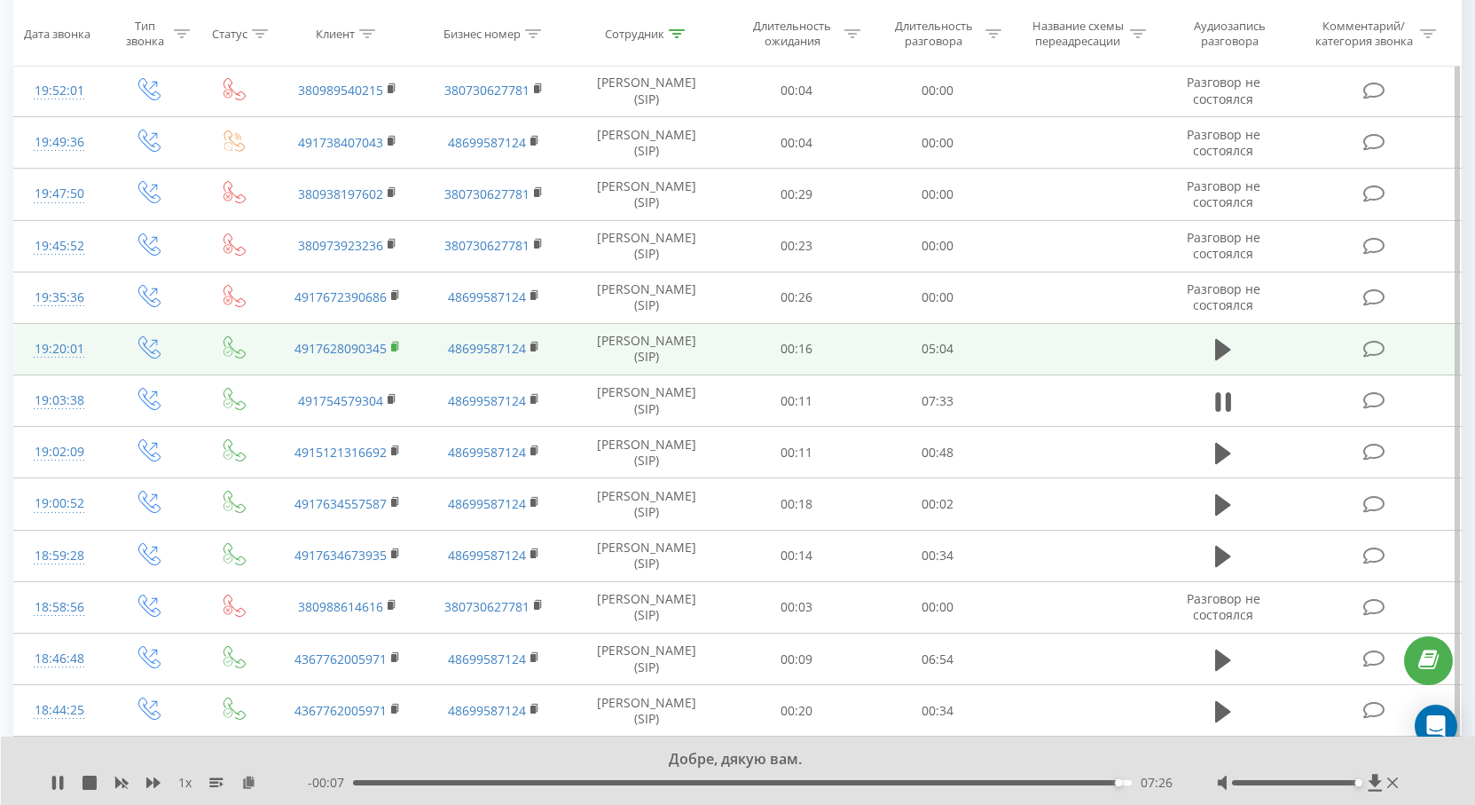
click at [391, 349] on rect at bounding box center [393, 347] width 5 height 8
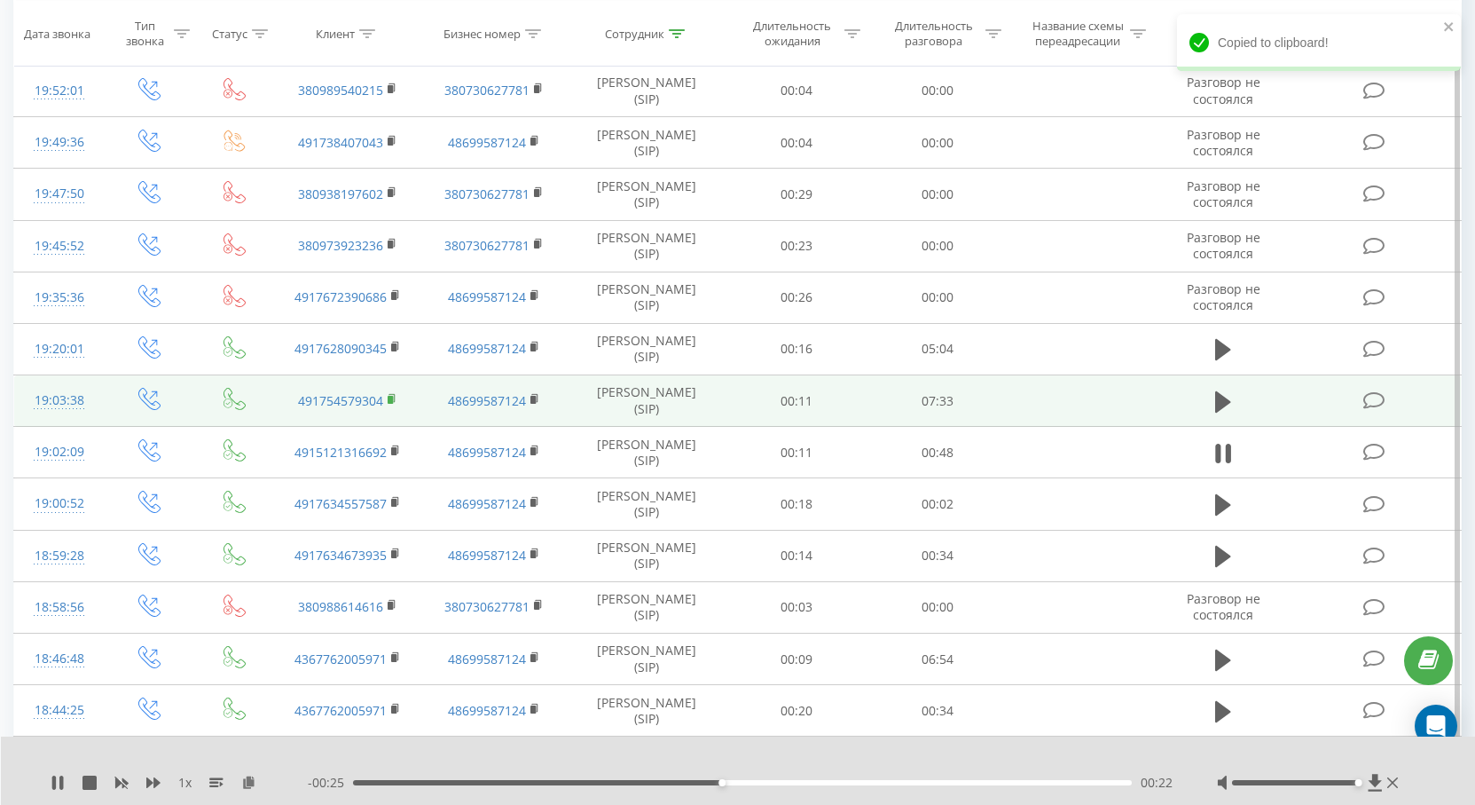
click at [389, 400] on rect at bounding box center [390, 400] width 5 height 8
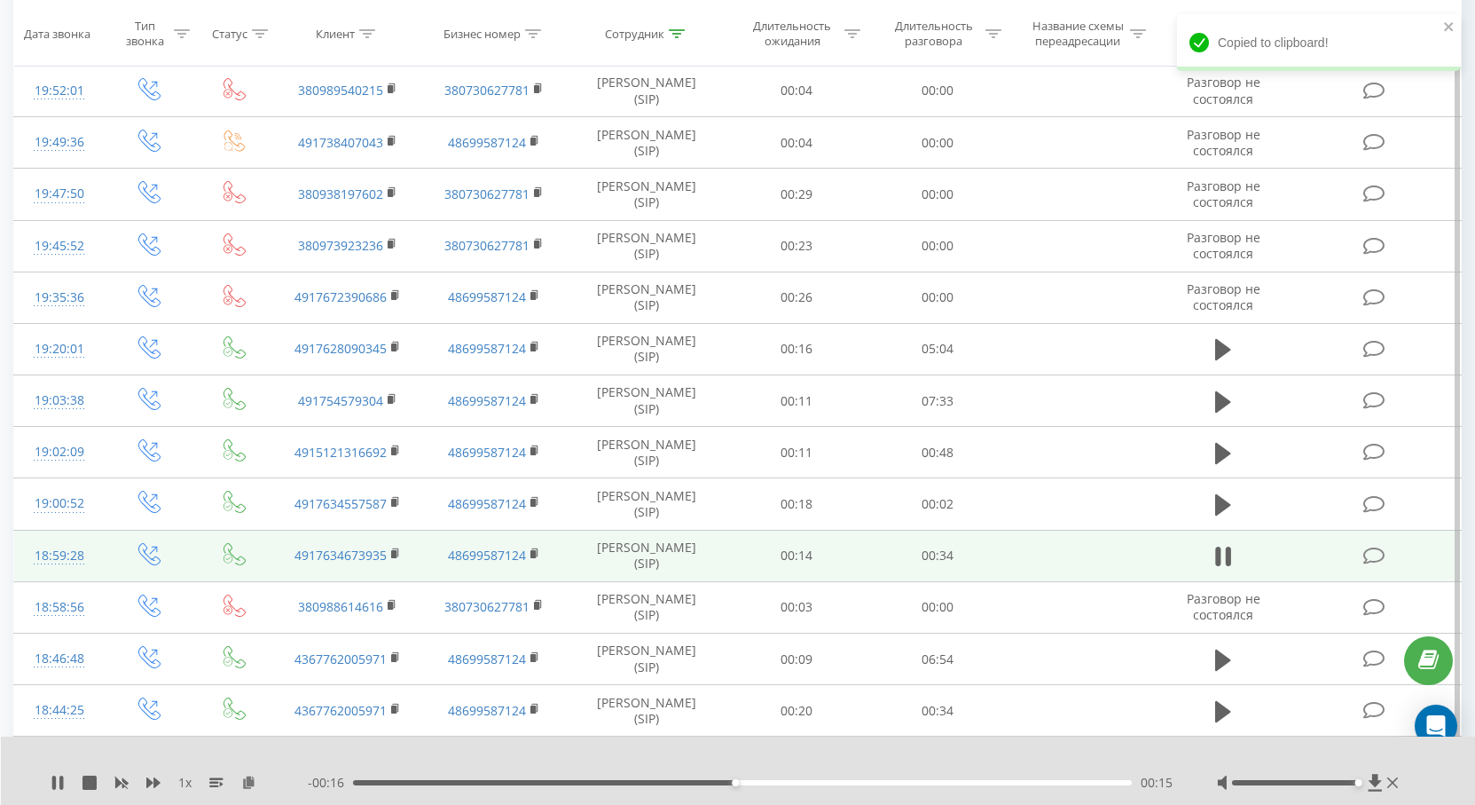
scroll to position [444, 0]
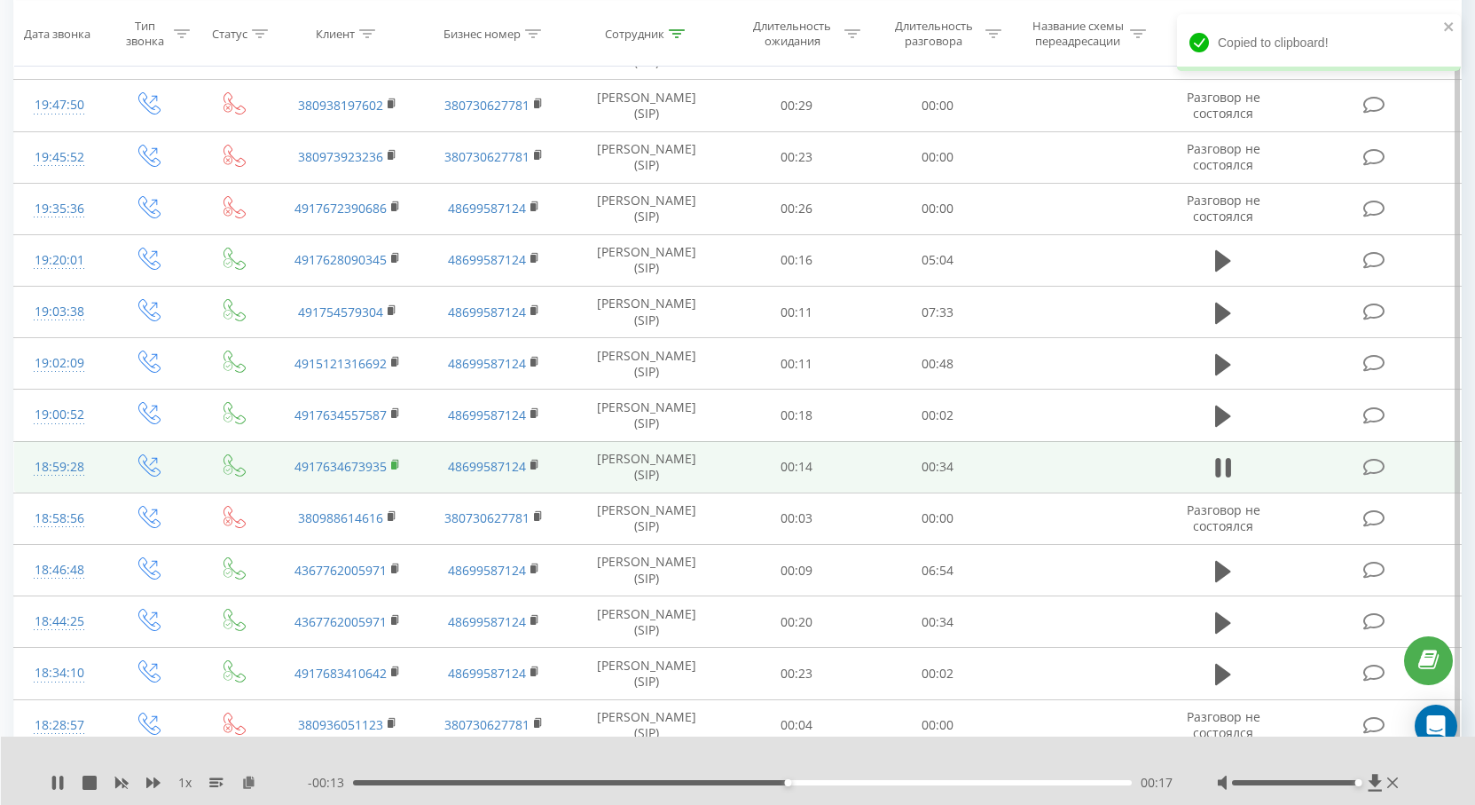
click at [392, 468] on rect at bounding box center [393, 465] width 5 height 8
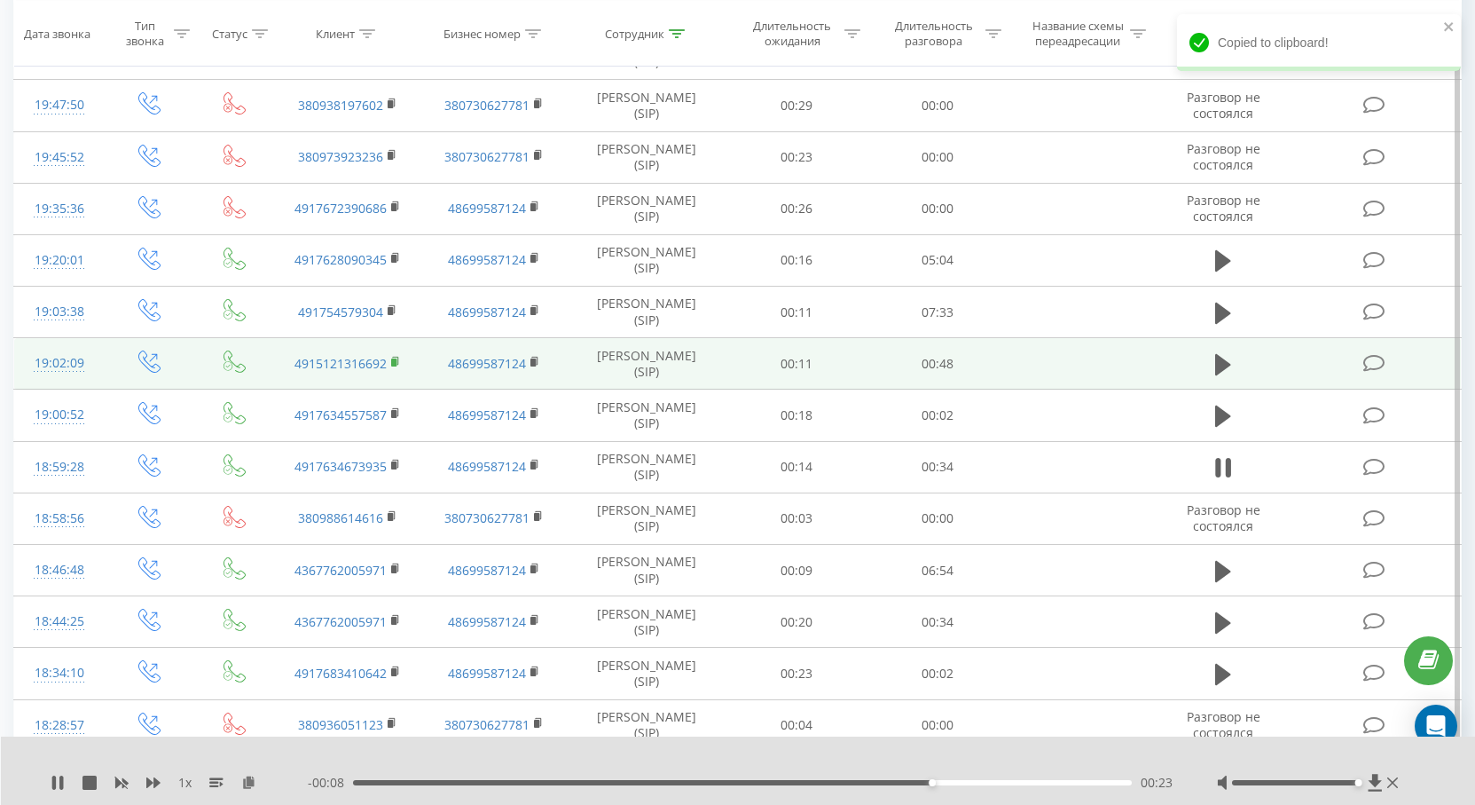
click at [399, 358] on icon at bounding box center [396, 362] width 10 height 12
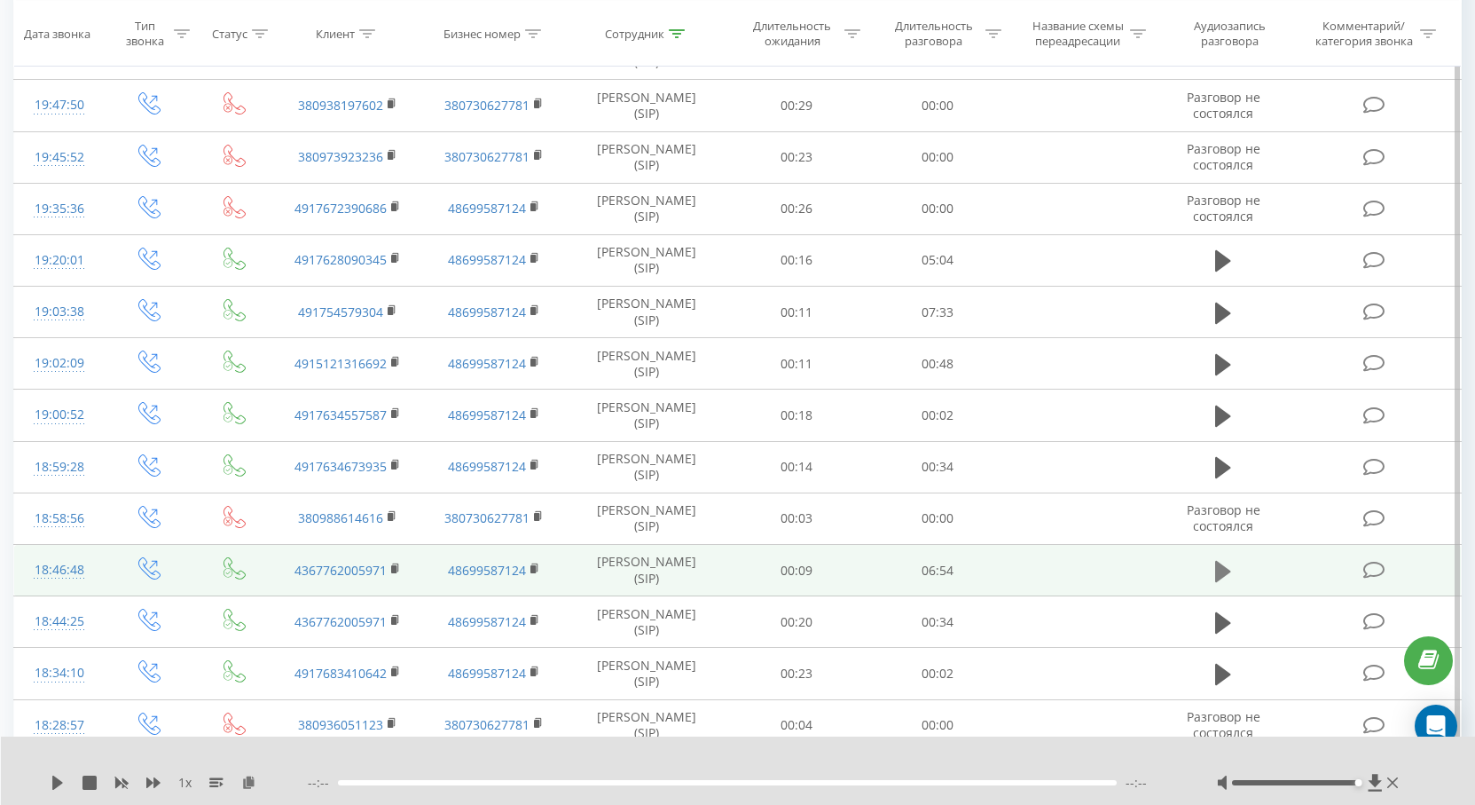
click at [1221, 569] on icon at bounding box center [1223, 570] width 16 height 21
click at [391, 568] on icon at bounding box center [396, 568] width 10 height 12
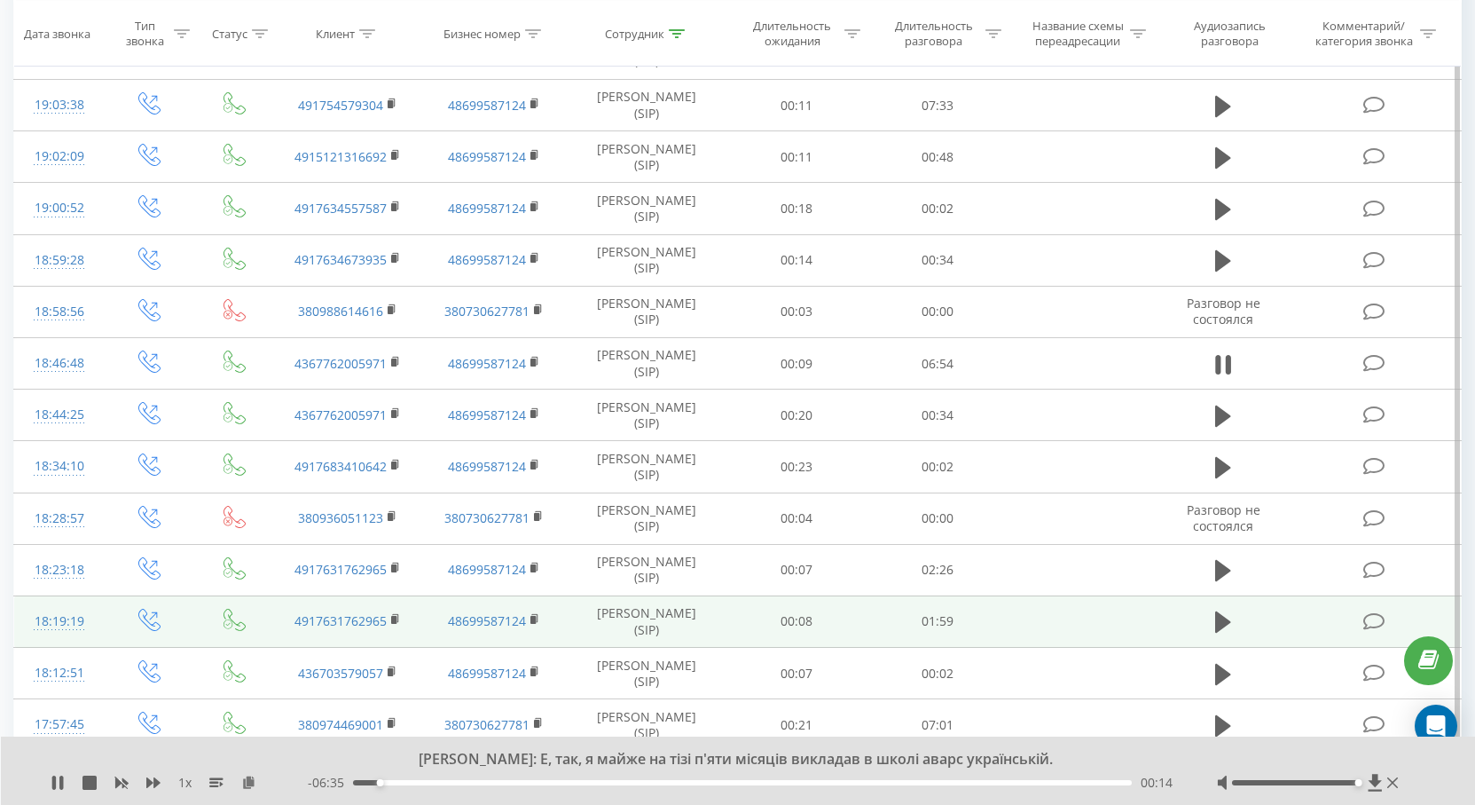
scroll to position [621, 0]
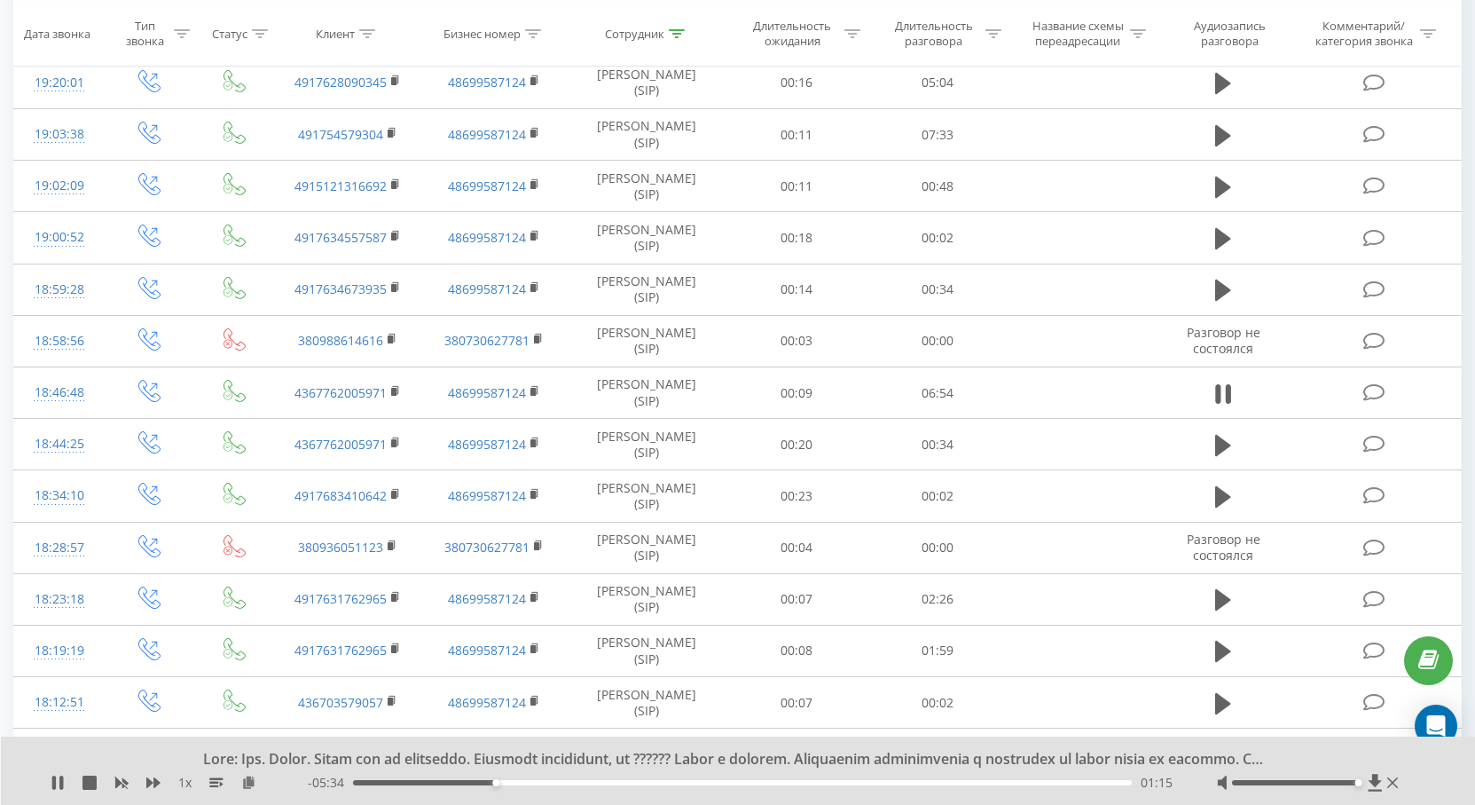
click at [48, 780] on div "1 x - 05:34 01:15 01:15" at bounding box center [738, 770] width 1475 height 68
click at [59, 780] on icon at bounding box center [58, 782] width 14 height 14
click at [59, 785] on icon at bounding box center [57, 782] width 11 height 14
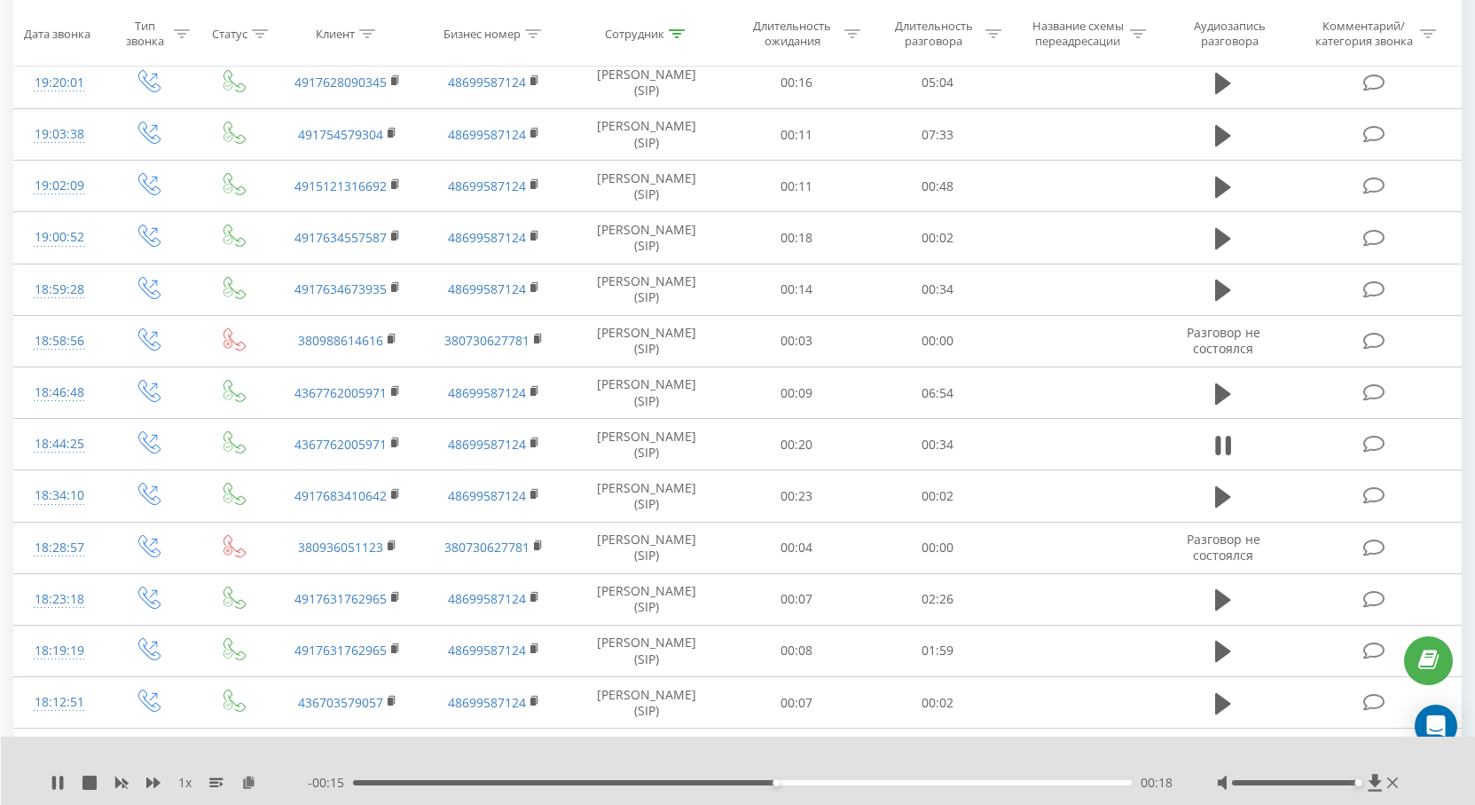
click at [51, 770] on div "1 x - 00:15 00:18 00:18" at bounding box center [738, 770] width 1475 height 68
click at [58, 775] on icon at bounding box center [58, 782] width 14 height 14
click at [48, 775] on div "1 x - 00:14 00:18 00:18" at bounding box center [738, 770] width 1475 height 68
click at [60, 784] on icon at bounding box center [57, 782] width 11 height 14
click at [55, 779] on icon at bounding box center [54, 782] width 4 height 14
